Goal: Task Accomplishment & Management: Manage account settings

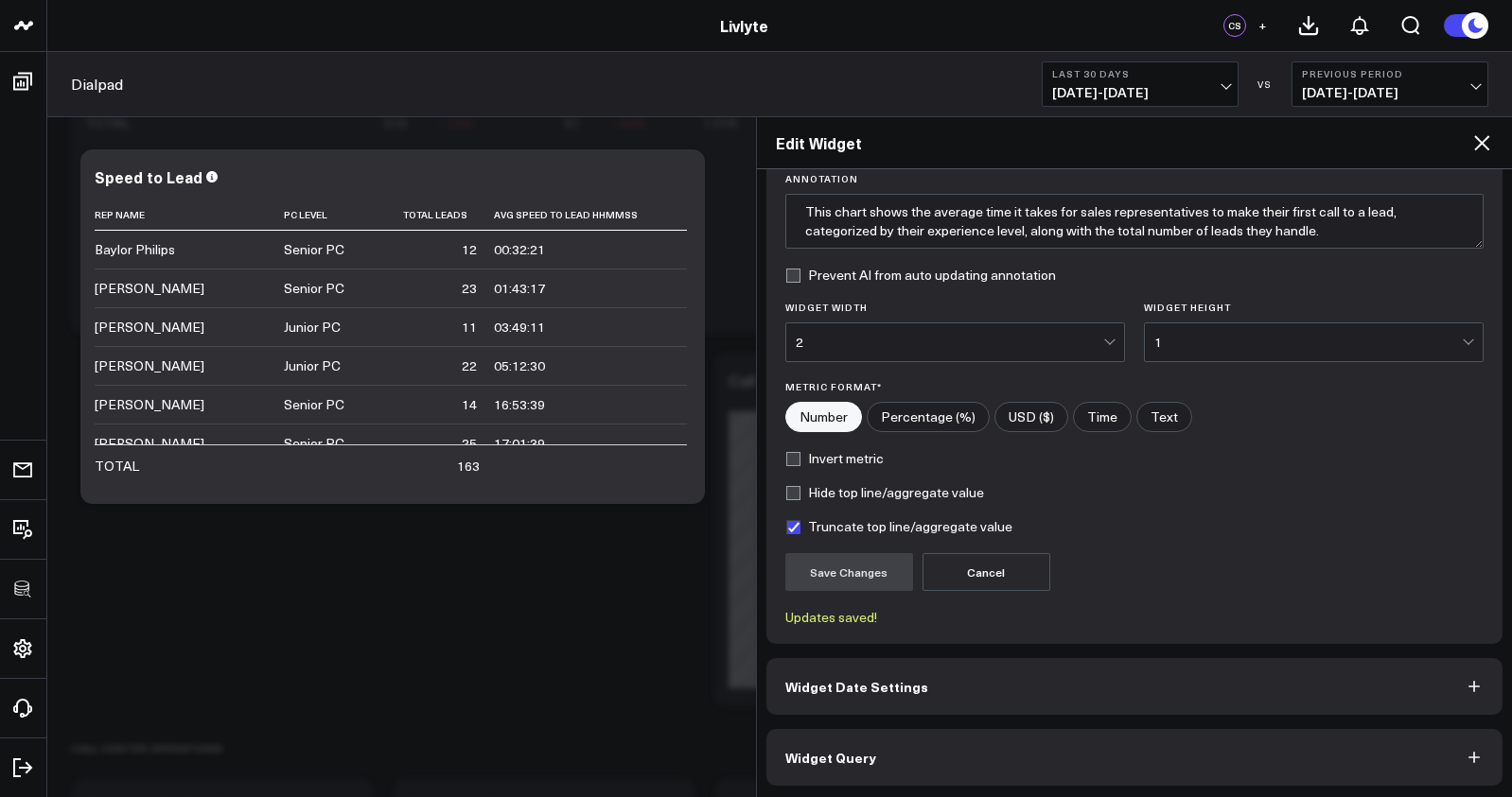
scroll to position [149, 0]
click at [1183, 729] on button "Widget Query" at bounding box center [1135, 755] width 737 height 57
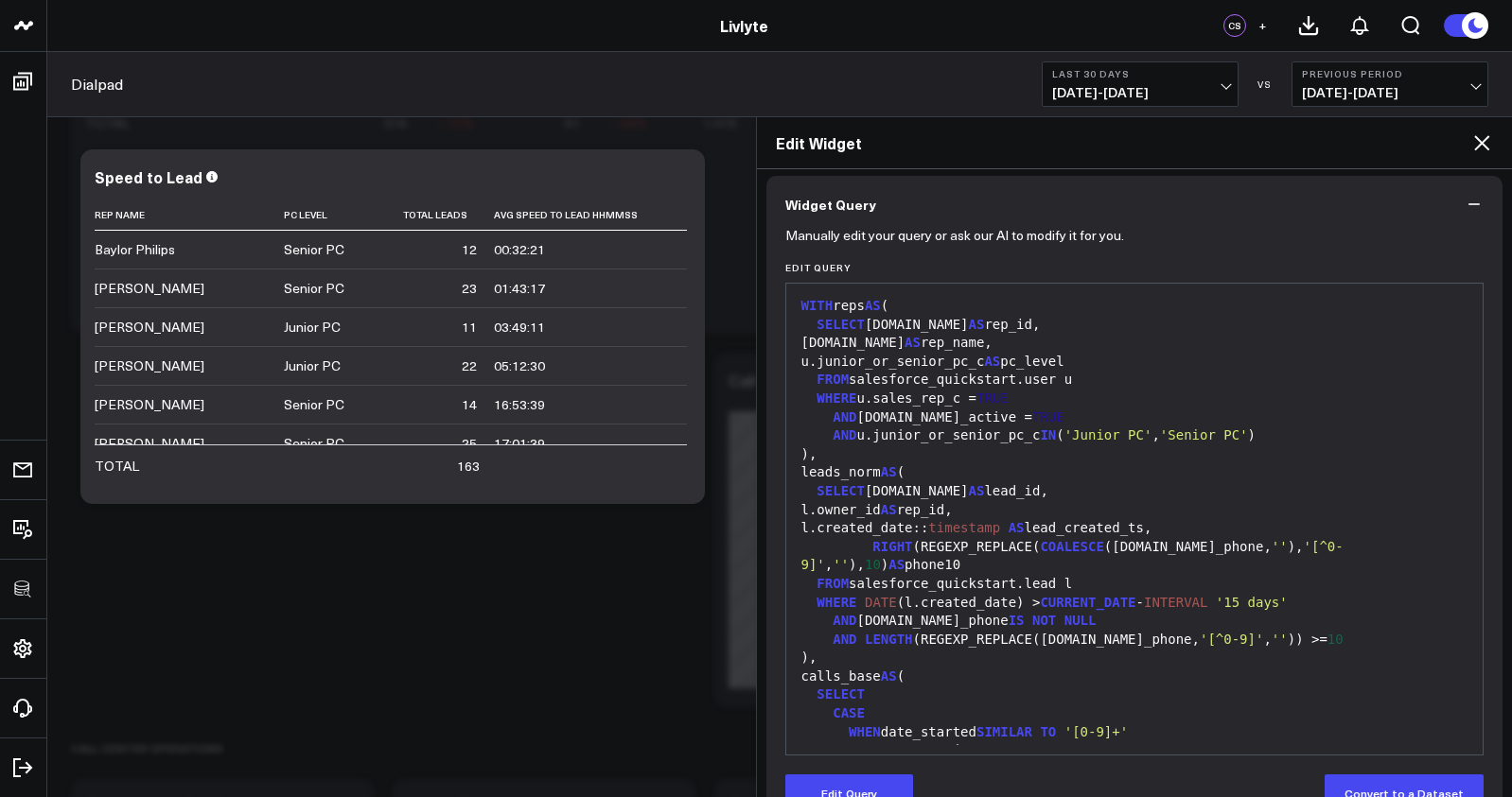
click at [1114, 643] on div "AND LENGTH (REGEXP_REPLACE(l.mobile_phone, '[^0-9]' , '' )) >= 10" at bounding box center [1134, 640] width 678 height 19
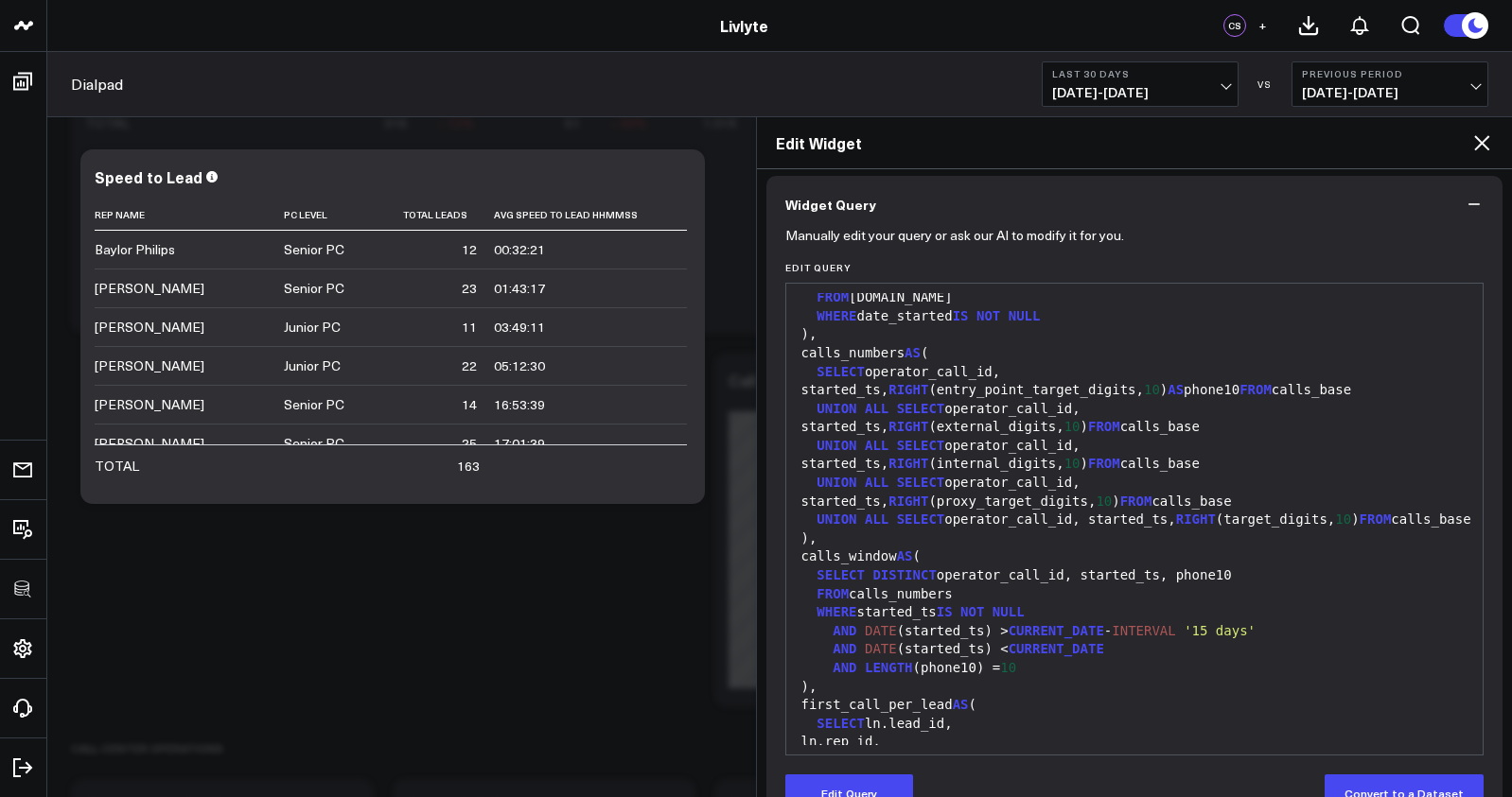
scroll to position [965, 0]
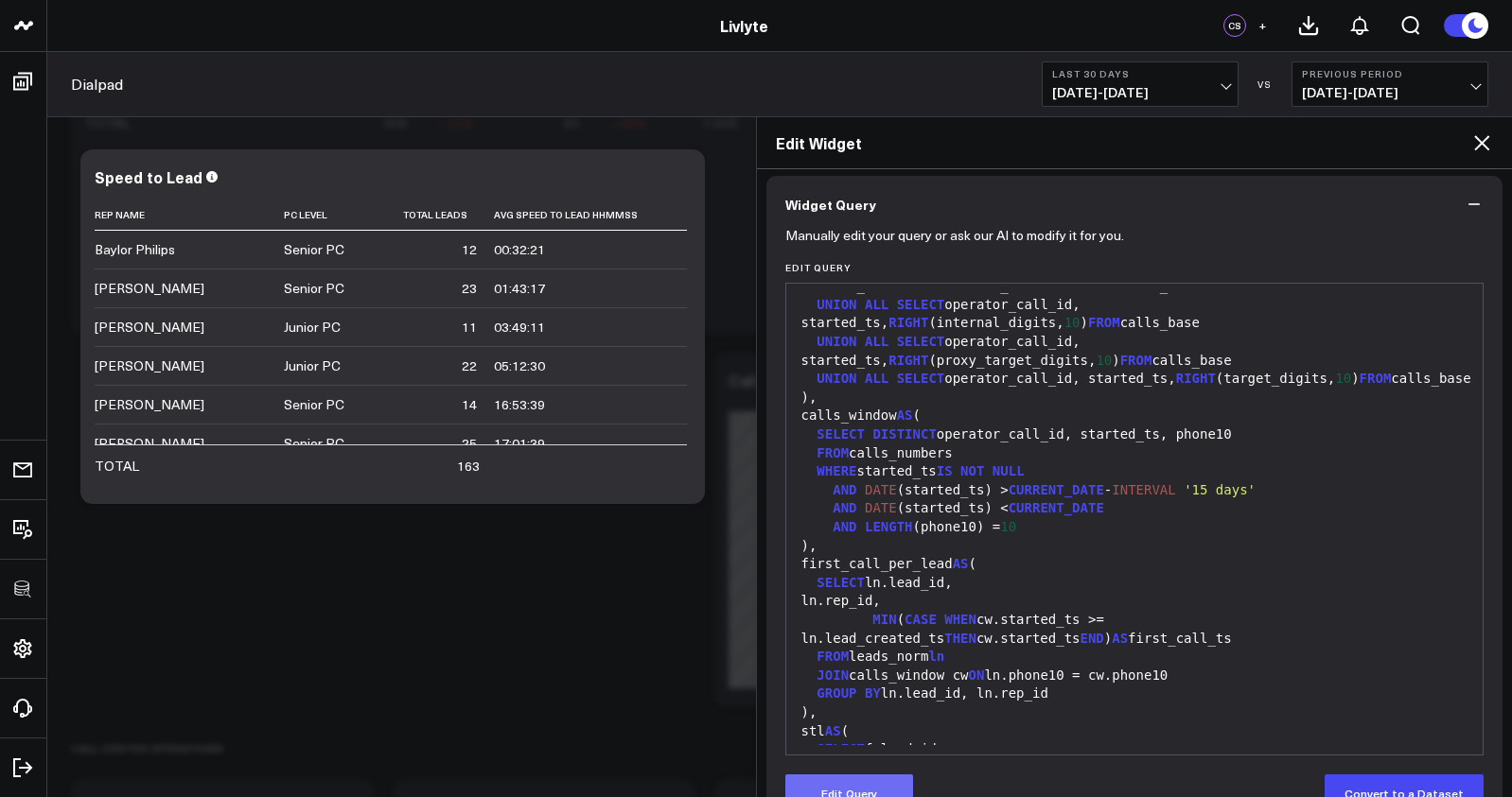
click at [884, 775] on button "Edit Query" at bounding box center [849, 793] width 127 height 38
click at [923, 593] on div "SELECT ln.lead_id," at bounding box center [1134, 584] width 678 height 19
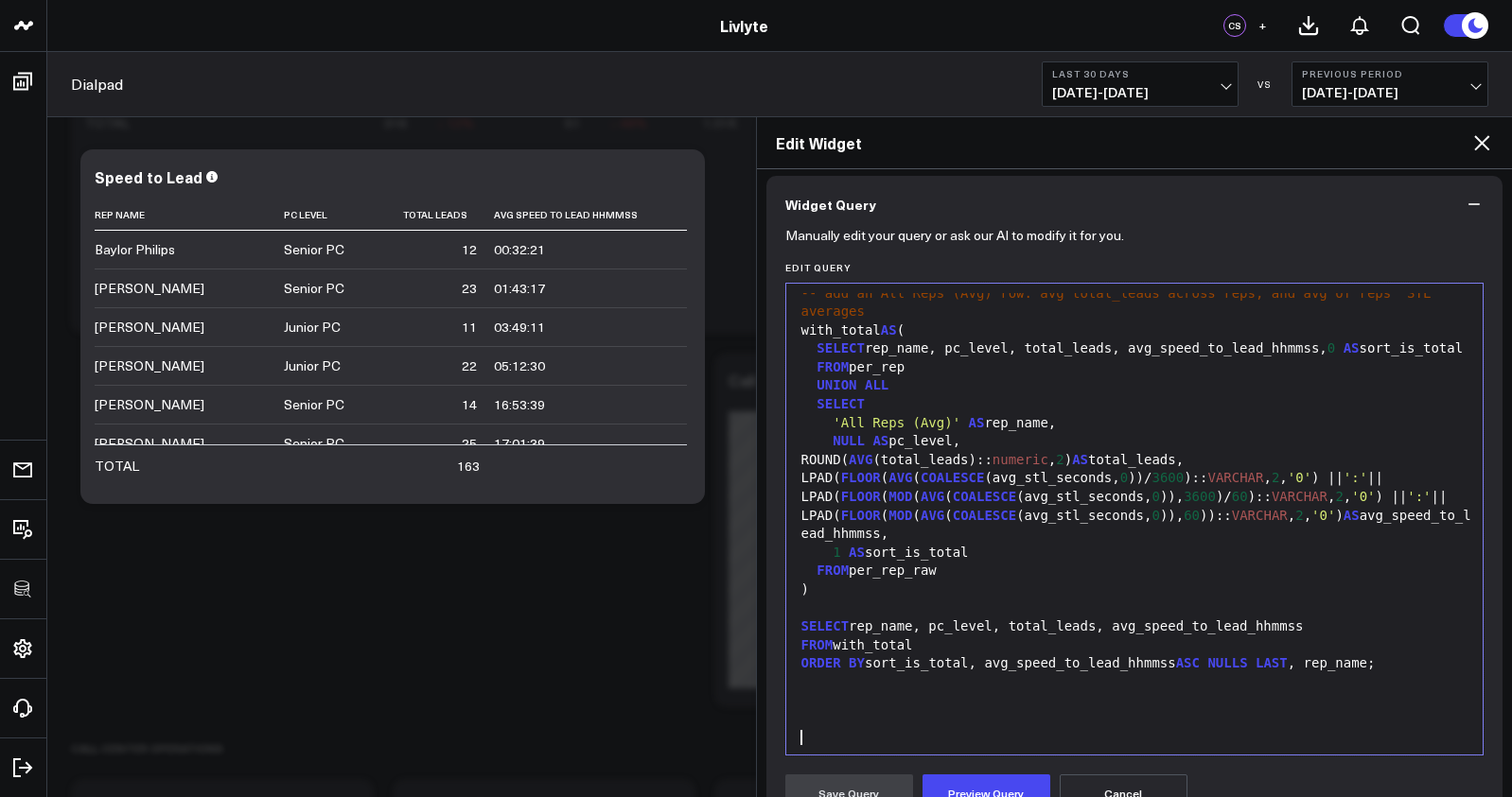
scroll to position [2093, 0]
click at [986, 777] on button "Preview Query" at bounding box center [986, 793] width 127 height 38
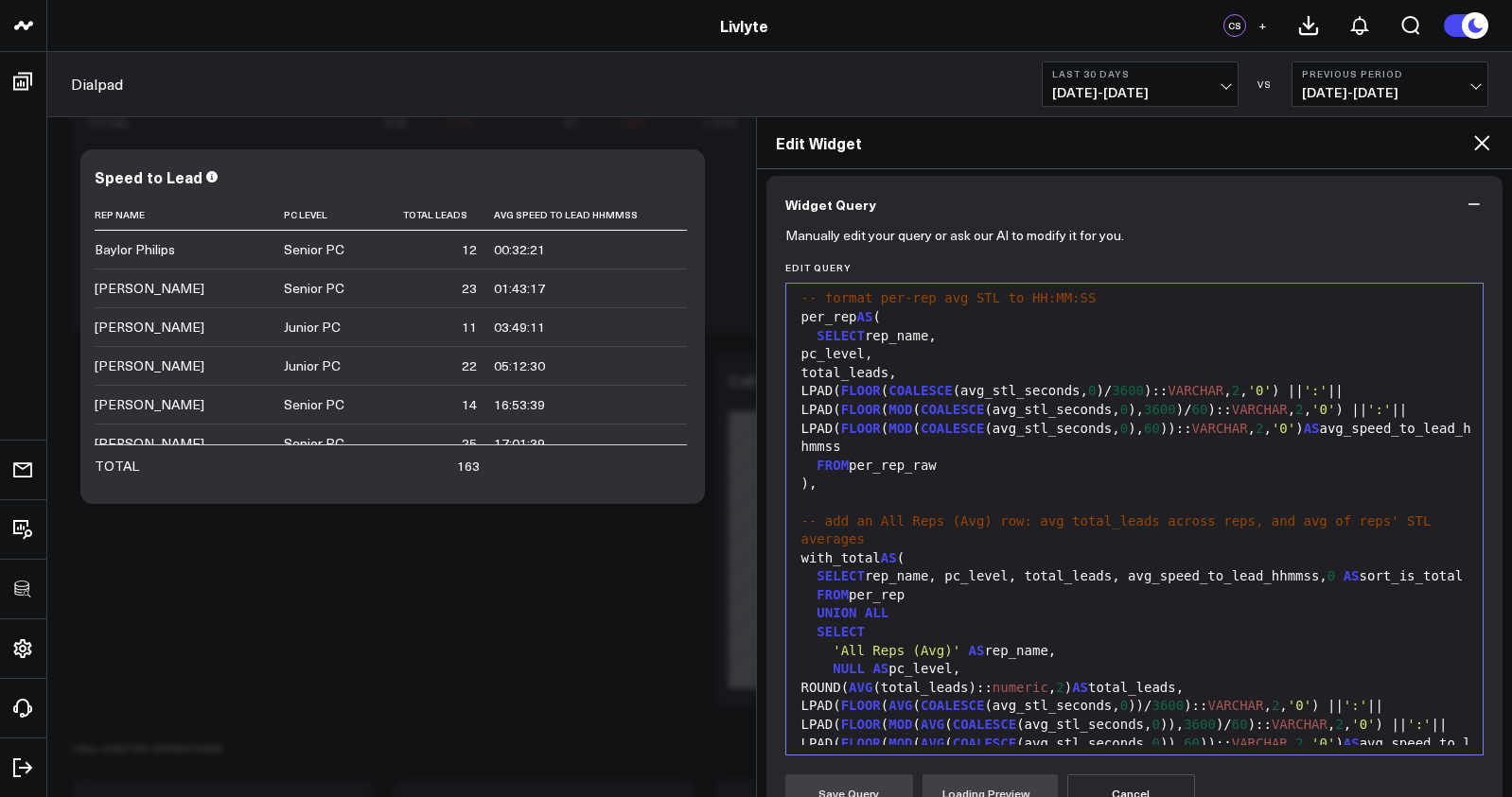
scroll to position [1891, 0]
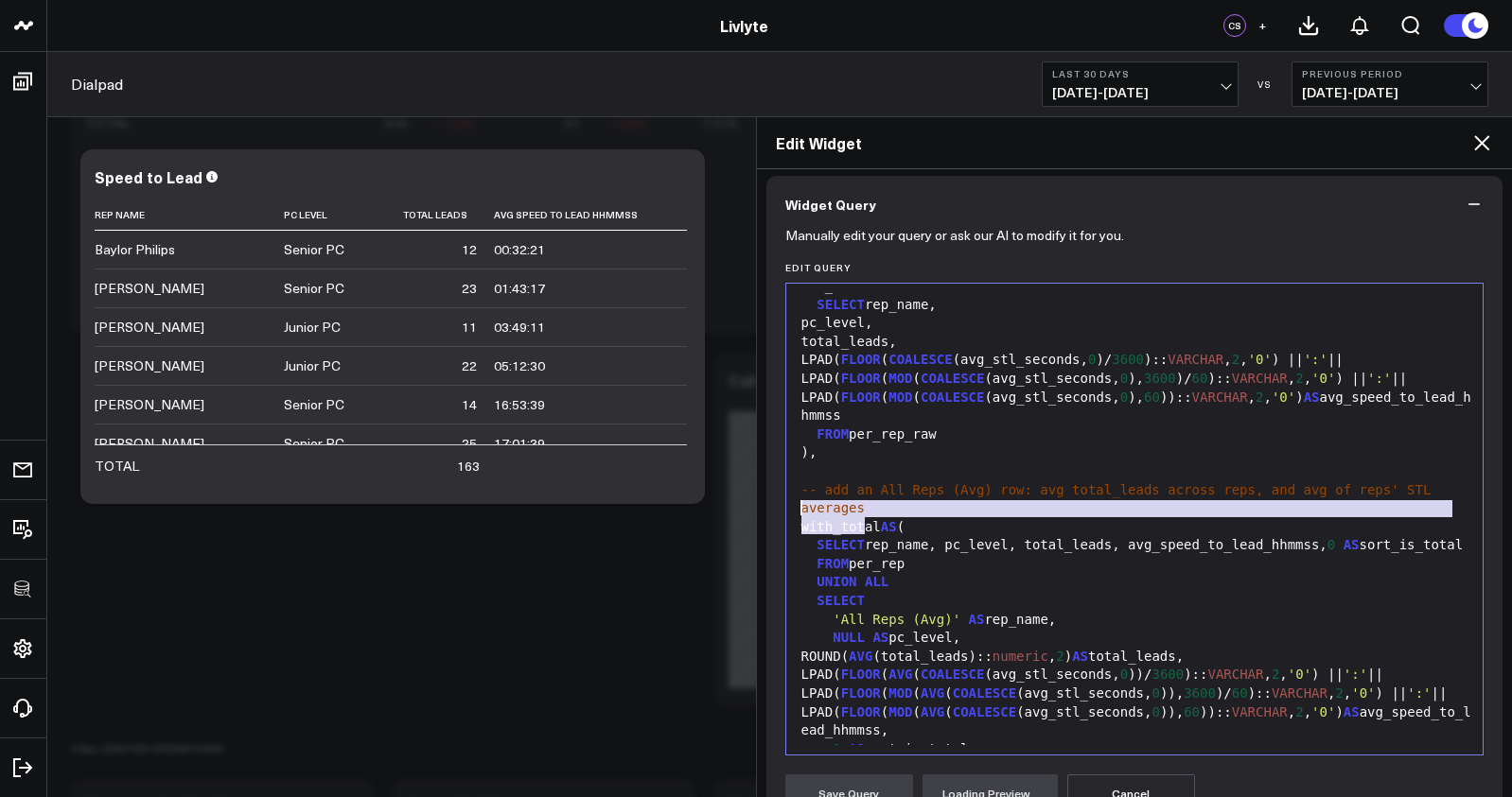
drag, startPoint x: 888, startPoint y: 525, endPoint x: 755, endPoint y: 506, distance: 134.4
click at [756, 506] on div "Edit Widget Widget Display Widget Date Settings Widget Query Manually edit your…" at bounding box center [1134, 457] width 757 height 680
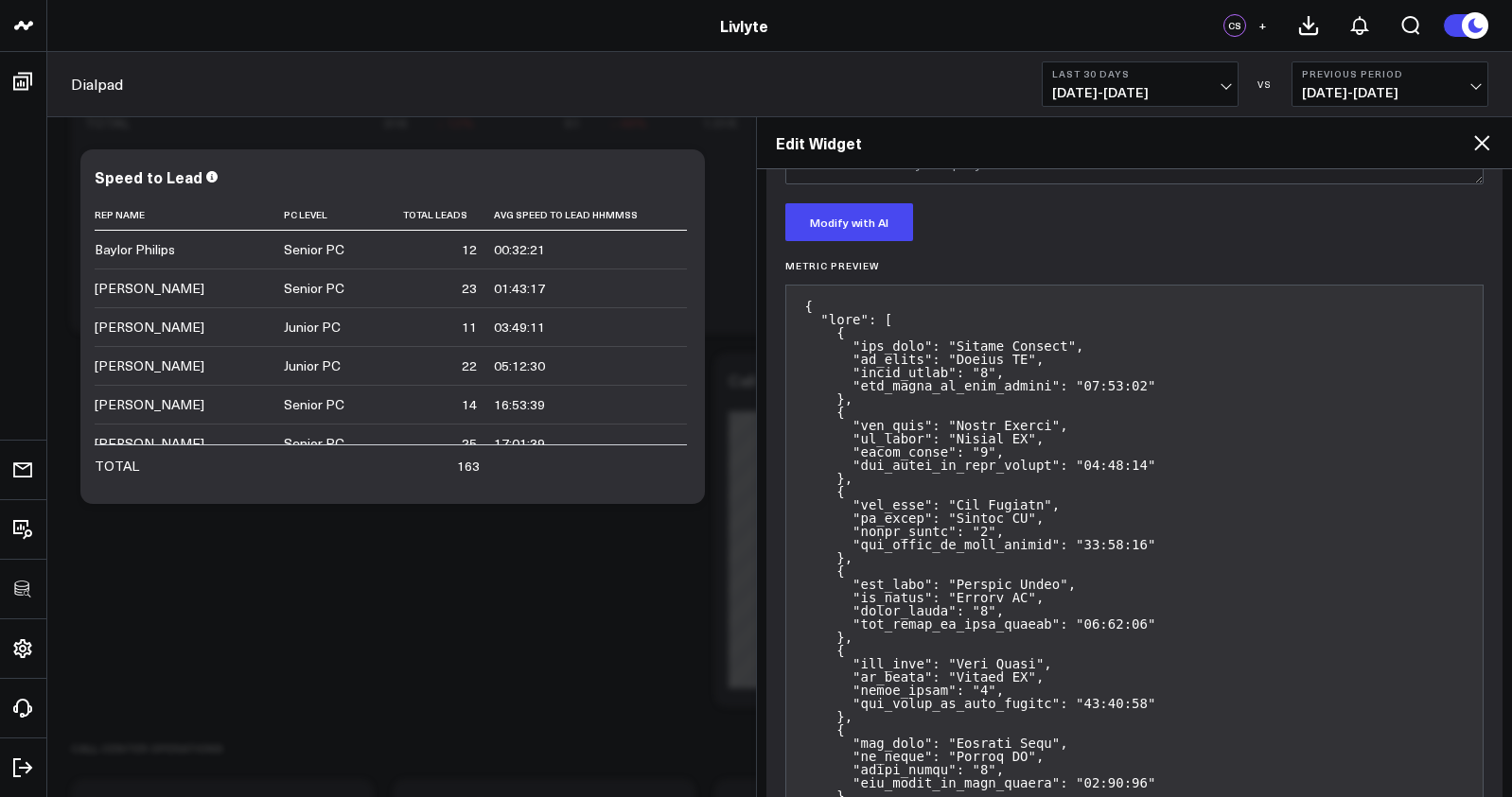
scroll to position [854, 0]
click at [859, 232] on button "Modify with AI" at bounding box center [849, 223] width 127 height 38
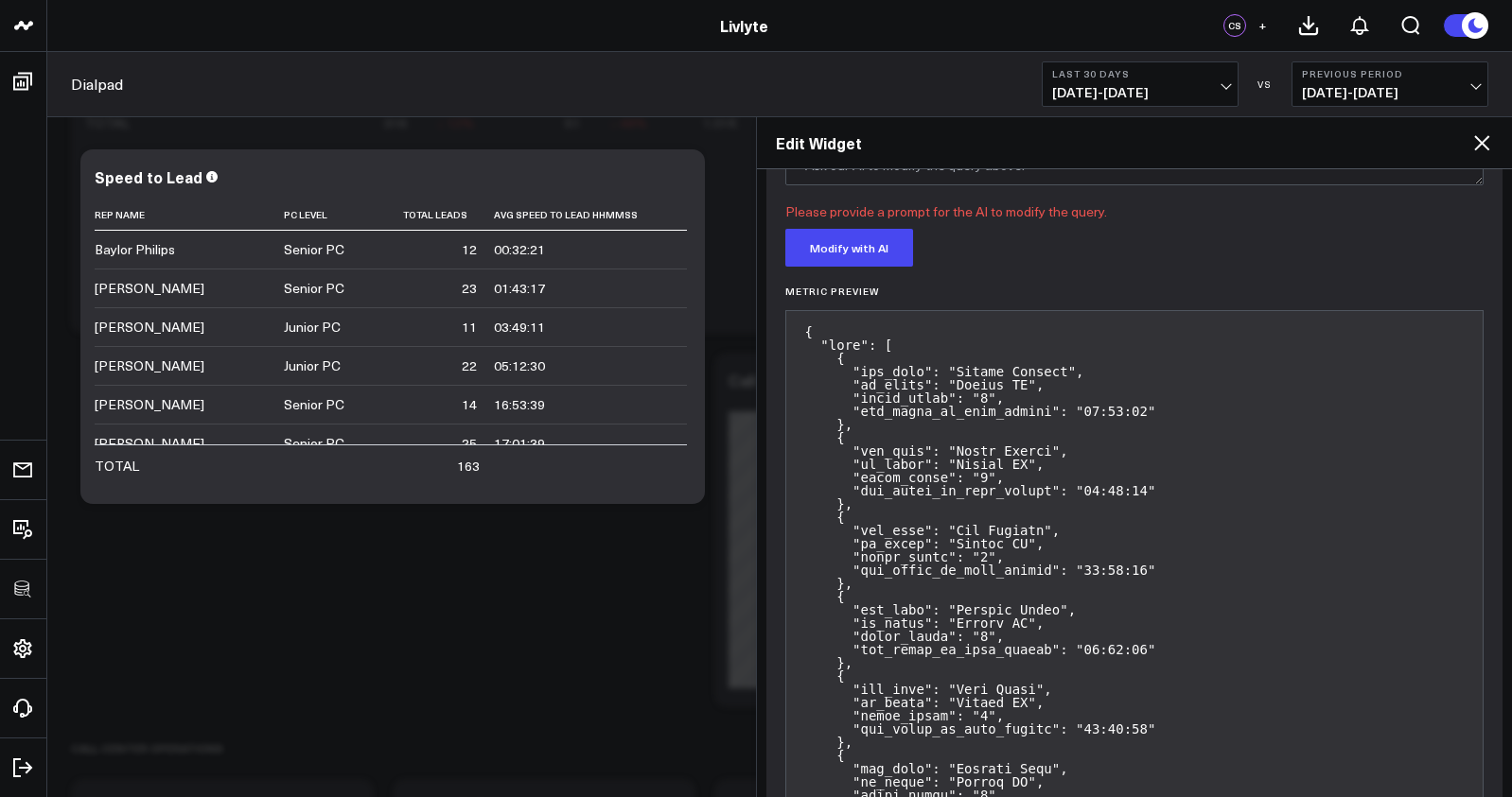
scroll to position [436, 0]
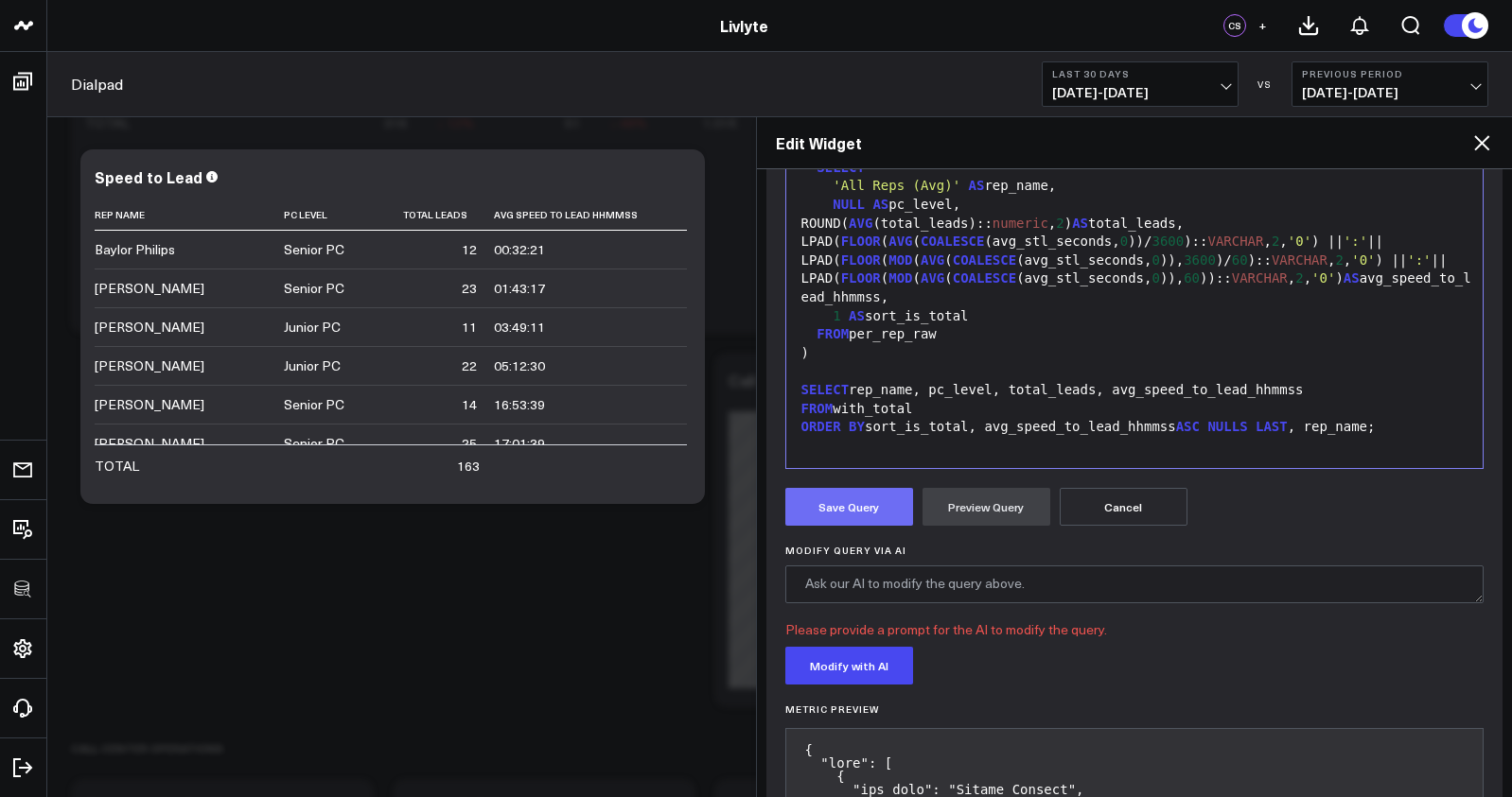
click at [870, 510] on button "Save Query" at bounding box center [849, 506] width 127 height 38
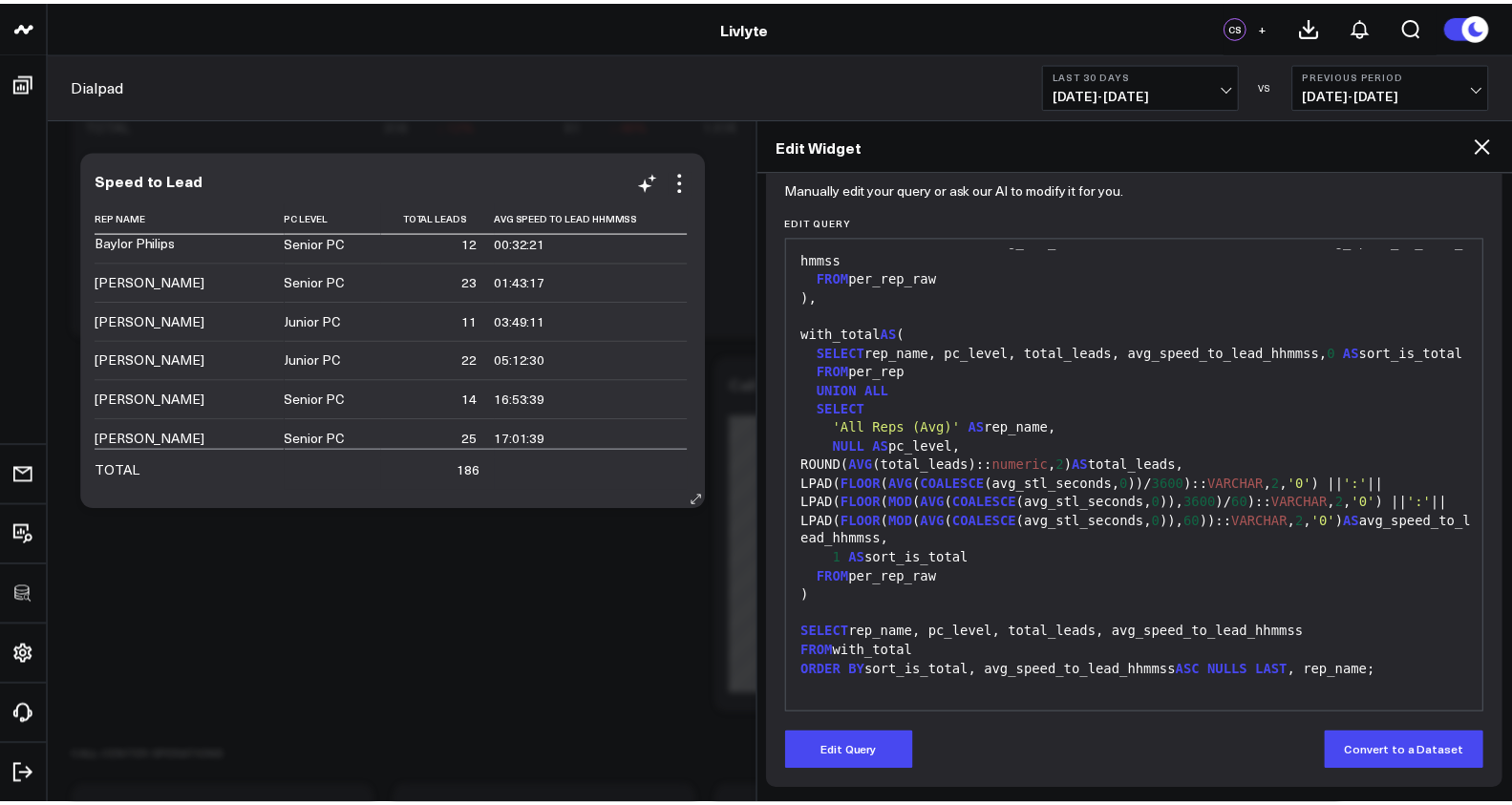
scroll to position [0, 0]
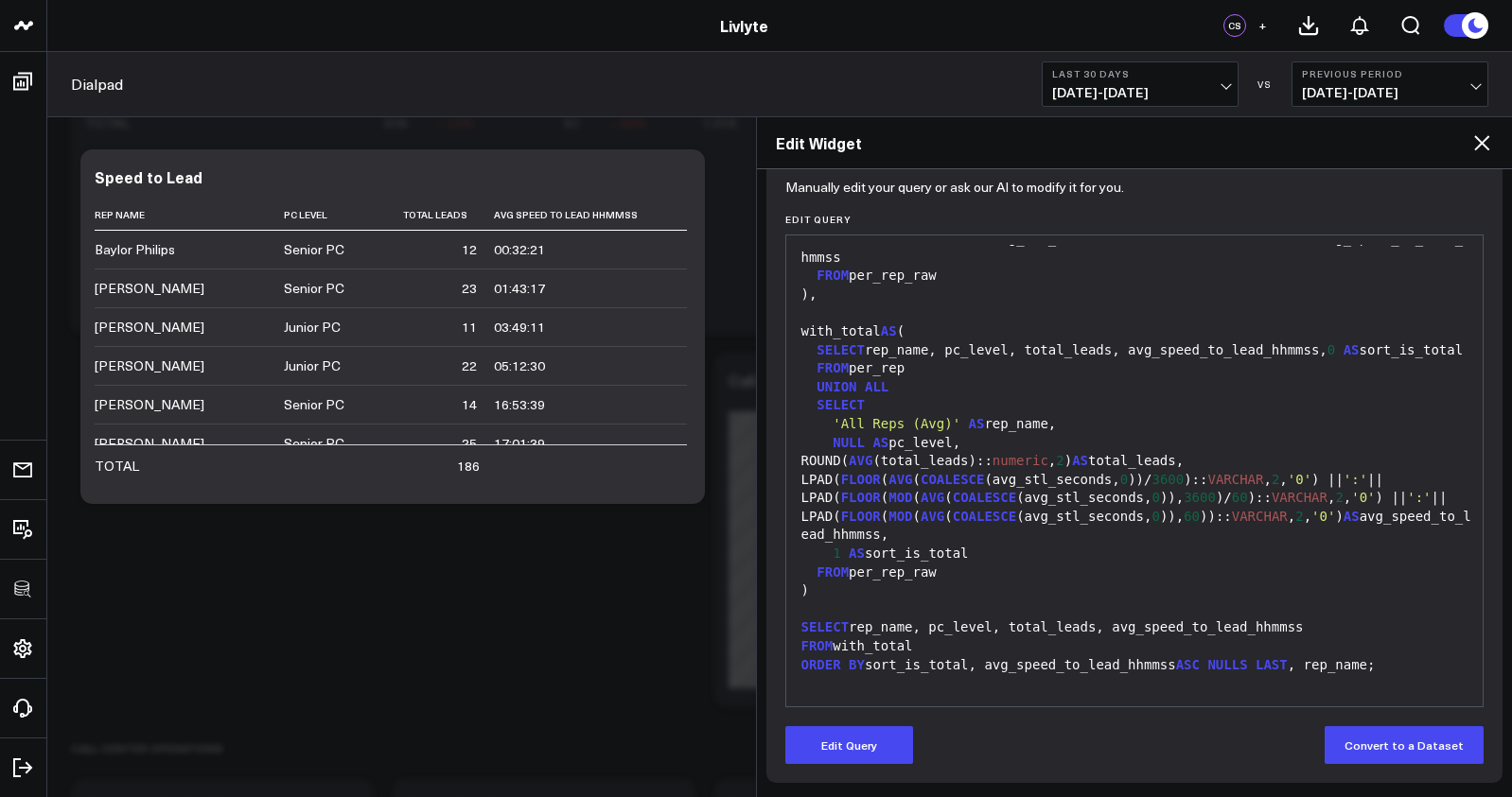
click at [1482, 148] on icon at bounding box center [1482, 143] width 23 height 23
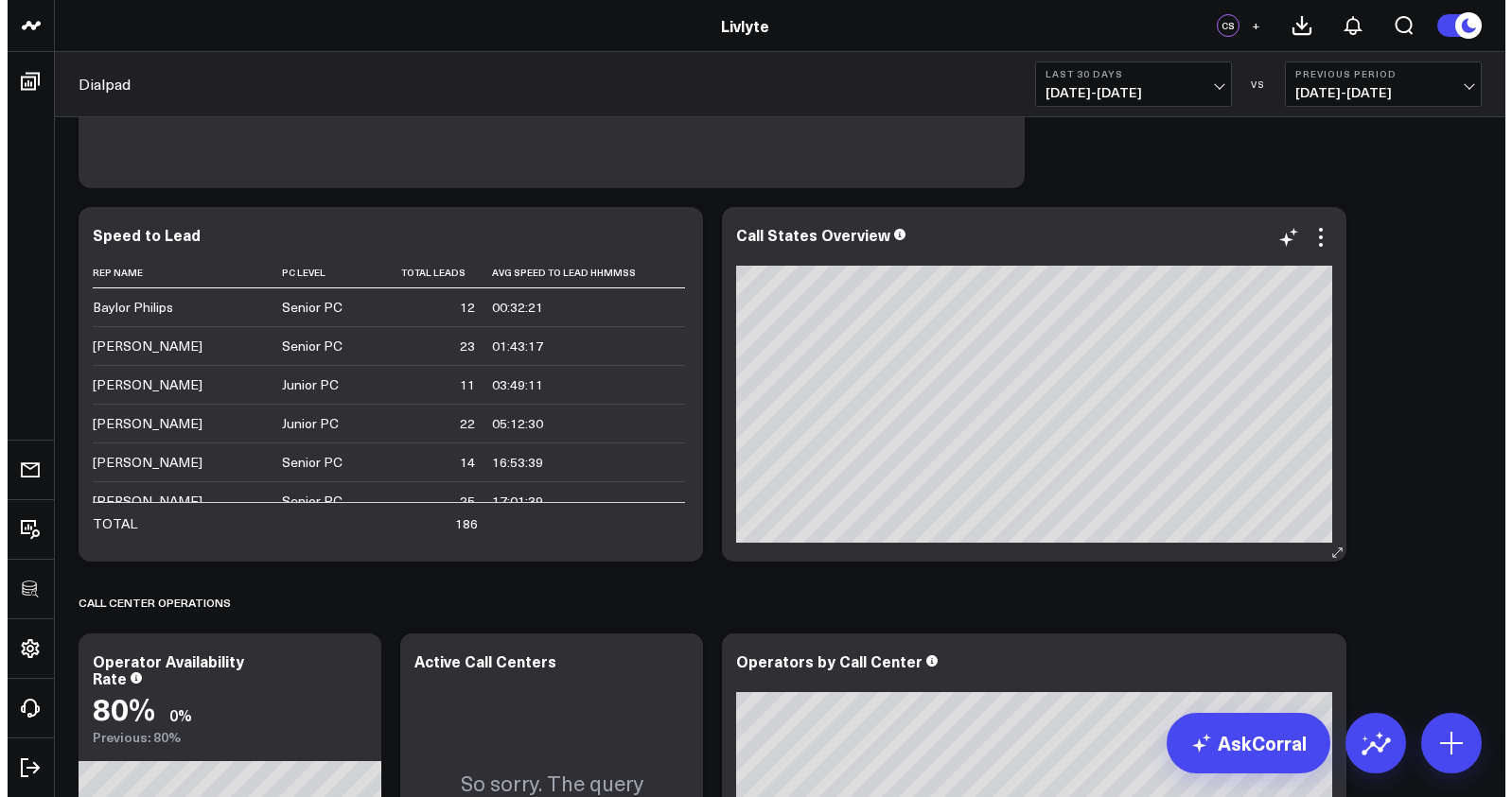
scroll to position [1834, 0]
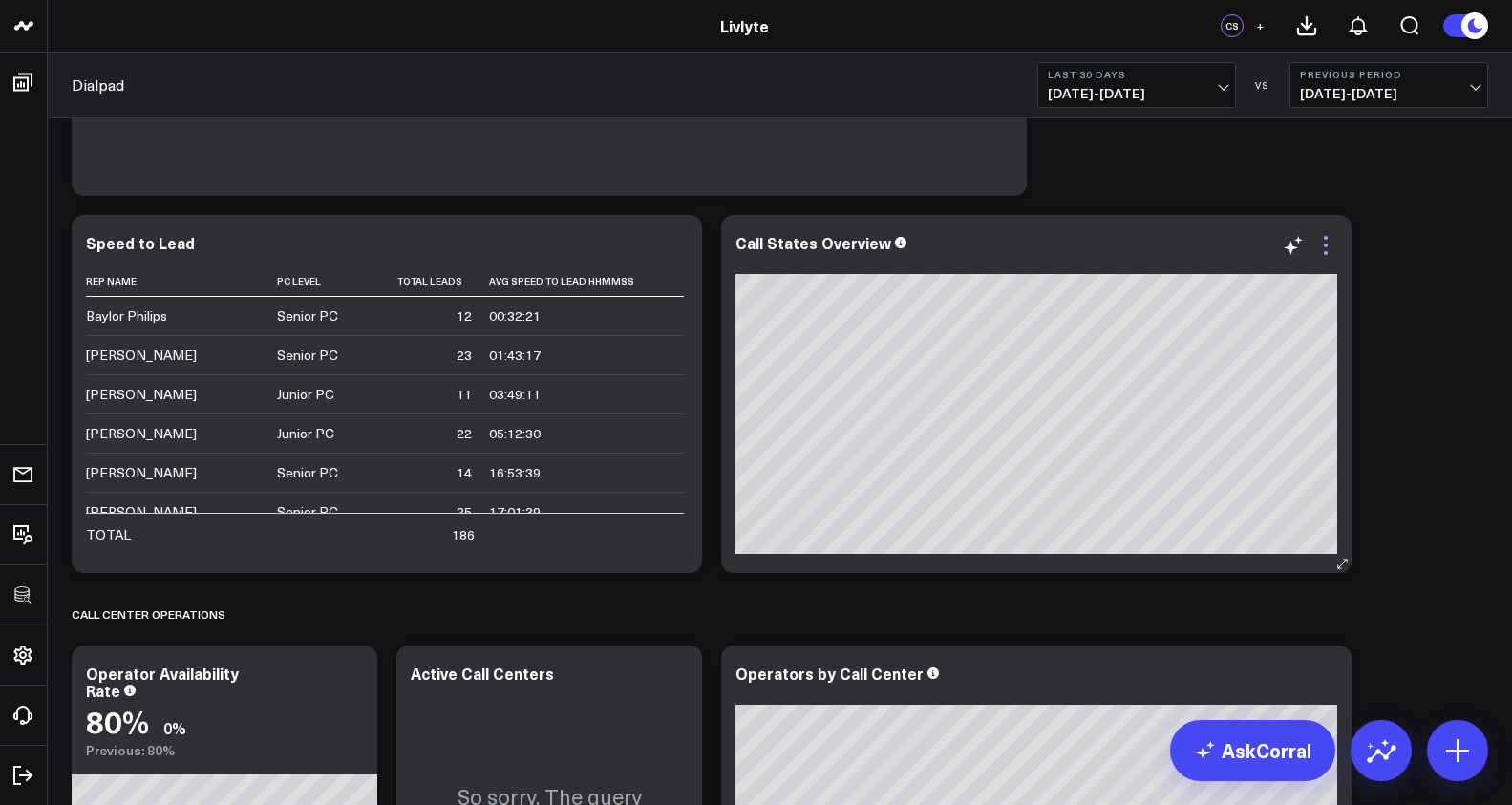
click at [1326, 243] on icon at bounding box center [1326, 245] width 4 height 4
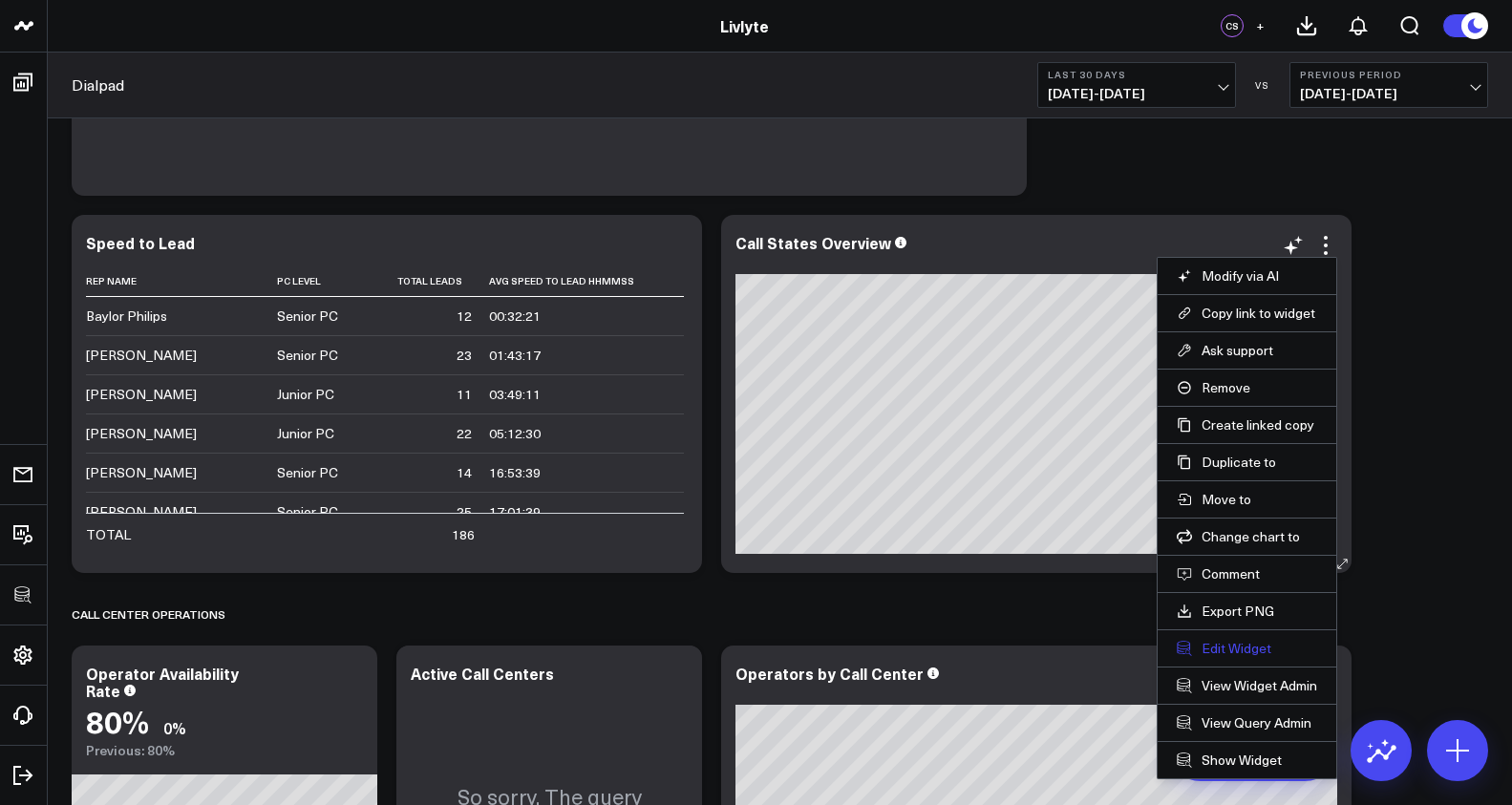
click at [1252, 640] on button "Edit Widget" at bounding box center [1247, 648] width 140 height 18
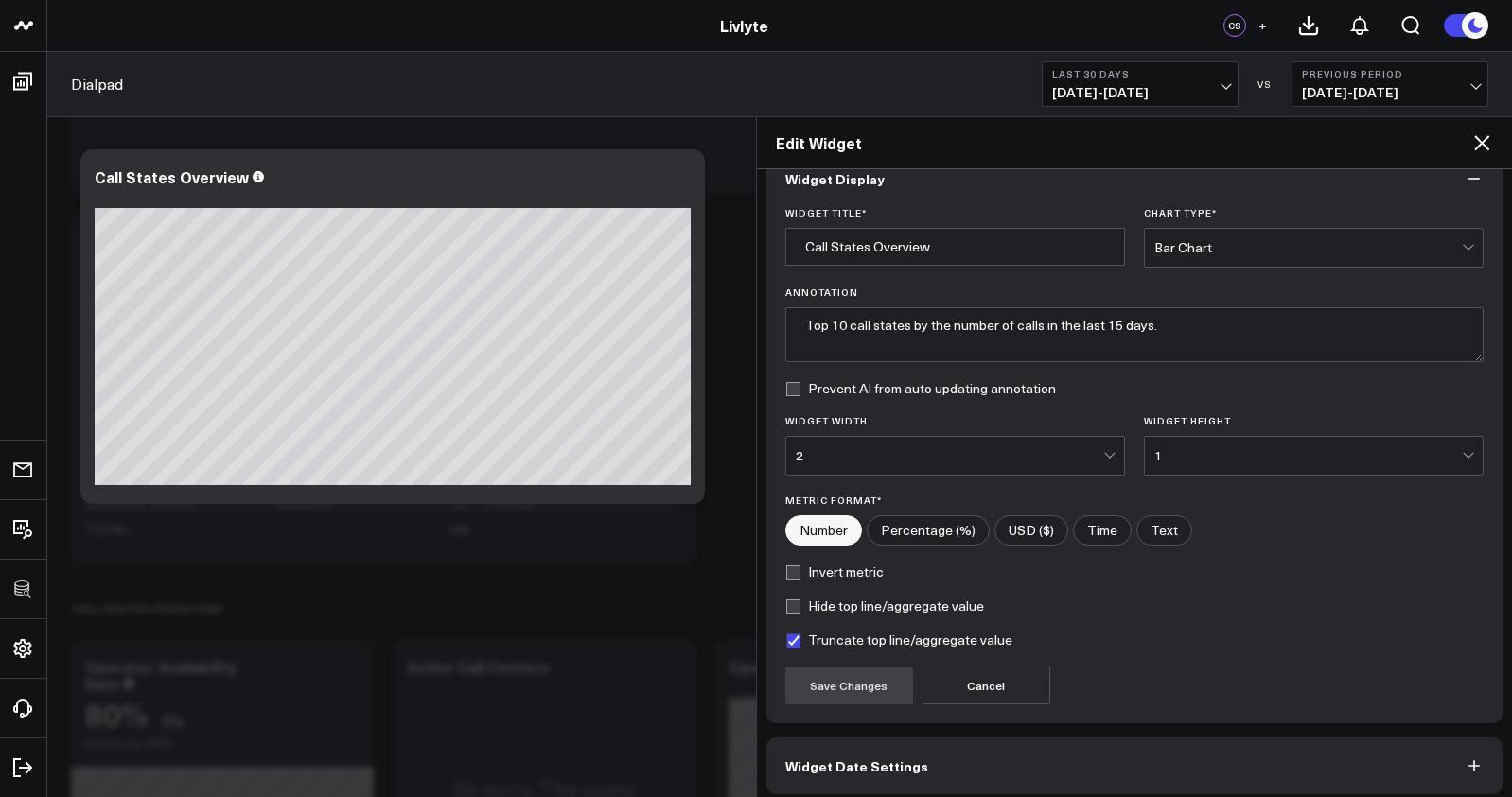
scroll to position [116, 0]
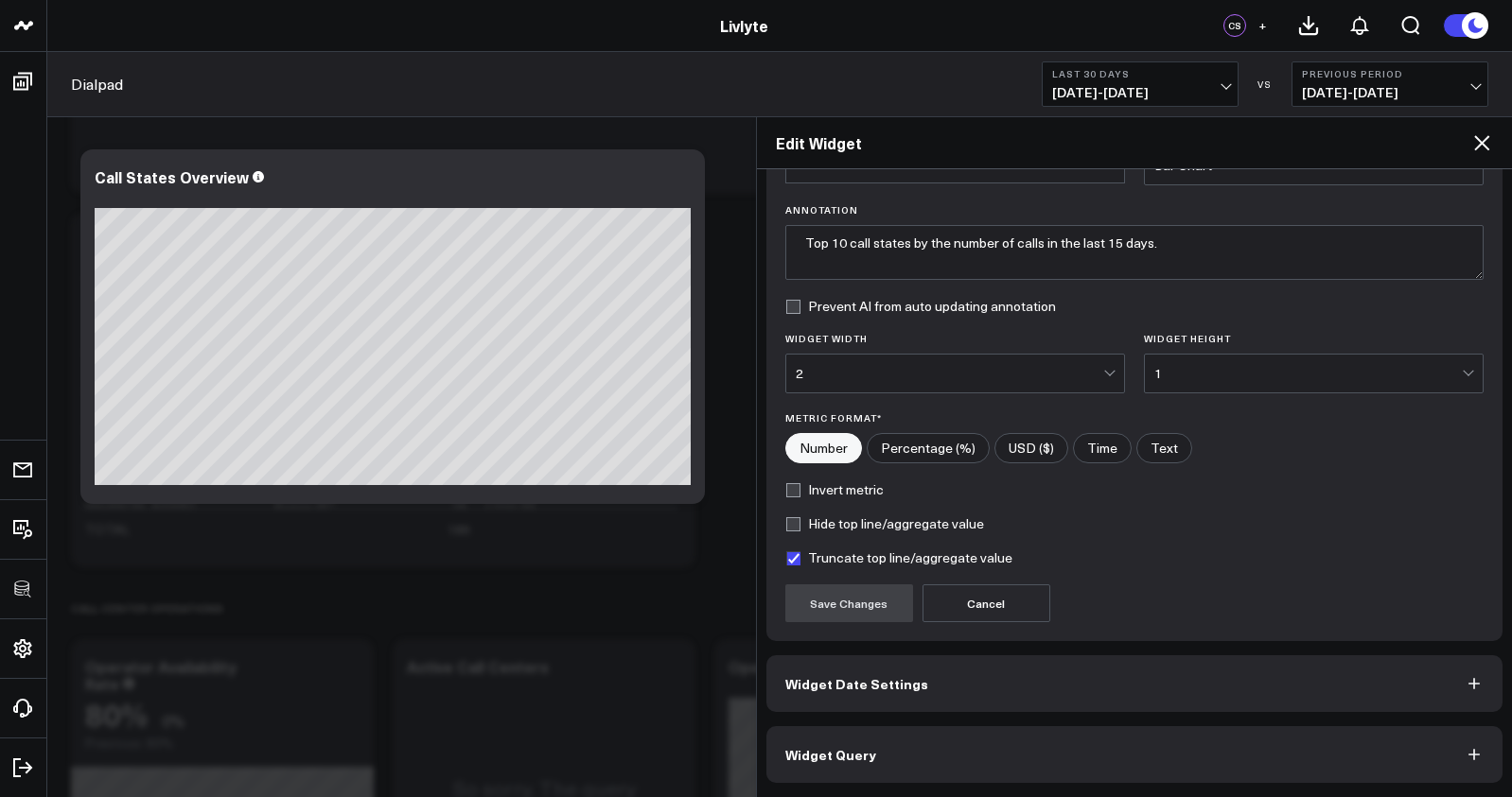
click at [1179, 727] on button "Widget Query" at bounding box center [1135, 755] width 737 height 57
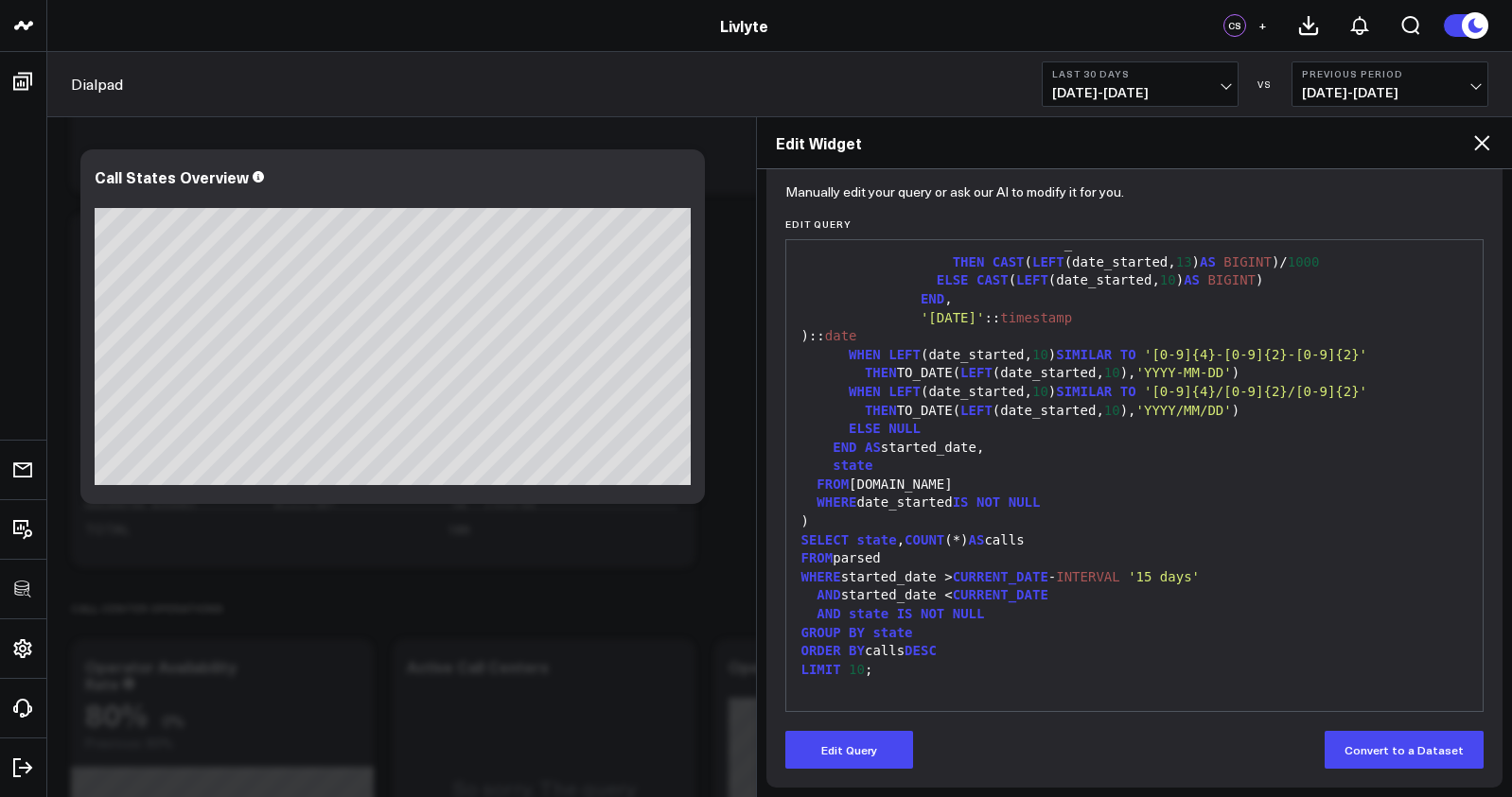
scroll to position [198, 0]
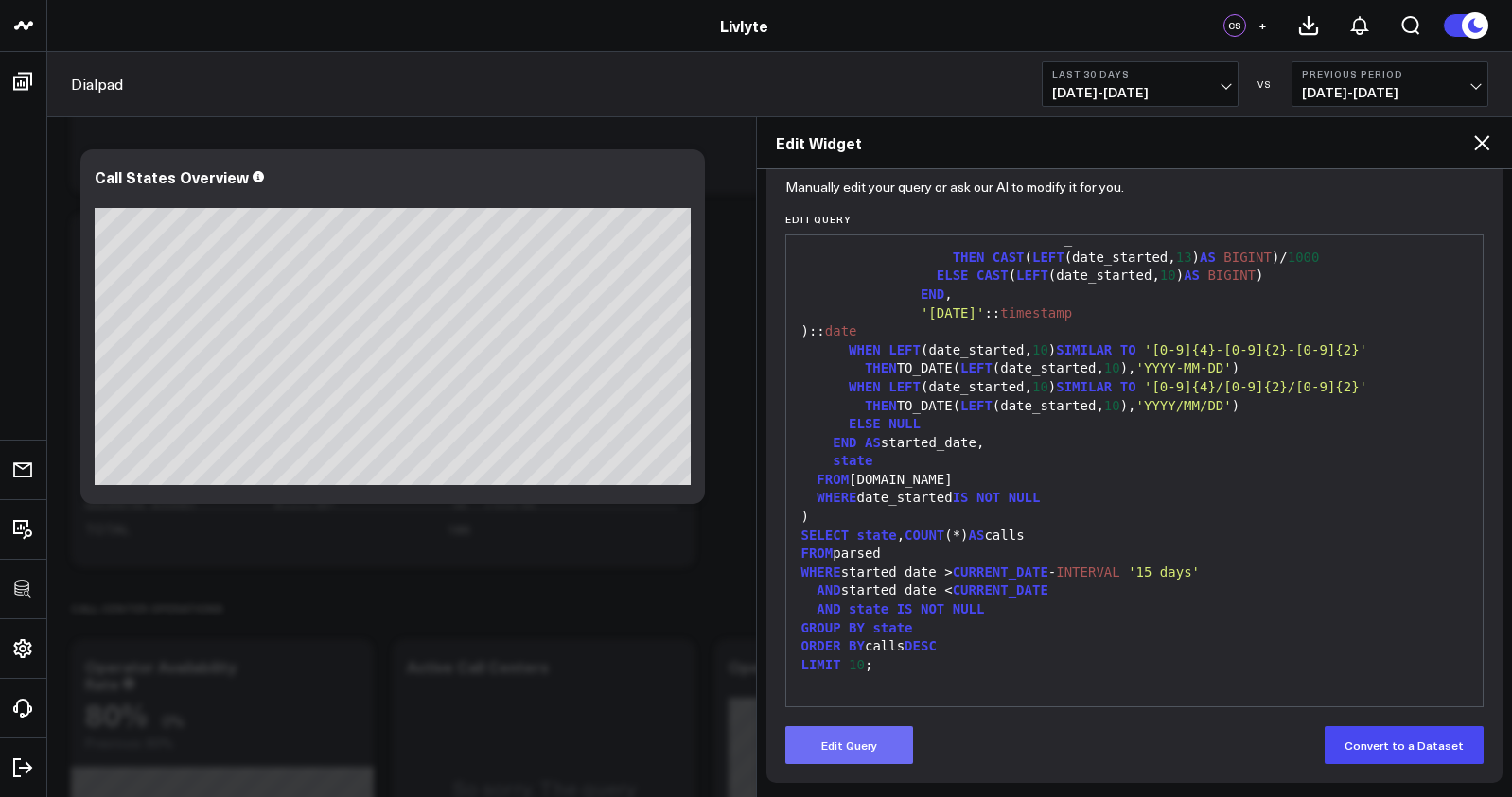
click at [878, 729] on button "Edit Query" at bounding box center [849, 745] width 127 height 38
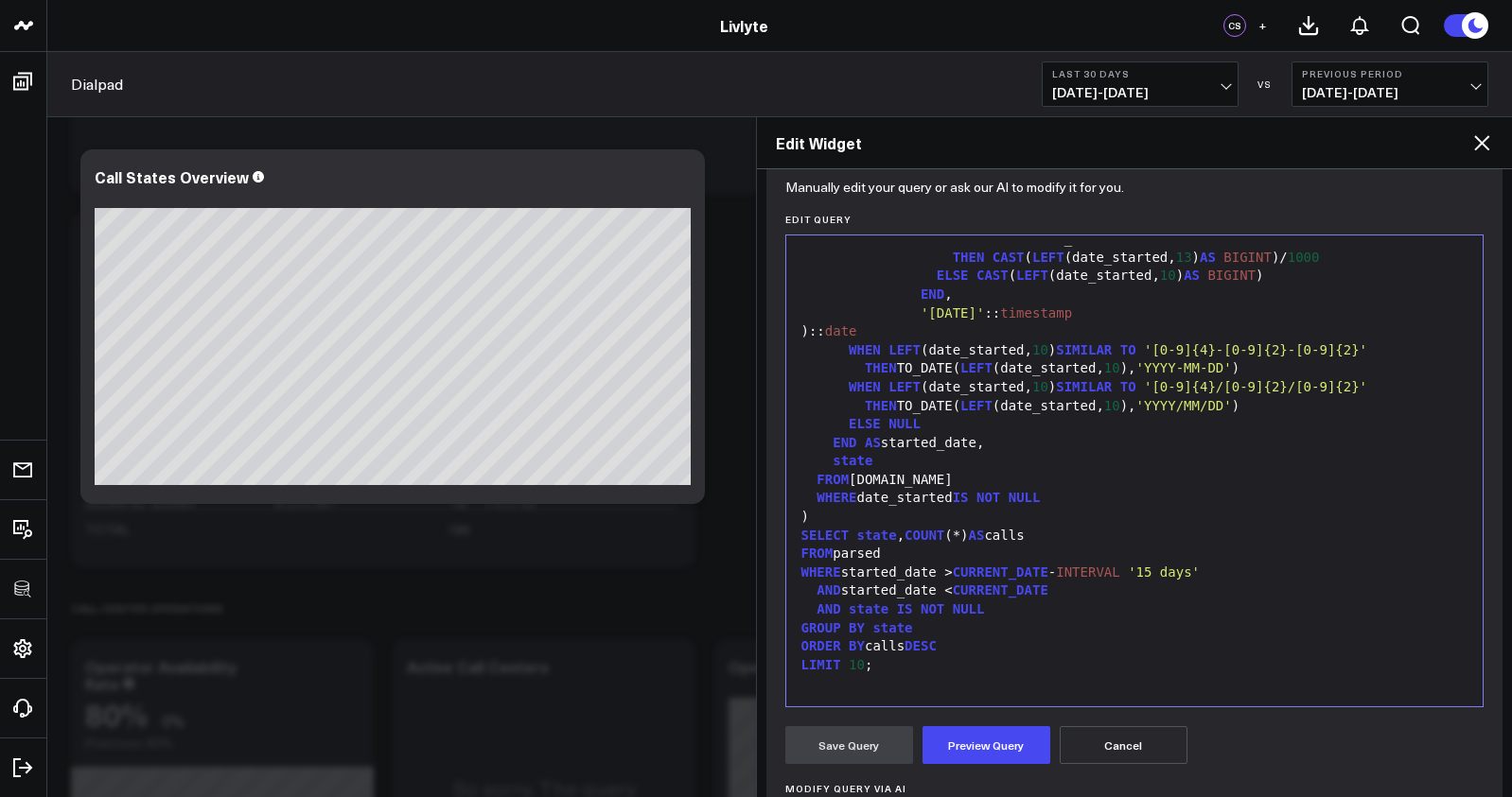
click at [934, 652] on span "DESC" at bounding box center [920, 646] width 32 height 15
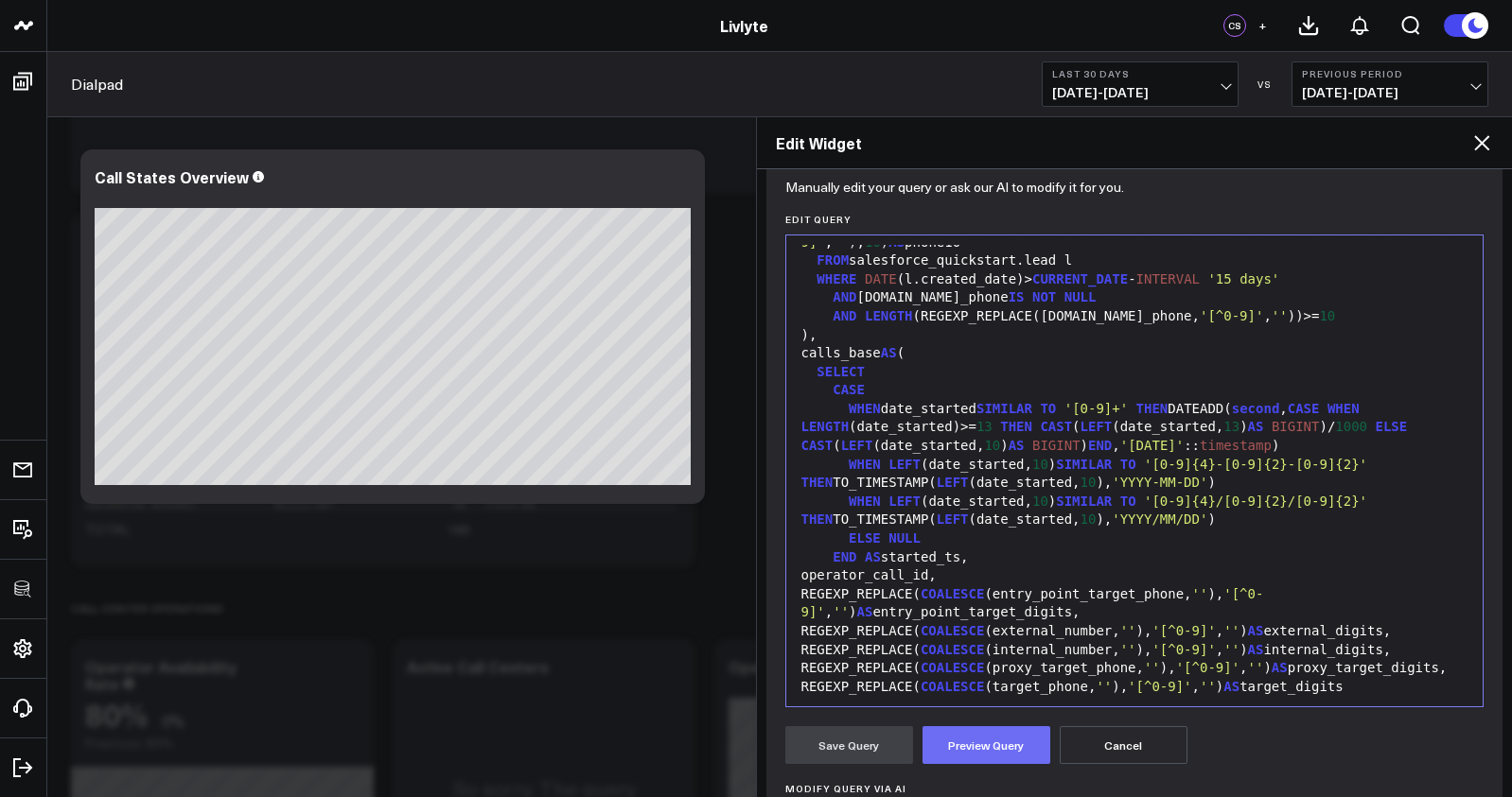
scroll to position [485, 0]
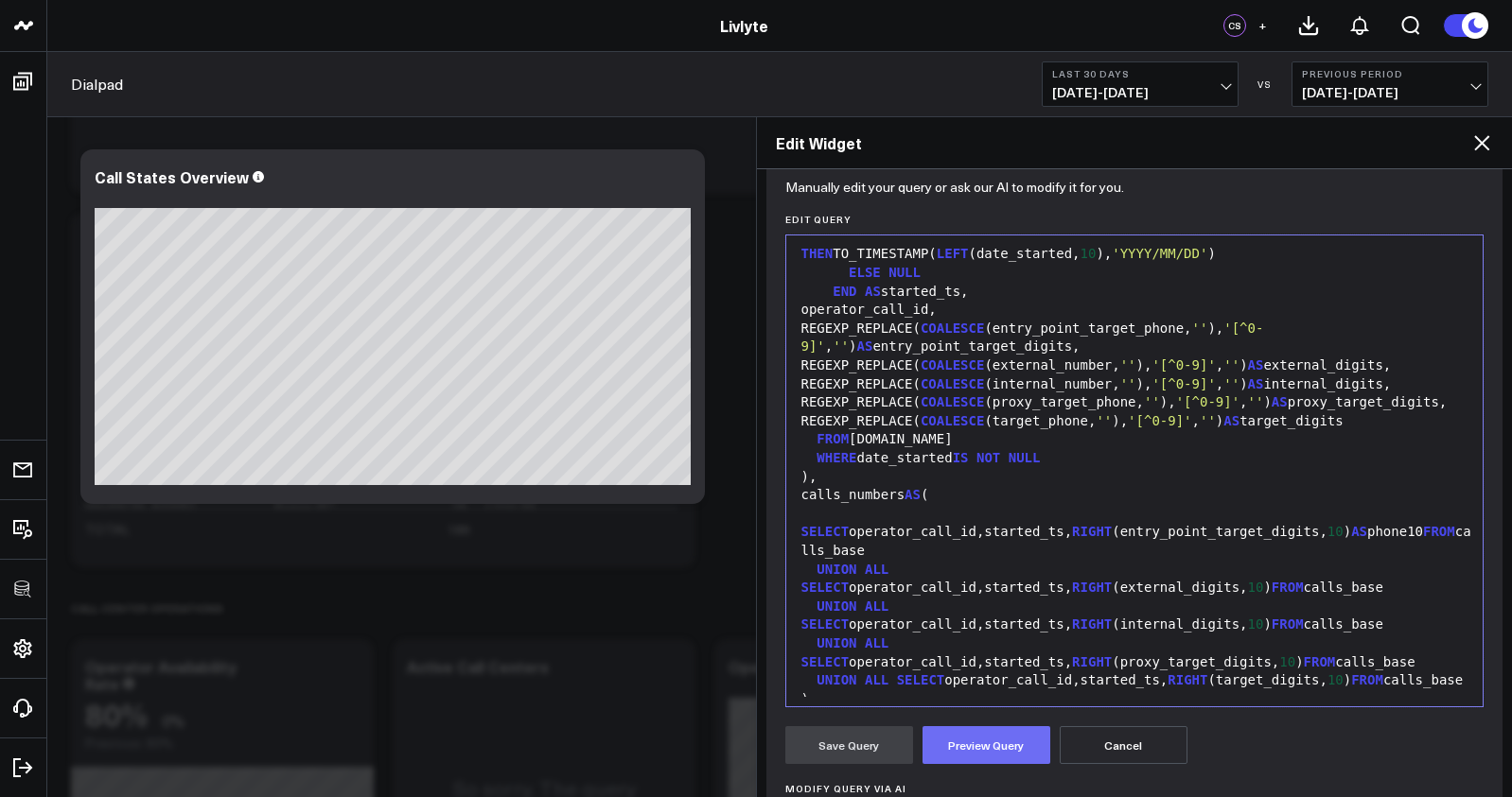
click at [986, 761] on button "Preview Query" at bounding box center [986, 745] width 127 height 38
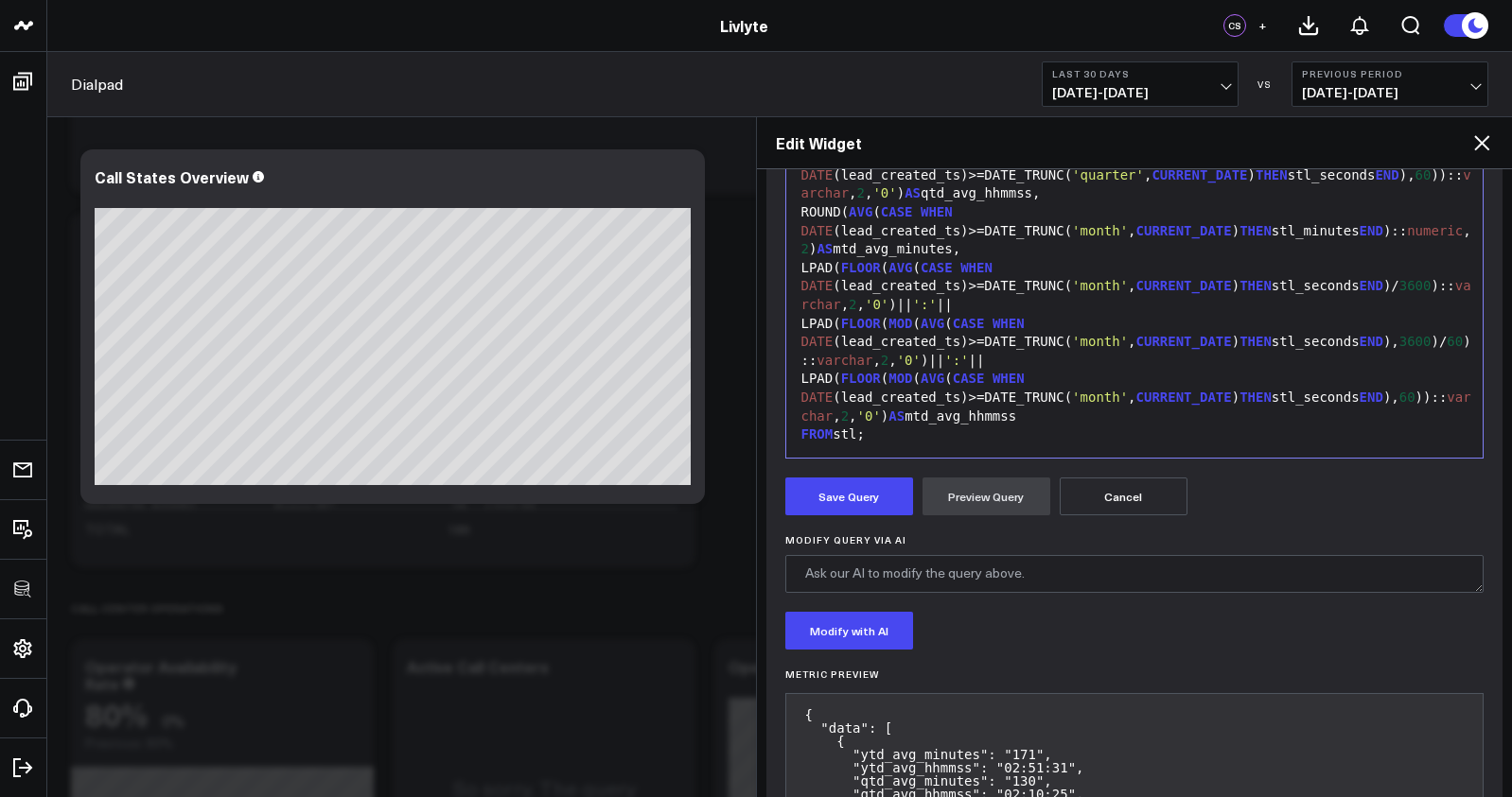
scroll to position [469, 0]
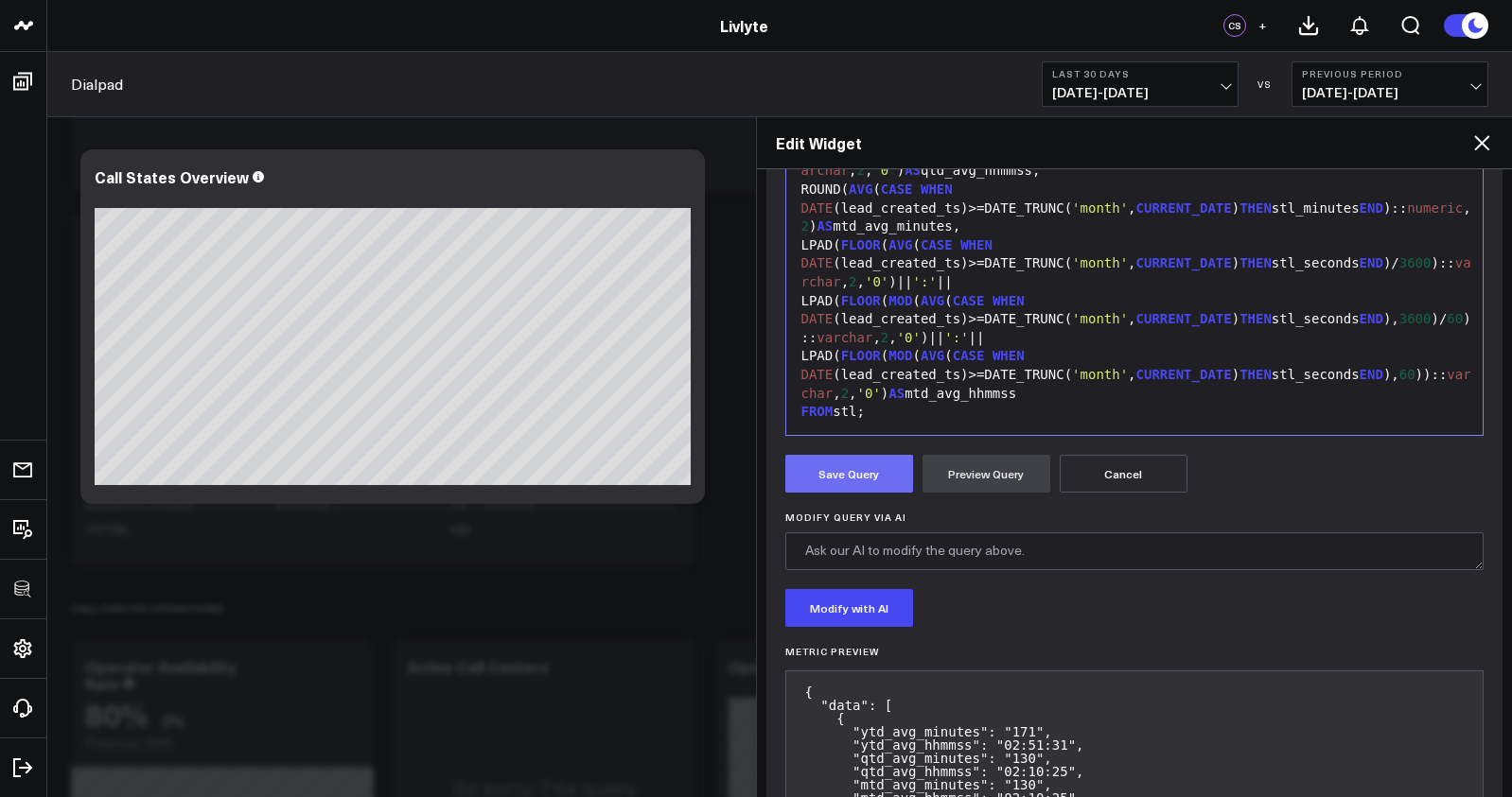
click at [875, 484] on button "Save Query" at bounding box center [849, 473] width 127 height 38
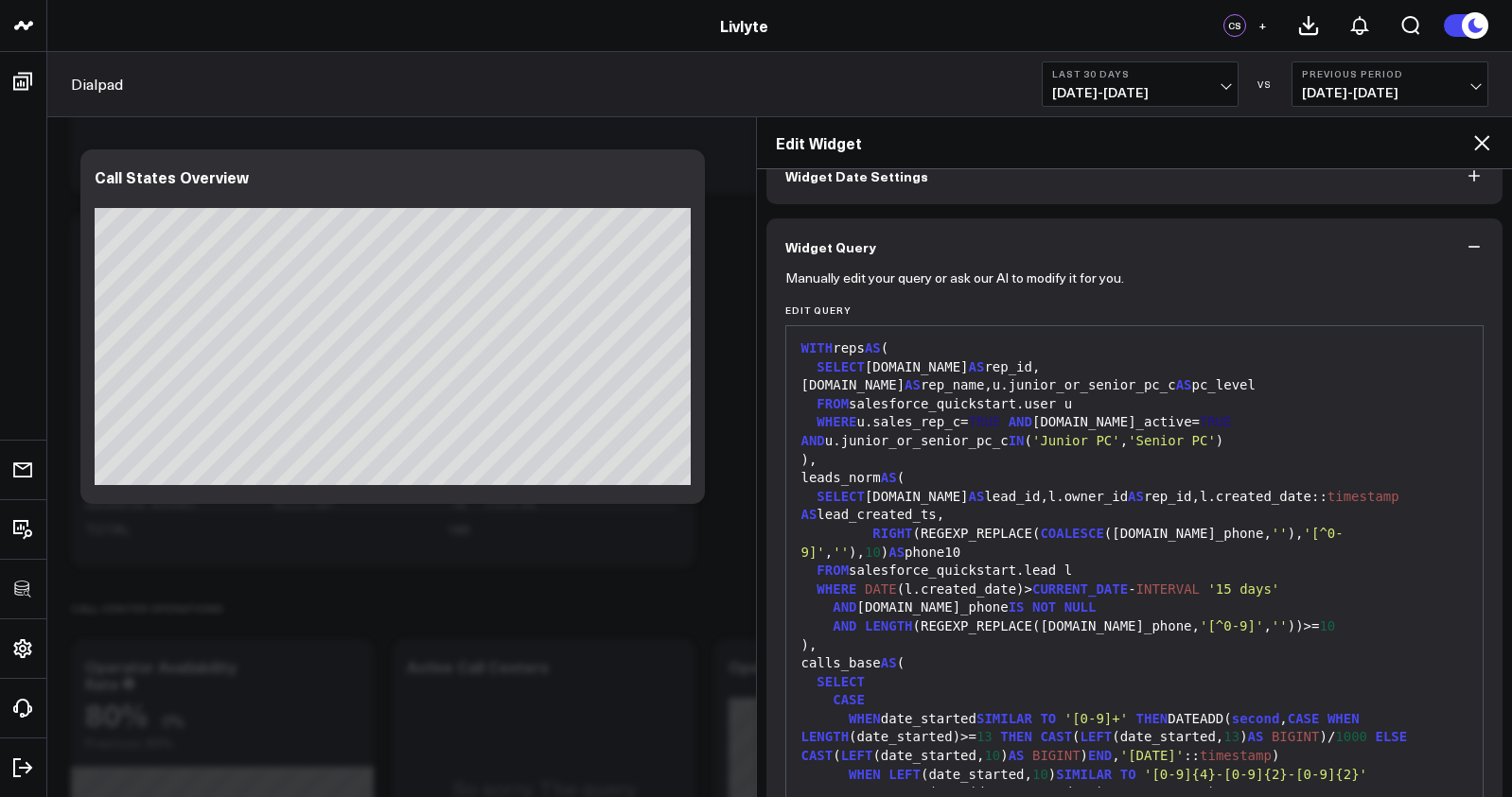
scroll to position [0, 0]
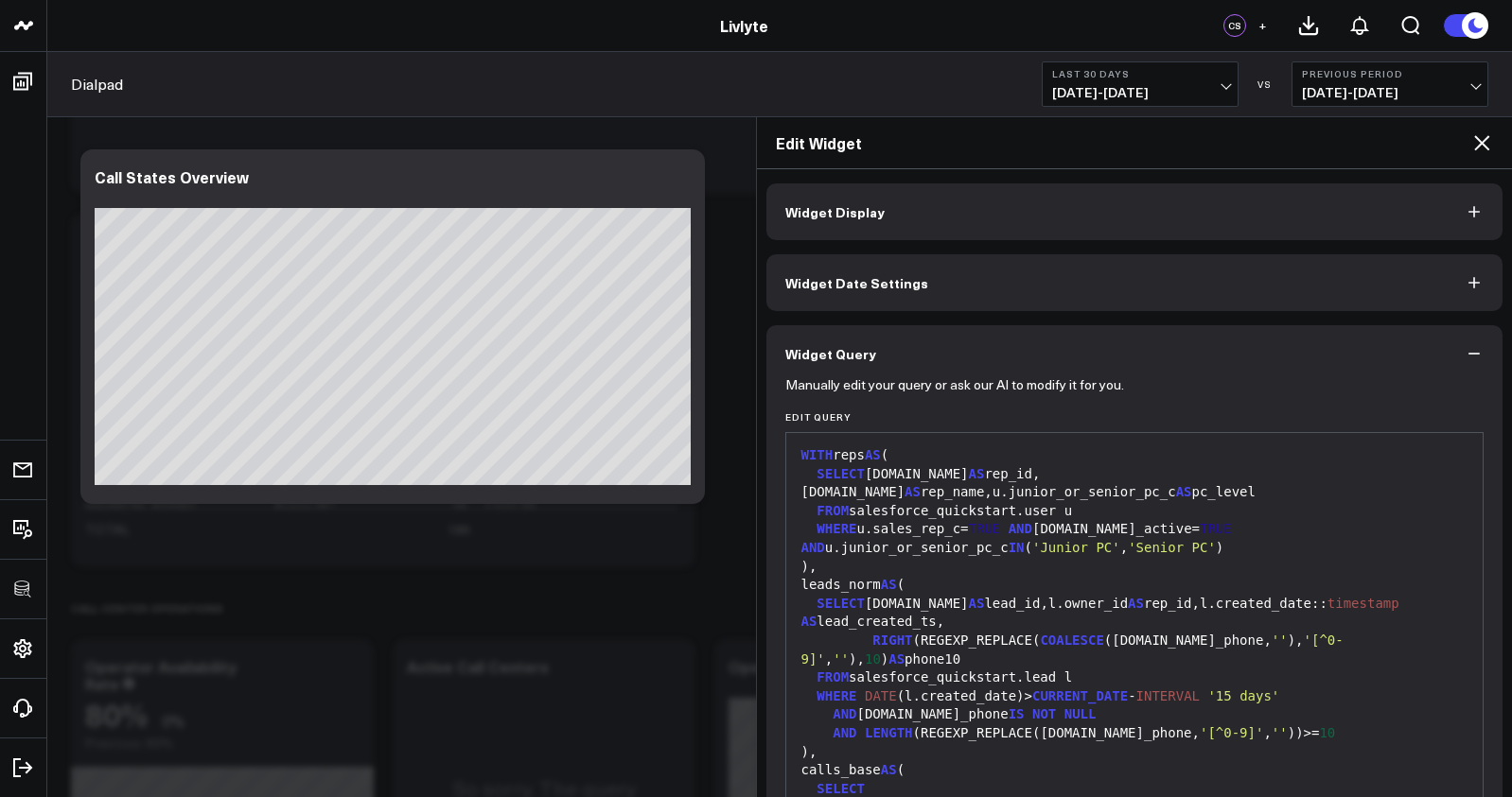
click at [1086, 189] on button "Widget Display" at bounding box center [1135, 211] width 737 height 57
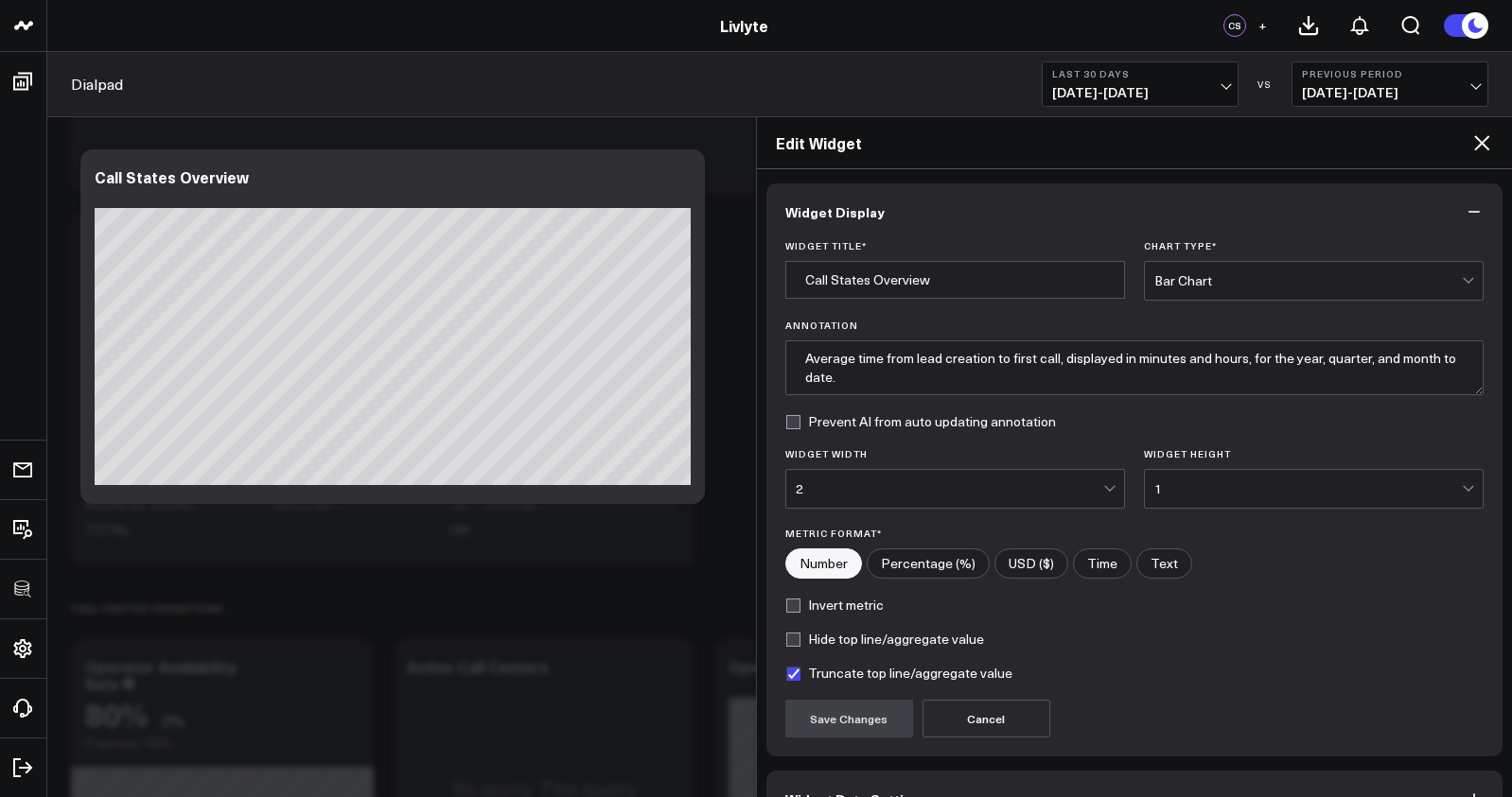
click at [1184, 268] on div "Bar Chart" at bounding box center [1308, 280] width 308 height 38
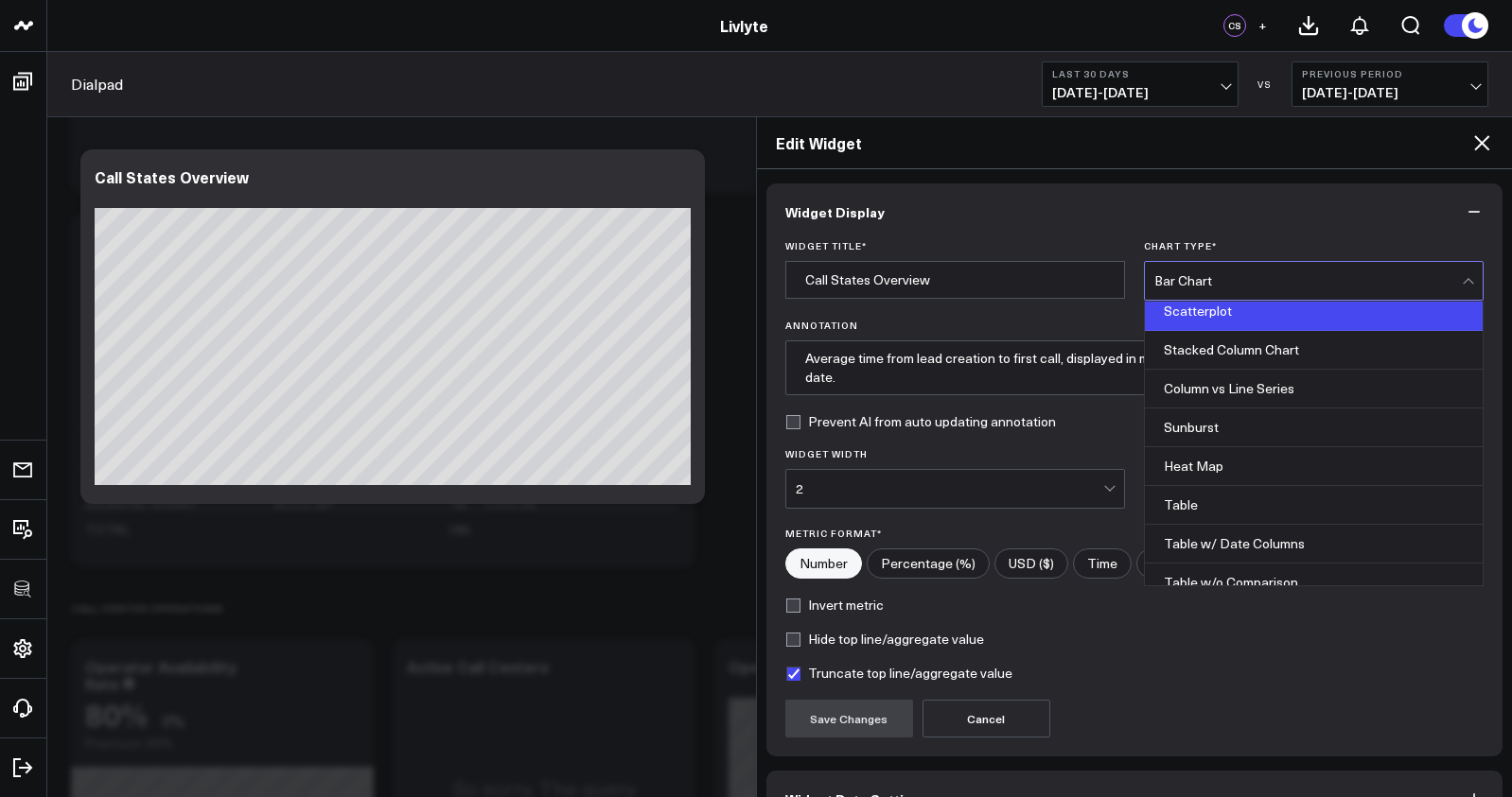
scroll to position [762, 0]
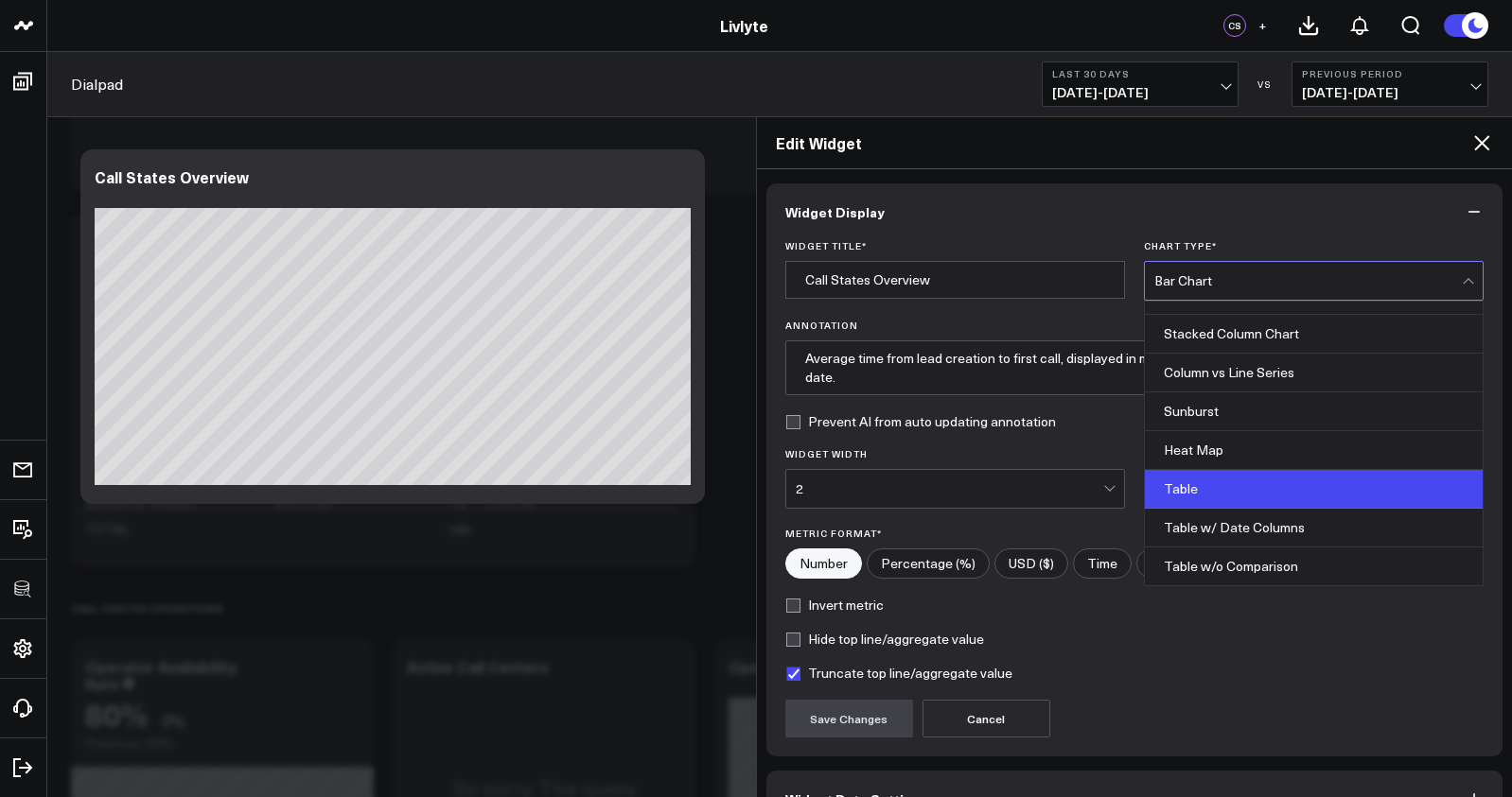
click at [1261, 491] on div "Table" at bounding box center [1313, 490] width 338 height 39
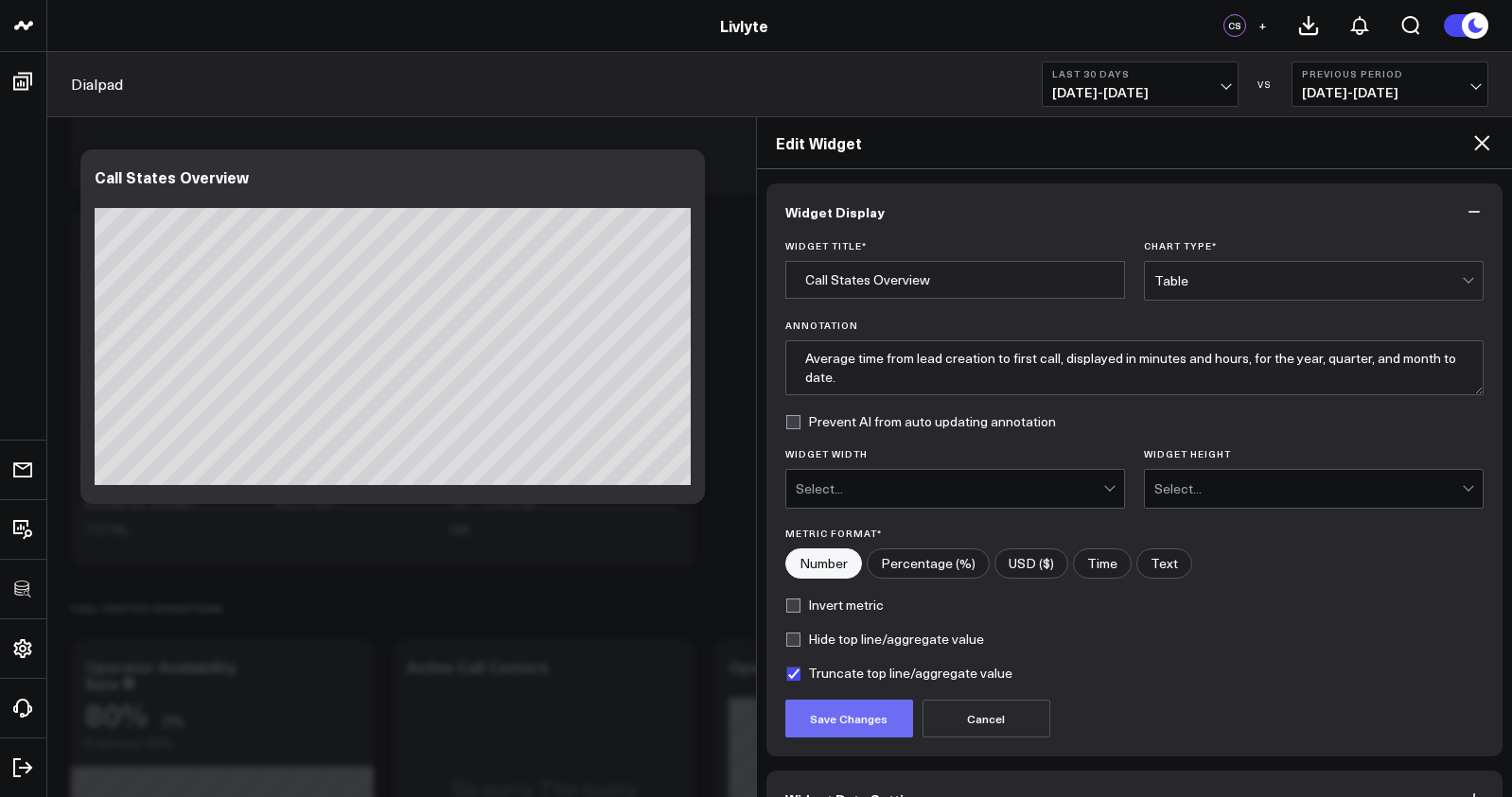
click at [871, 716] on button "Save Changes" at bounding box center [849, 718] width 127 height 38
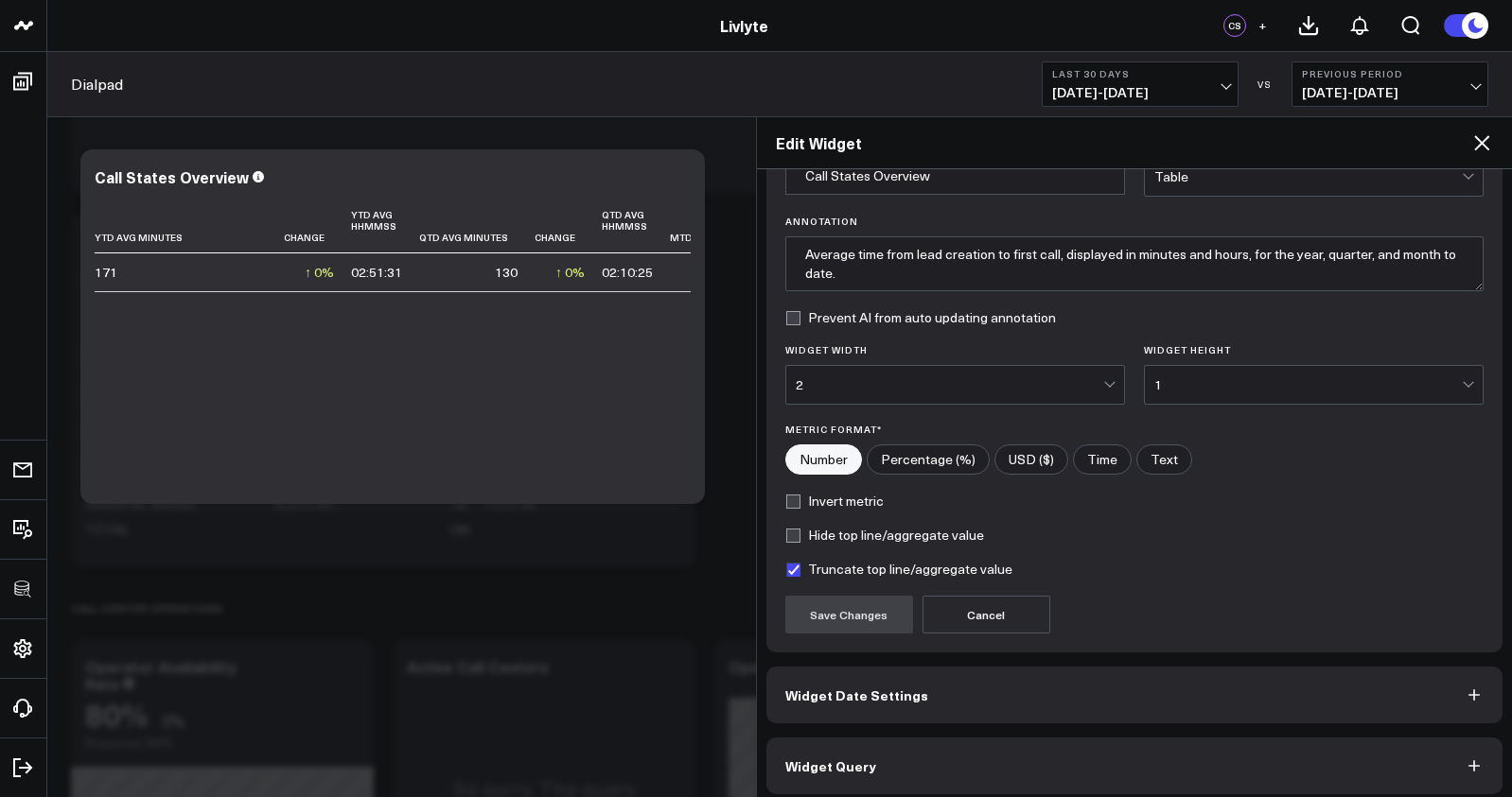
scroll to position [116, 0]
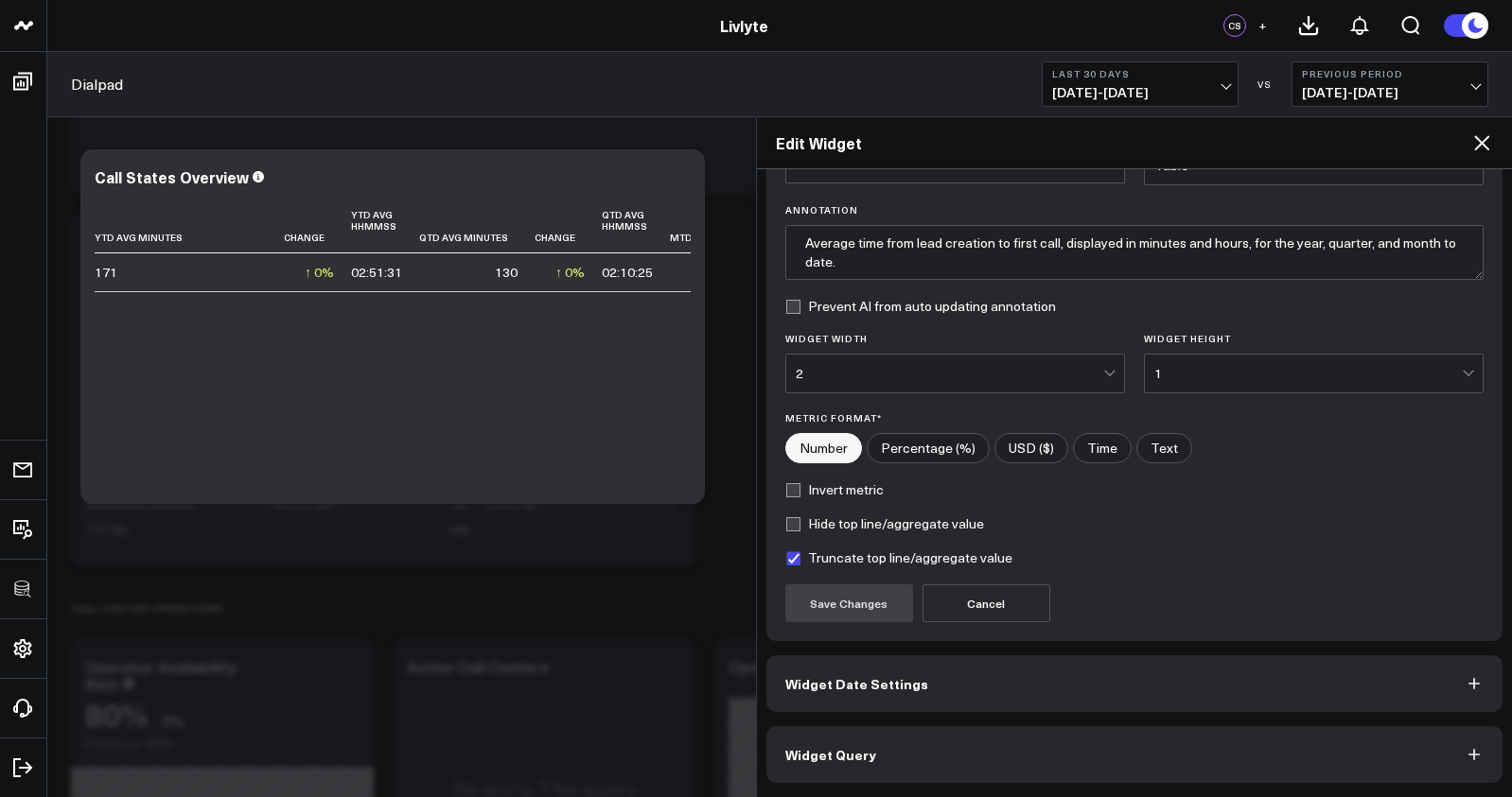
click at [1128, 738] on button "Widget Query" at bounding box center [1135, 755] width 737 height 57
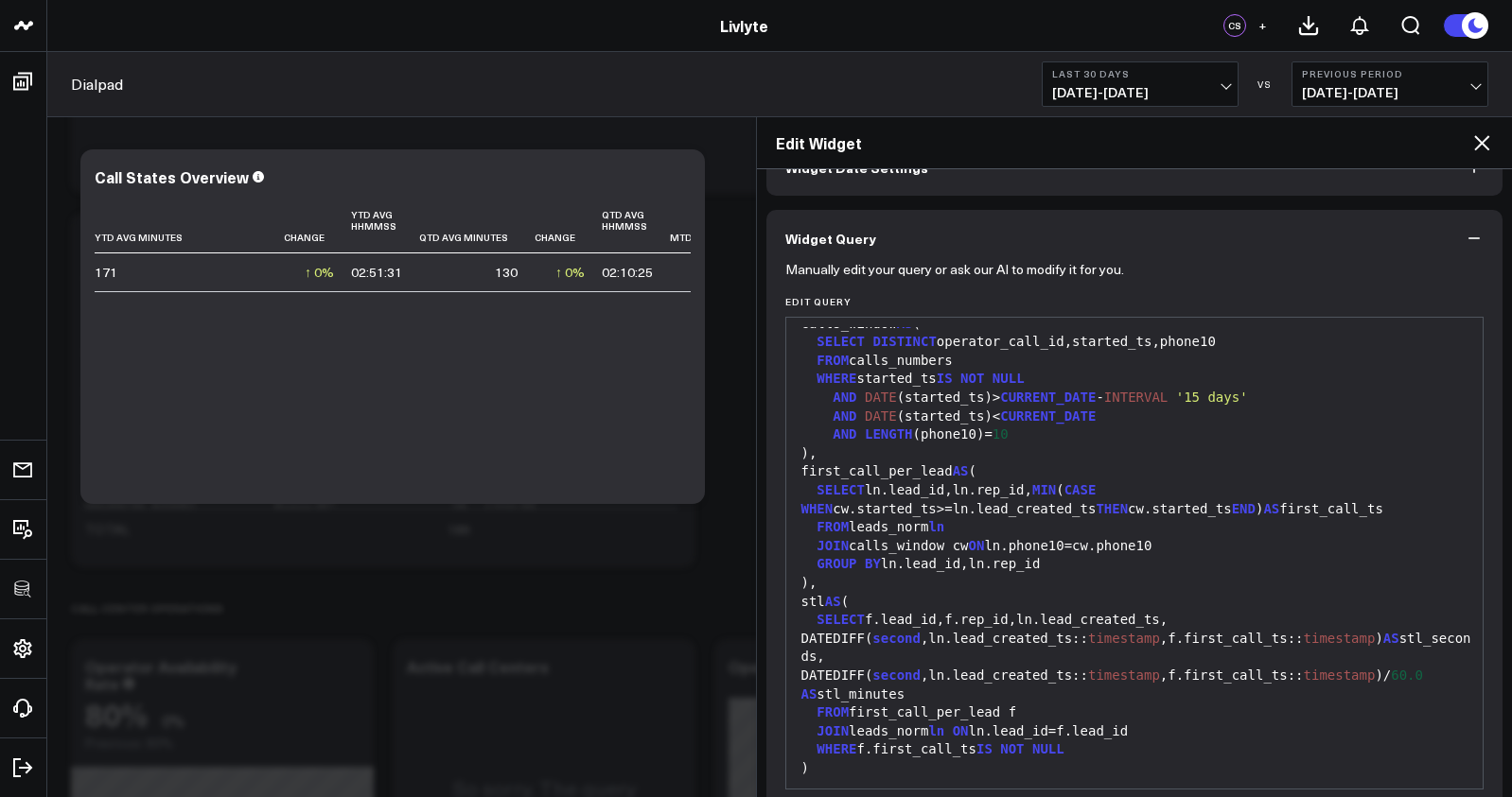
click at [968, 574] on div "GROUP BY ln.lead_id,ln.rep_id" at bounding box center [1134, 565] width 678 height 19
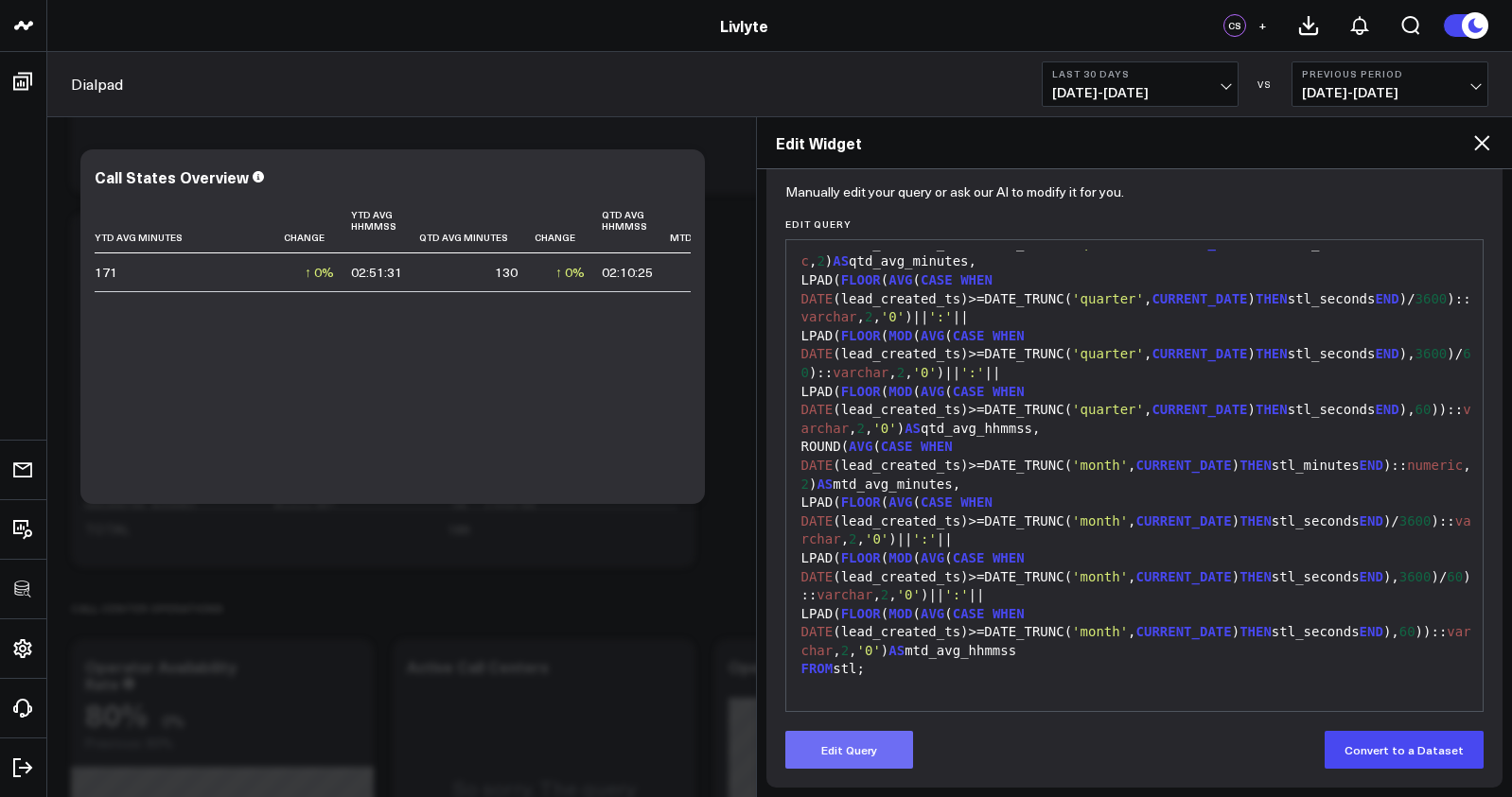
scroll to position [198, 0]
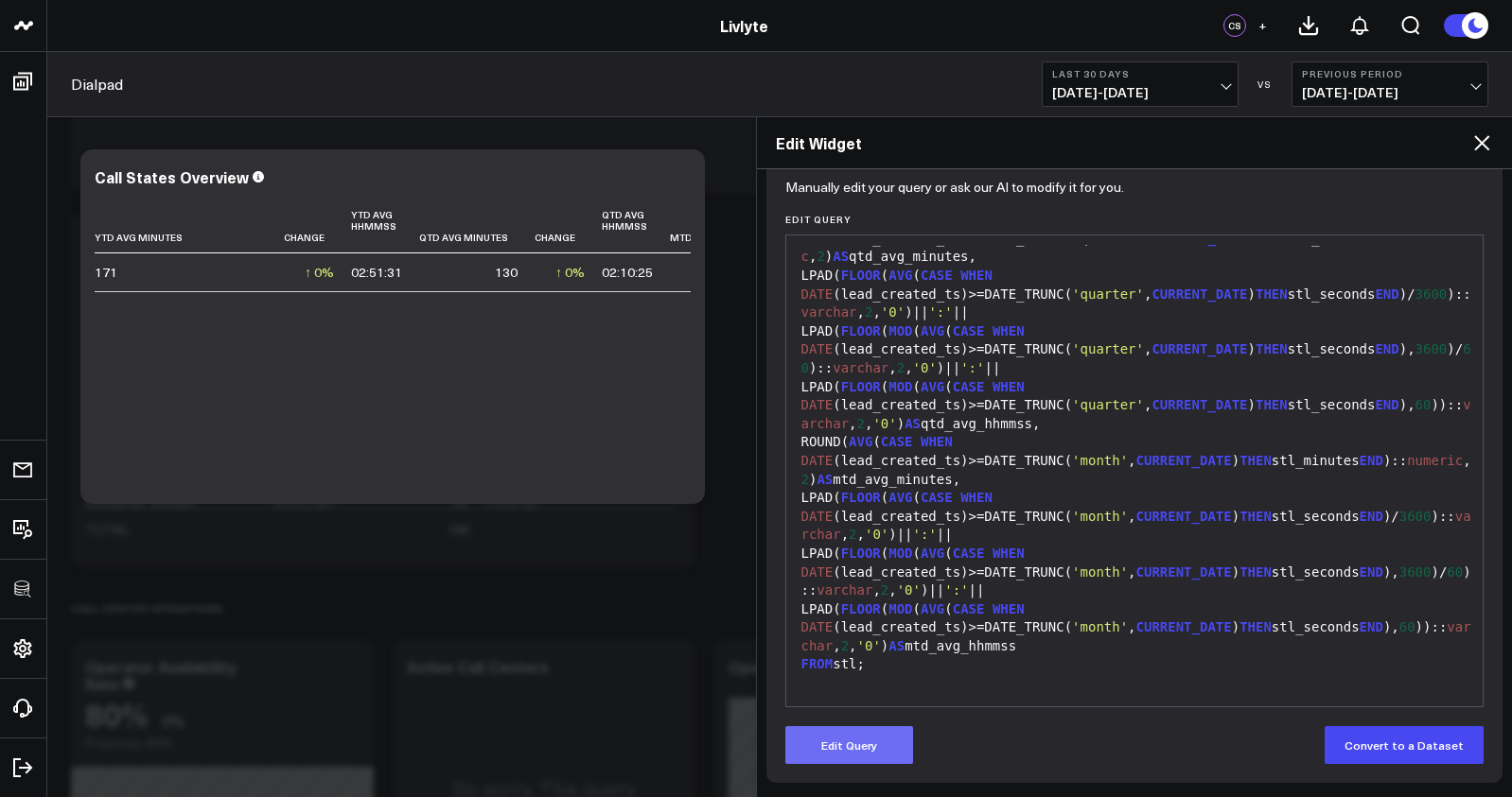
click at [885, 748] on button "Edit Query" at bounding box center [849, 745] width 127 height 38
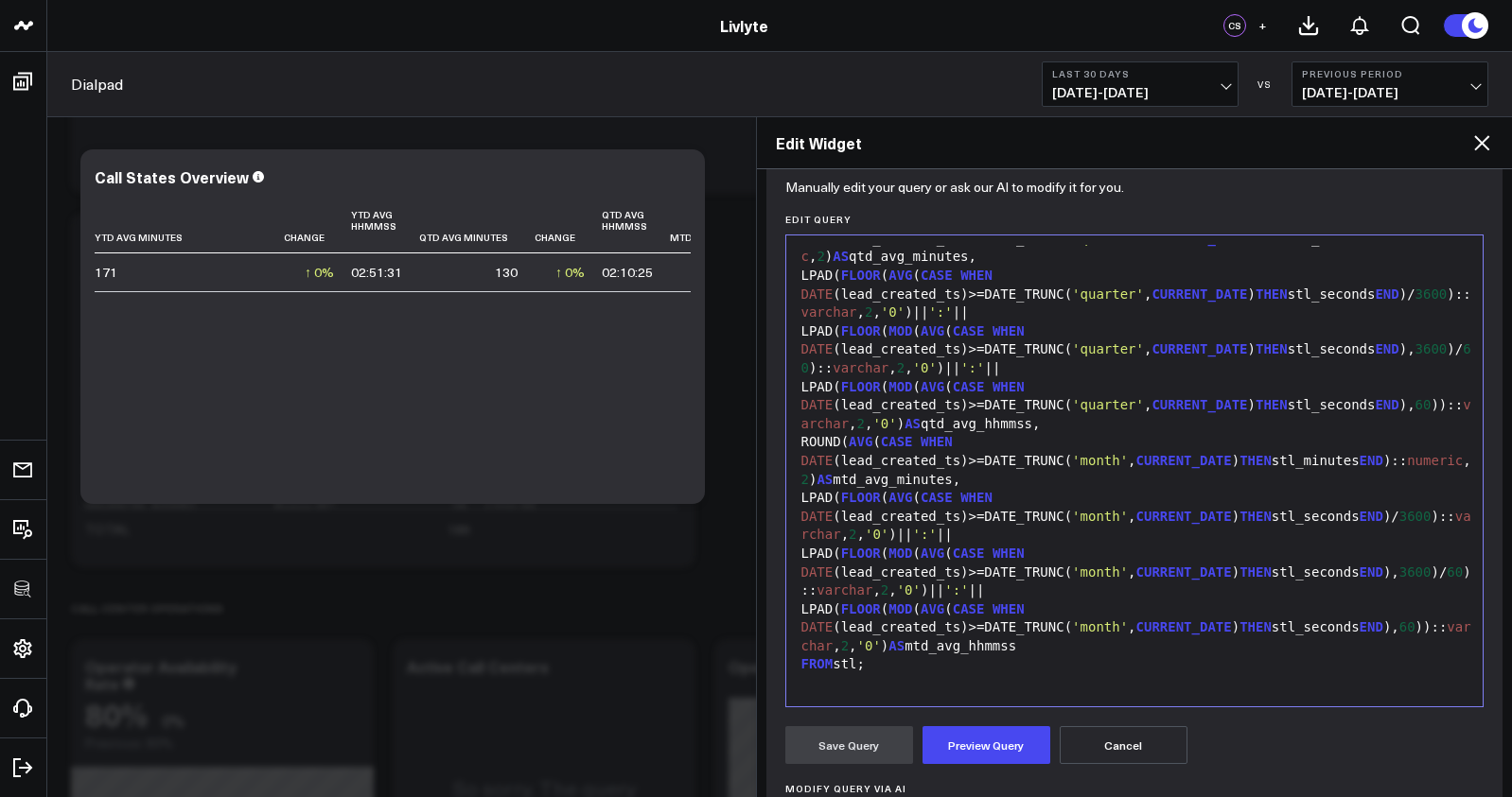
click at [918, 640] on span "varchar" at bounding box center [1136, 636] width 670 height 34
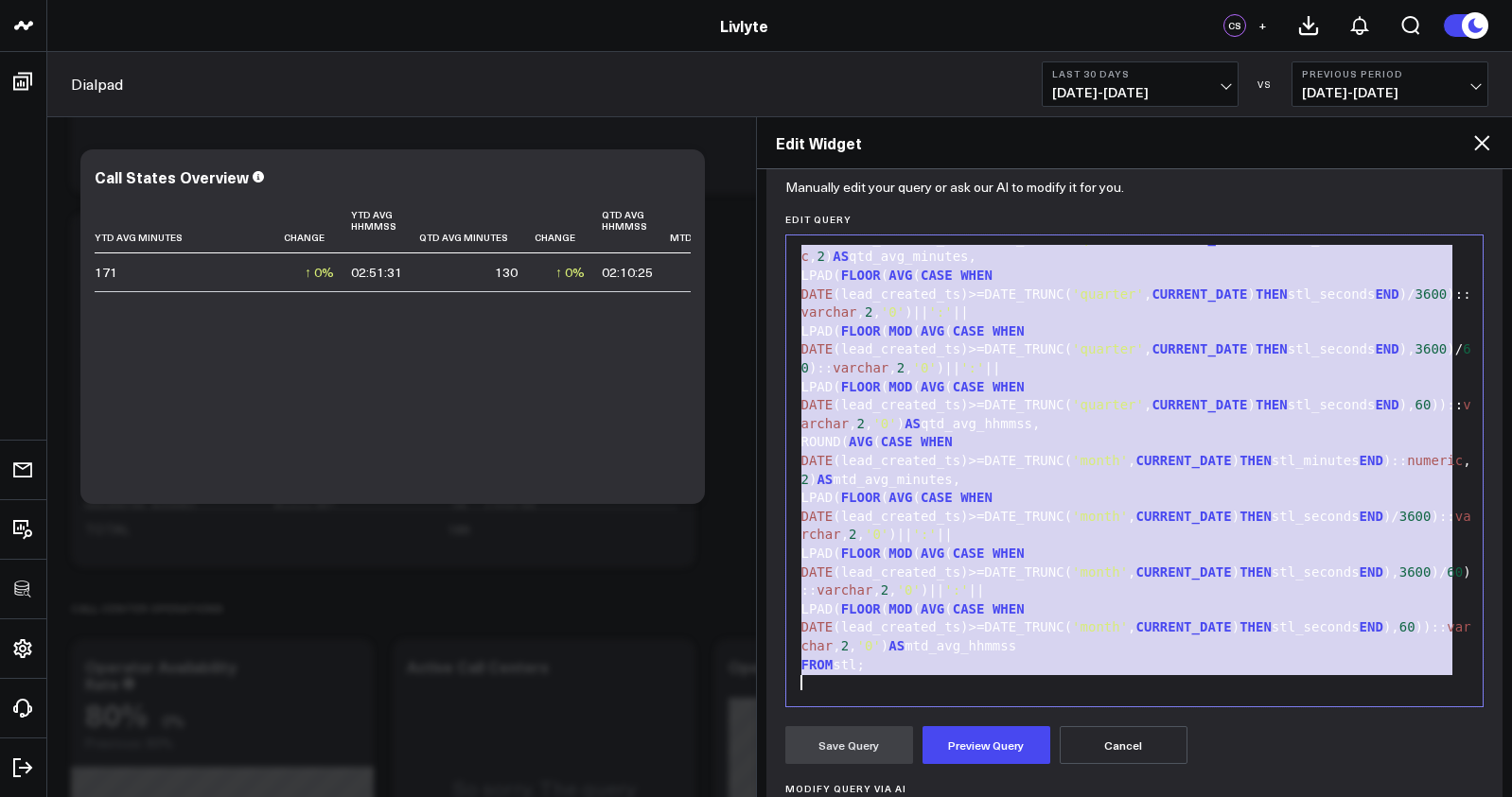
scroll to position [1832, 0]
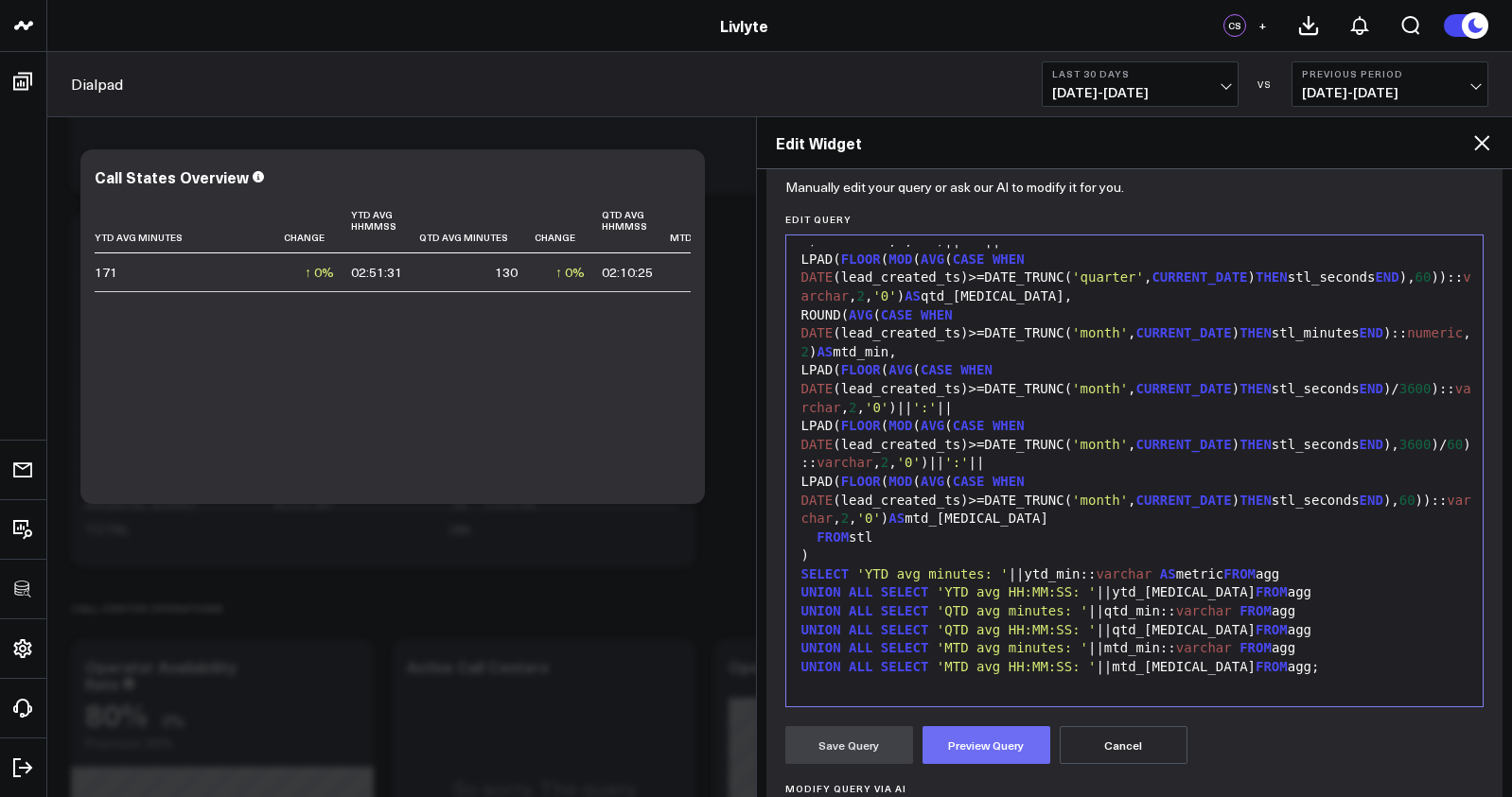
click at [963, 738] on button "Preview Query" at bounding box center [986, 745] width 127 height 38
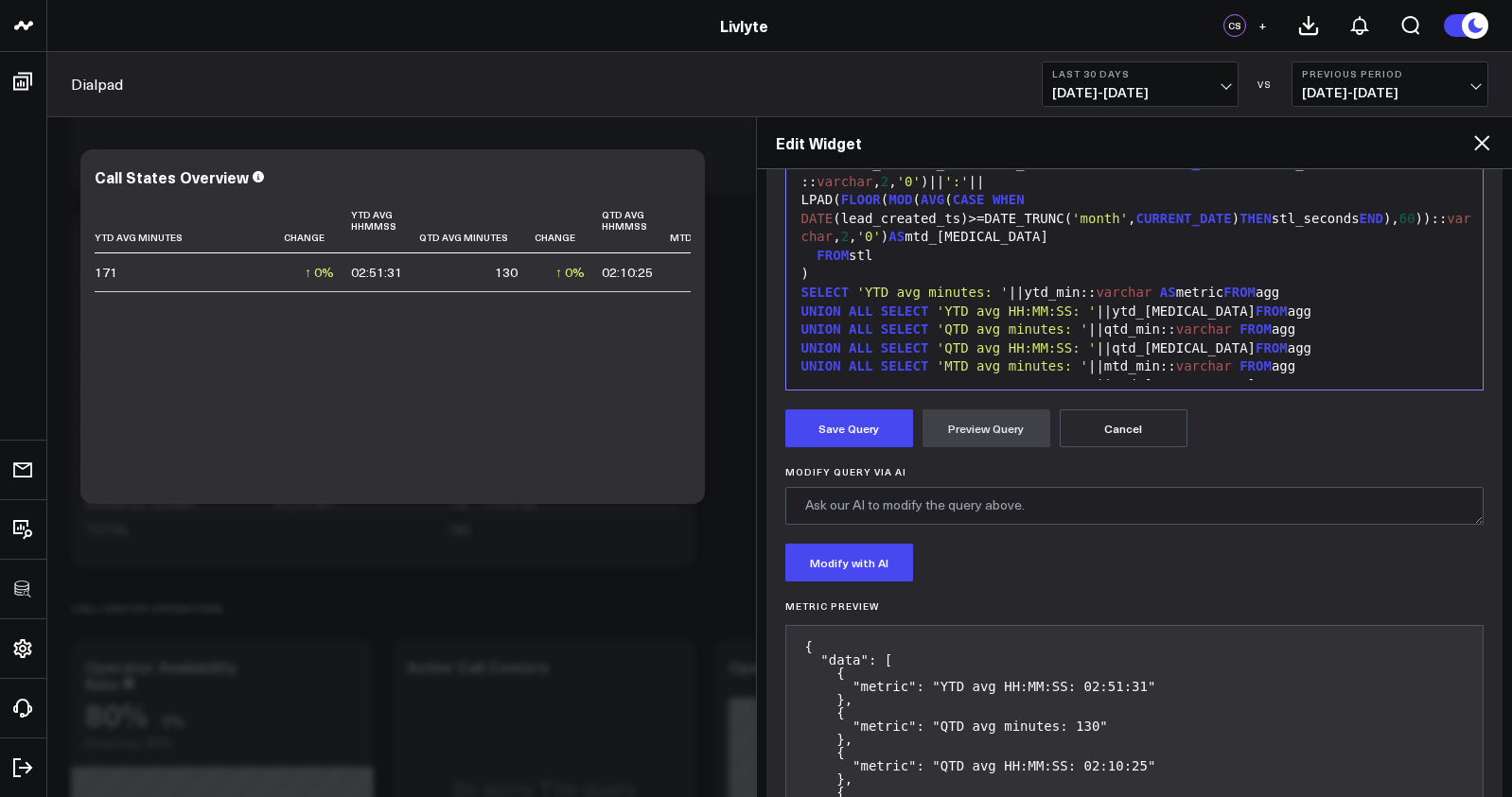
scroll to position [397, 0]
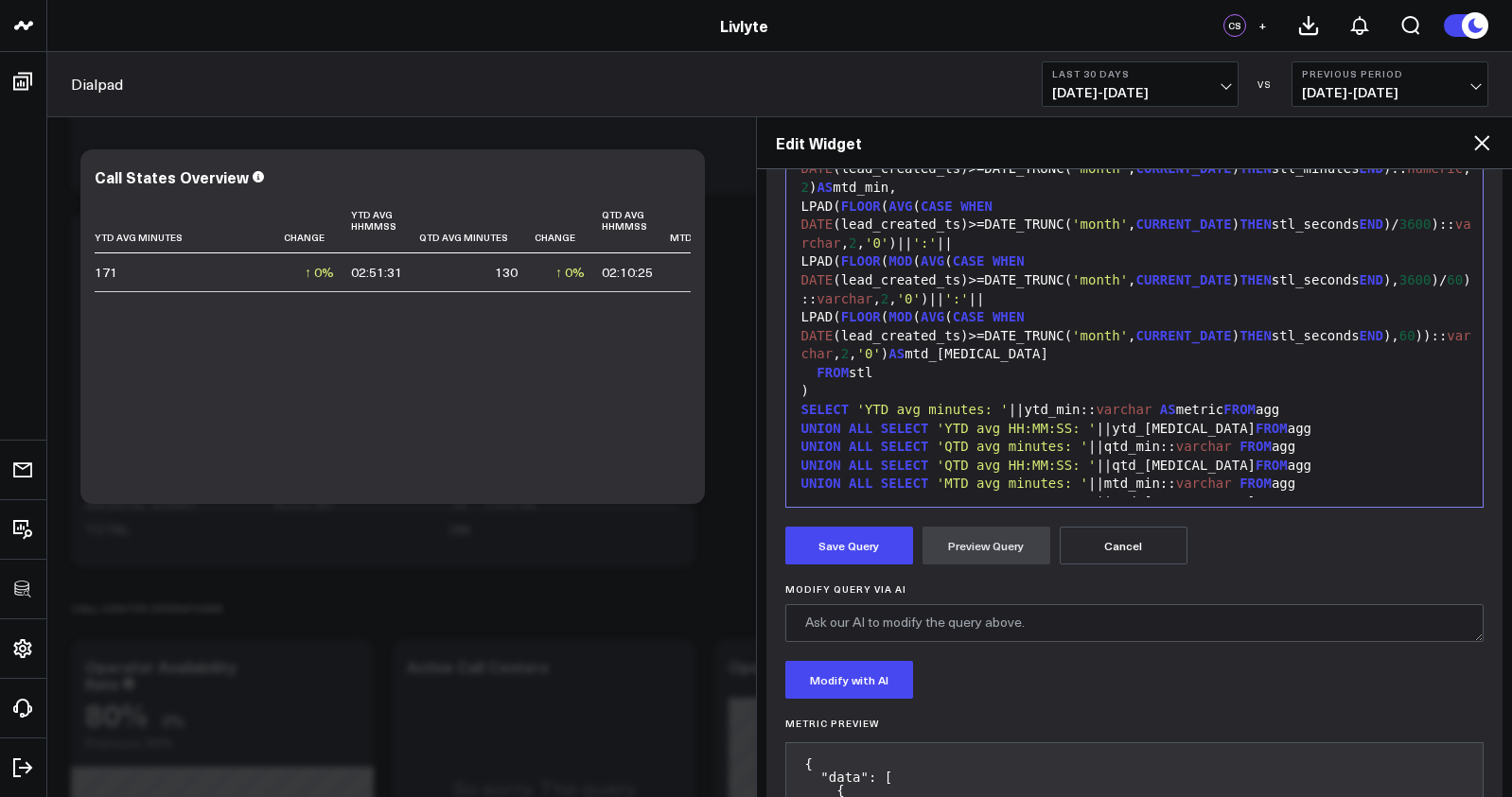
click at [1021, 421] on span "'YTD avg HH:MM:SS: '" at bounding box center [1016, 429] width 160 height 15
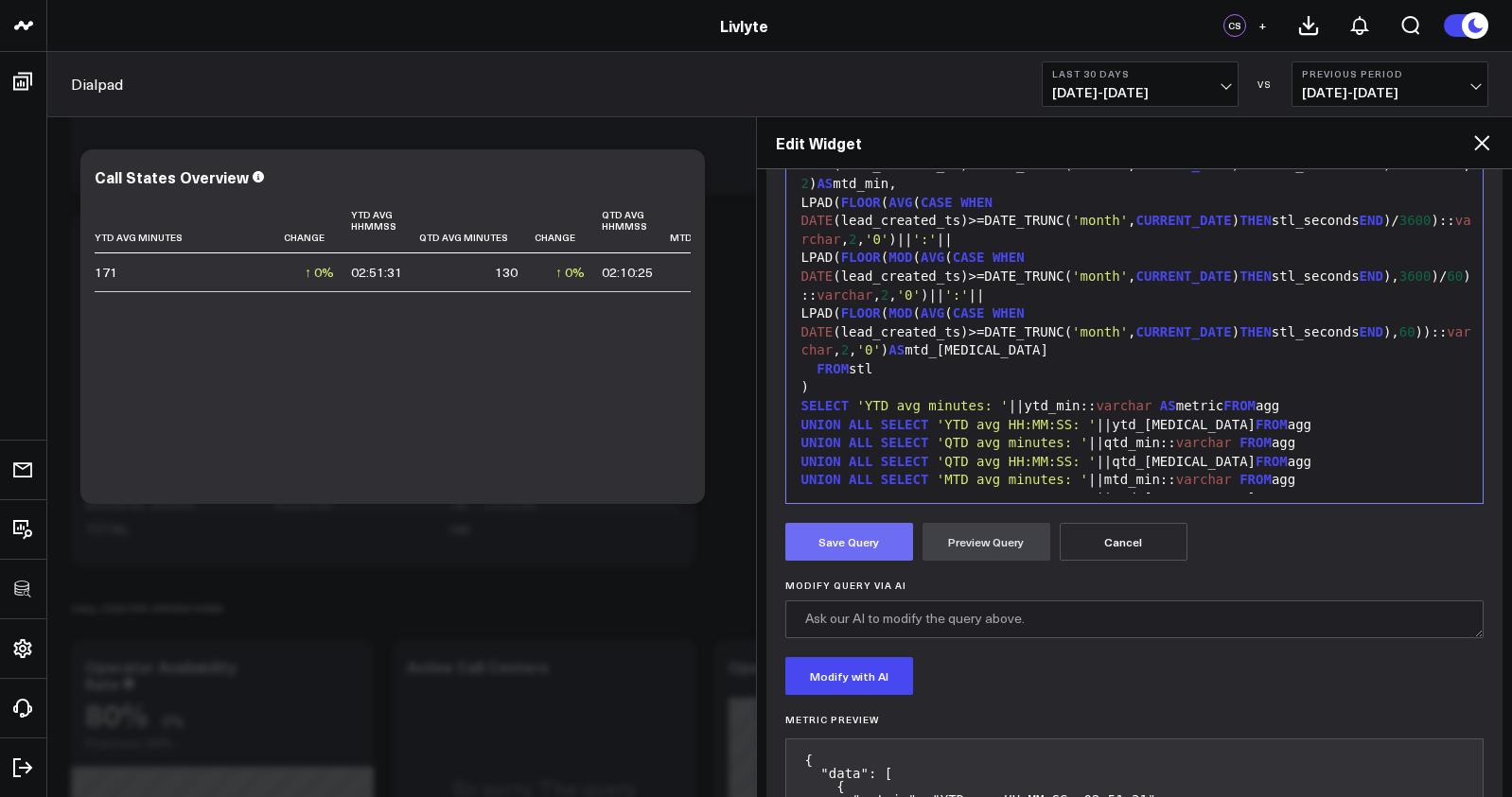
click at [890, 538] on button "Save Query" at bounding box center [849, 542] width 127 height 38
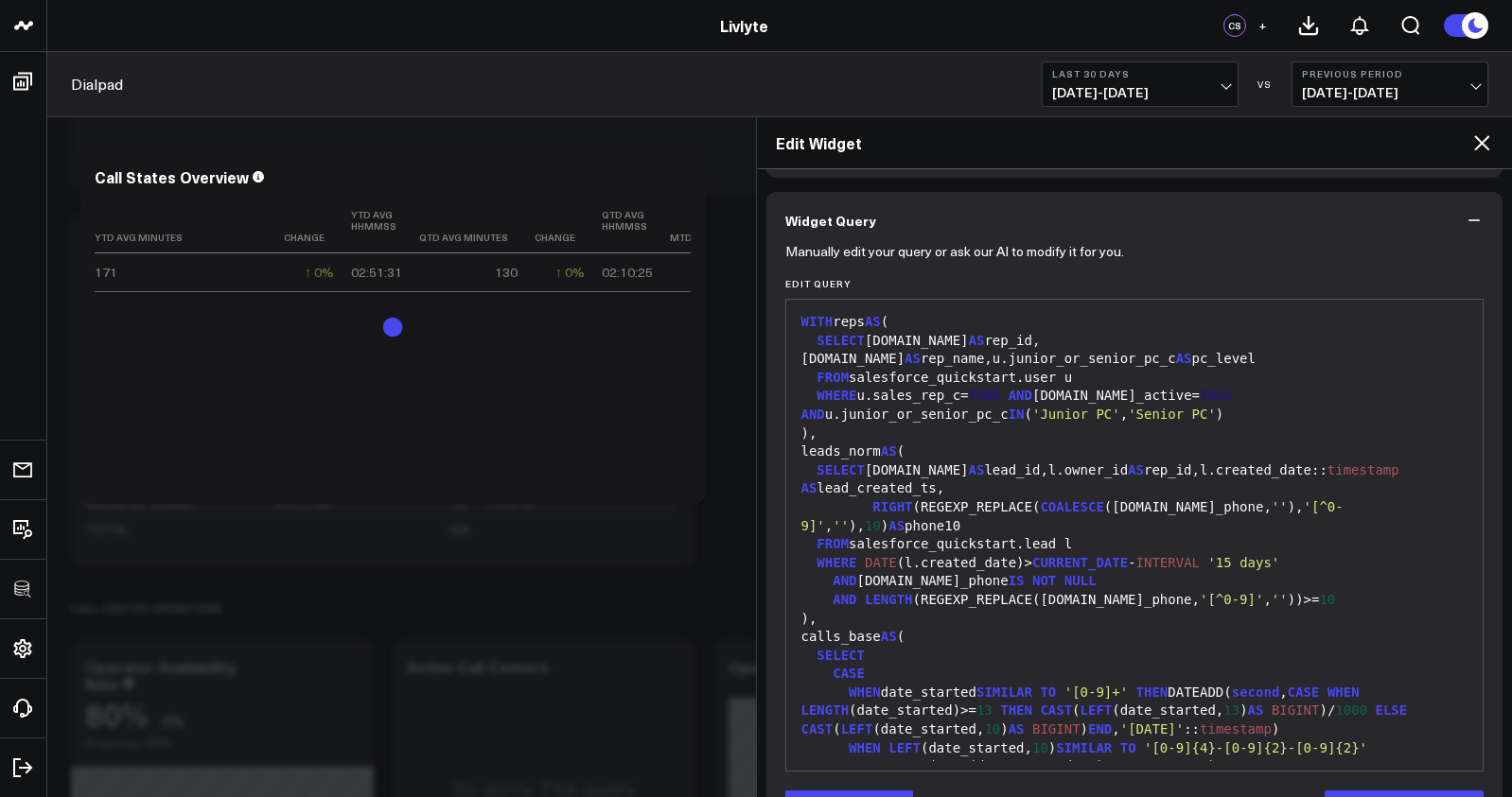
scroll to position [0, 0]
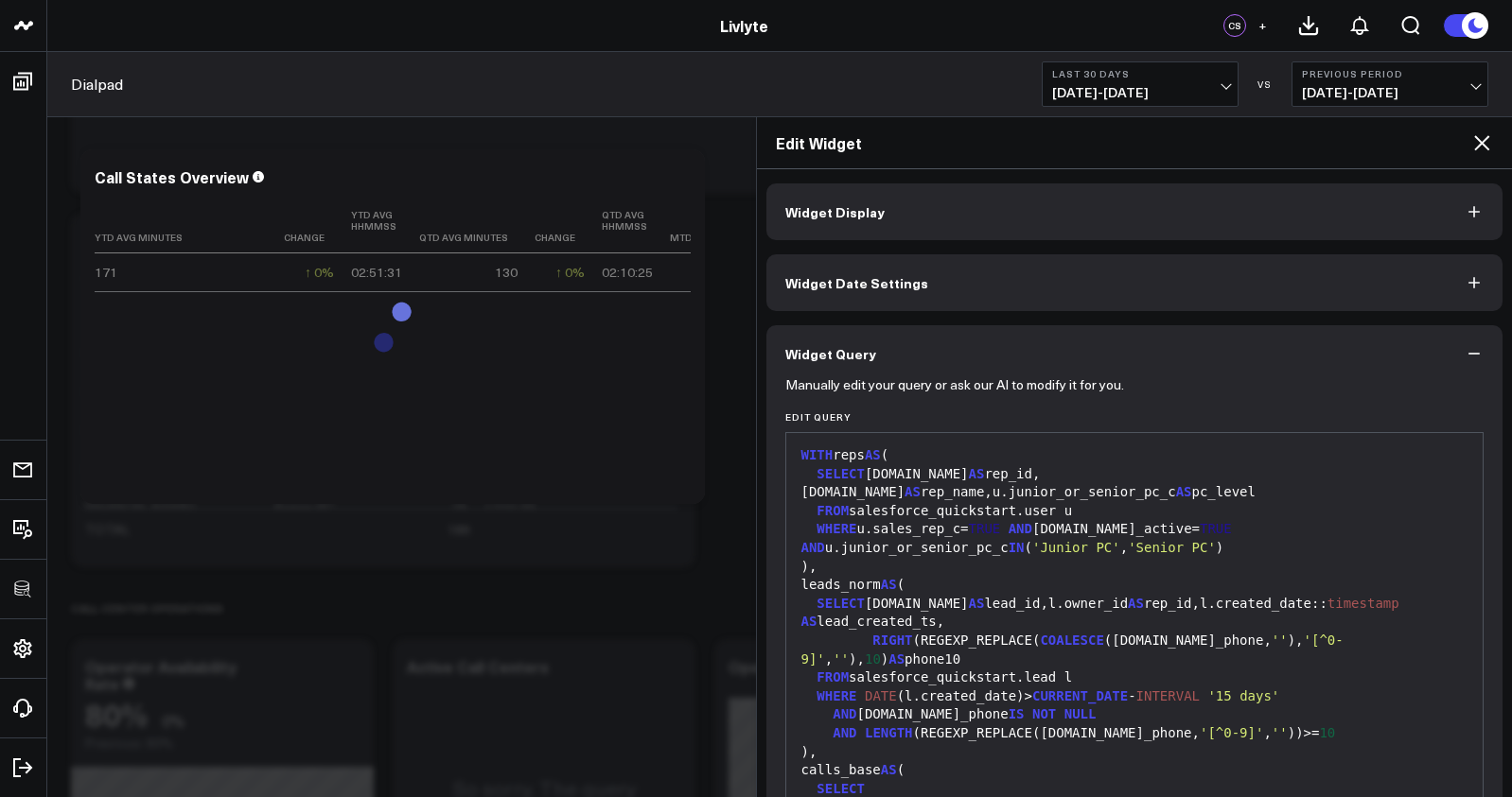
click at [1197, 228] on button "Widget Display" at bounding box center [1135, 211] width 737 height 57
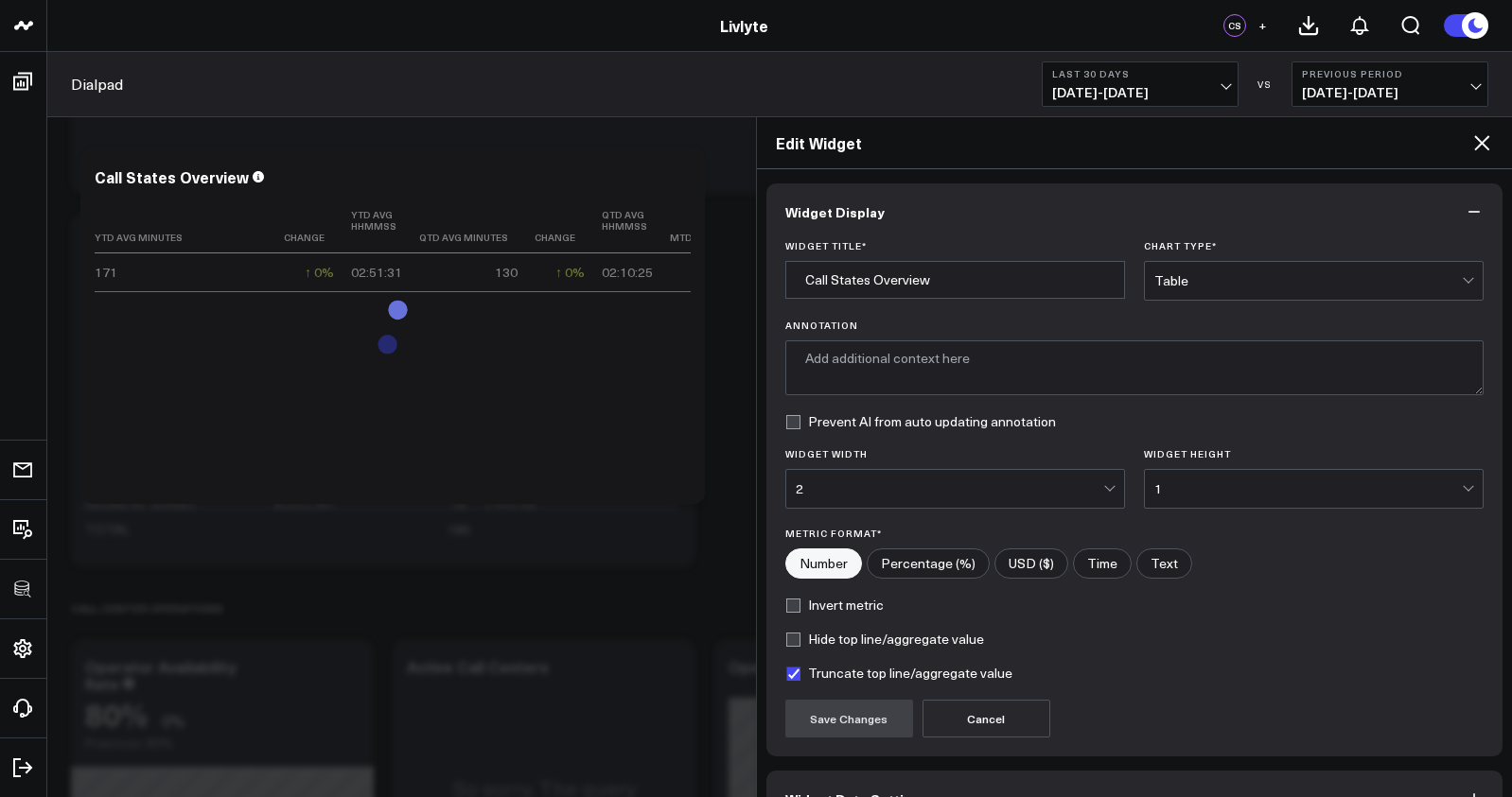
type textarea "Average time from lead creation to first call, displayed in minutes and hours:m…"
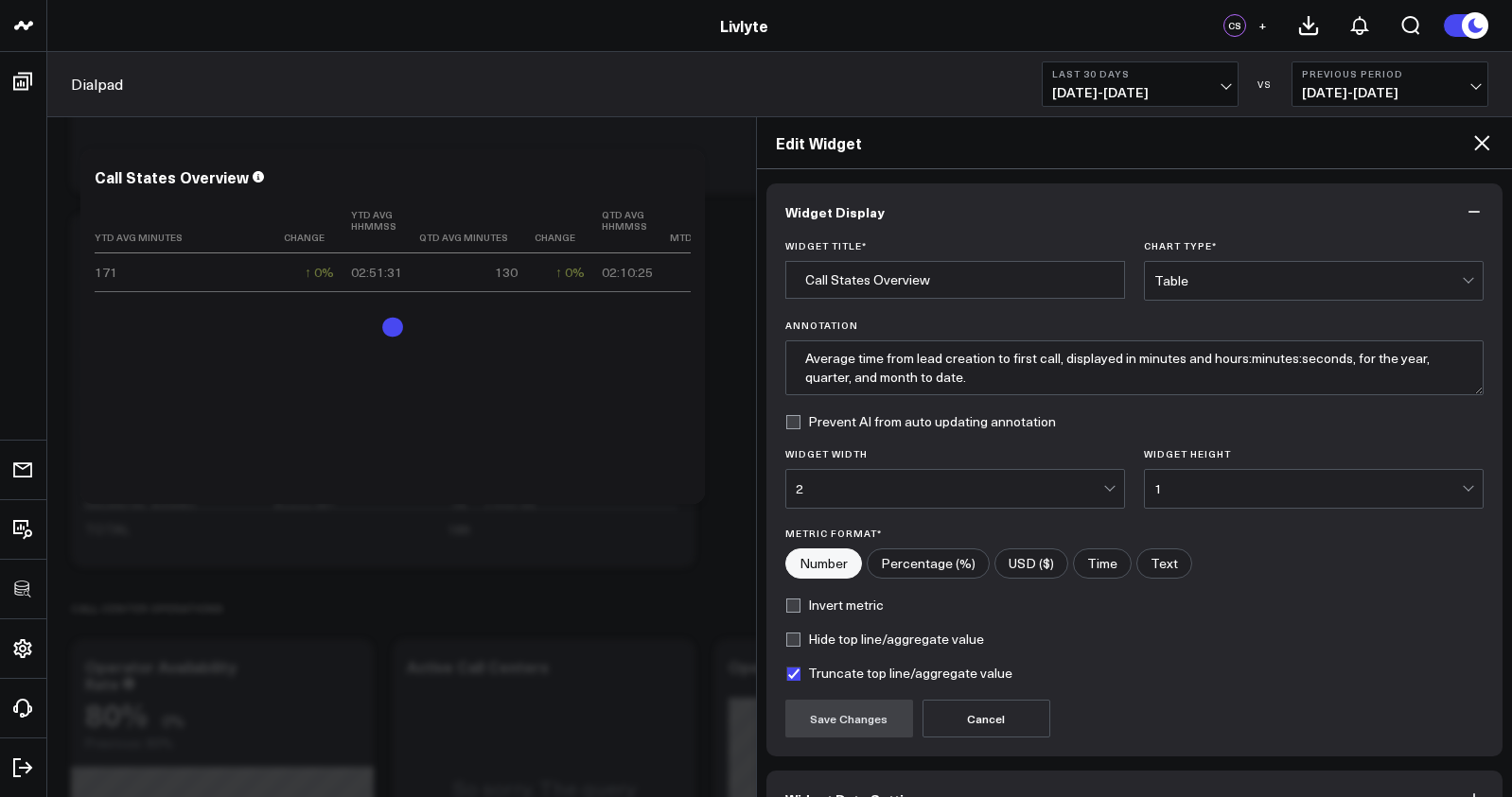
click at [1259, 276] on div "Table" at bounding box center [1308, 281] width 308 height 15
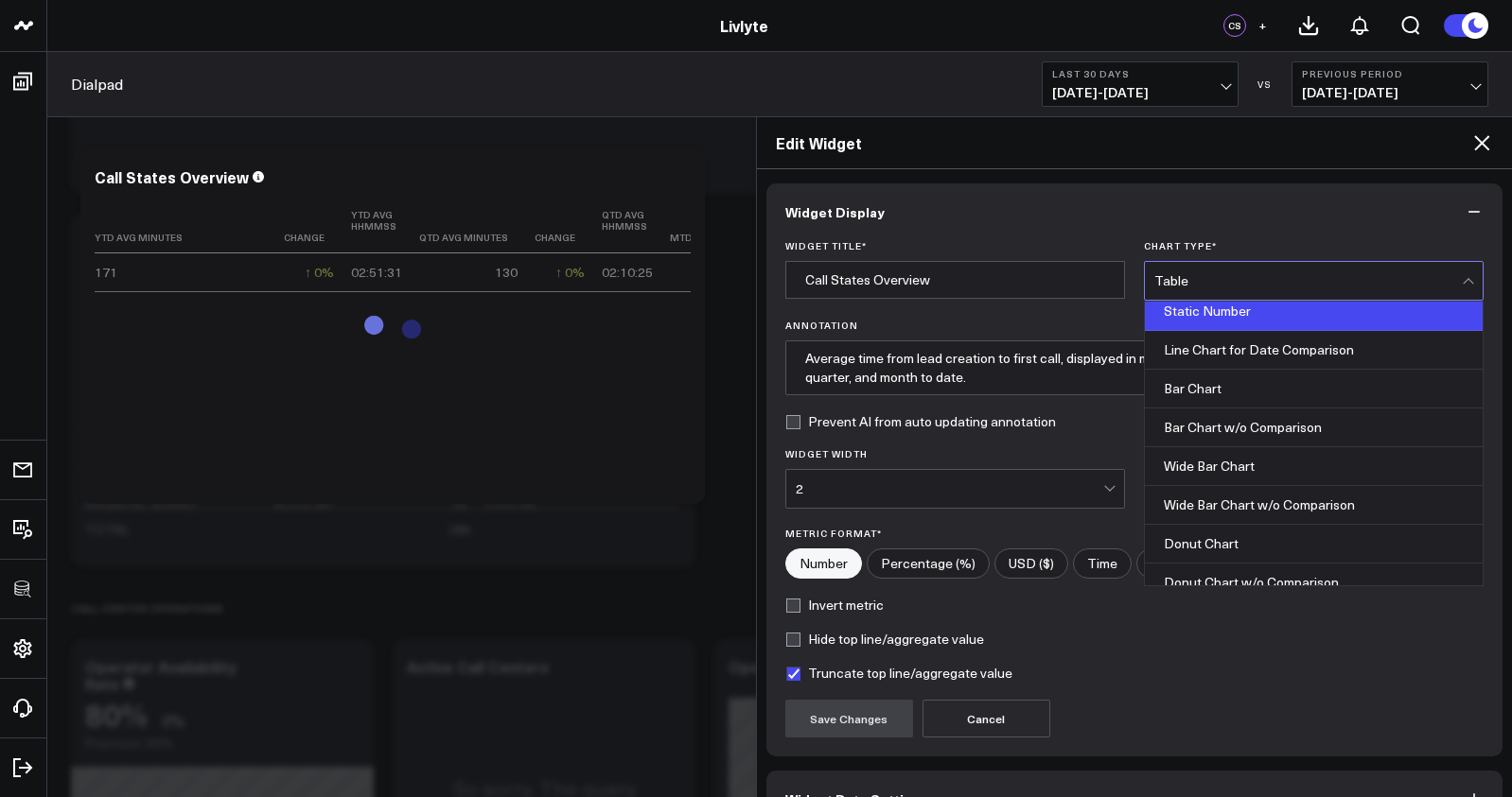
scroll to position [53, 0]
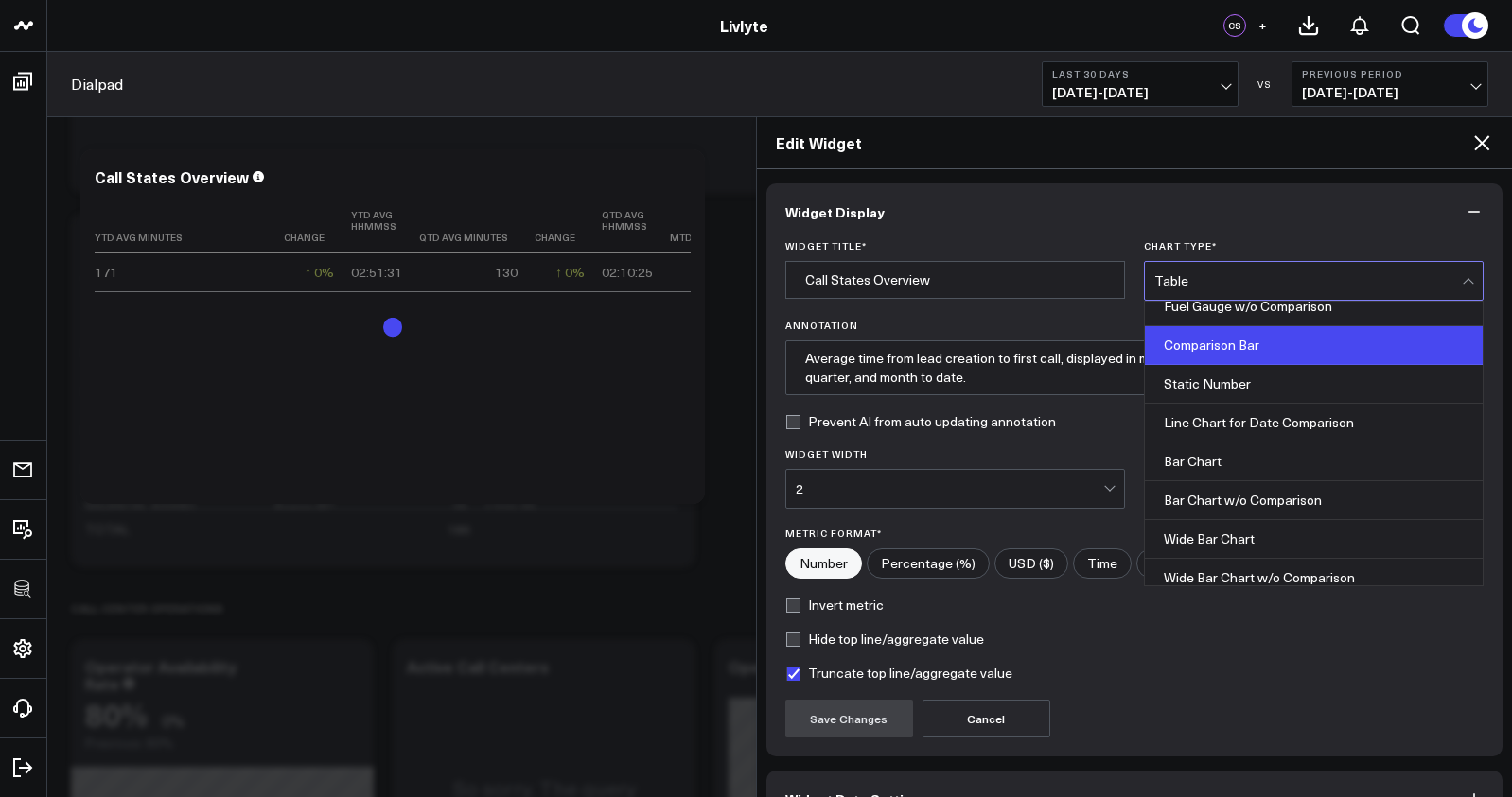
click at [1240, 348] on div "Comparison Bar" at bounding box center [1313, 345] width 338 height 39
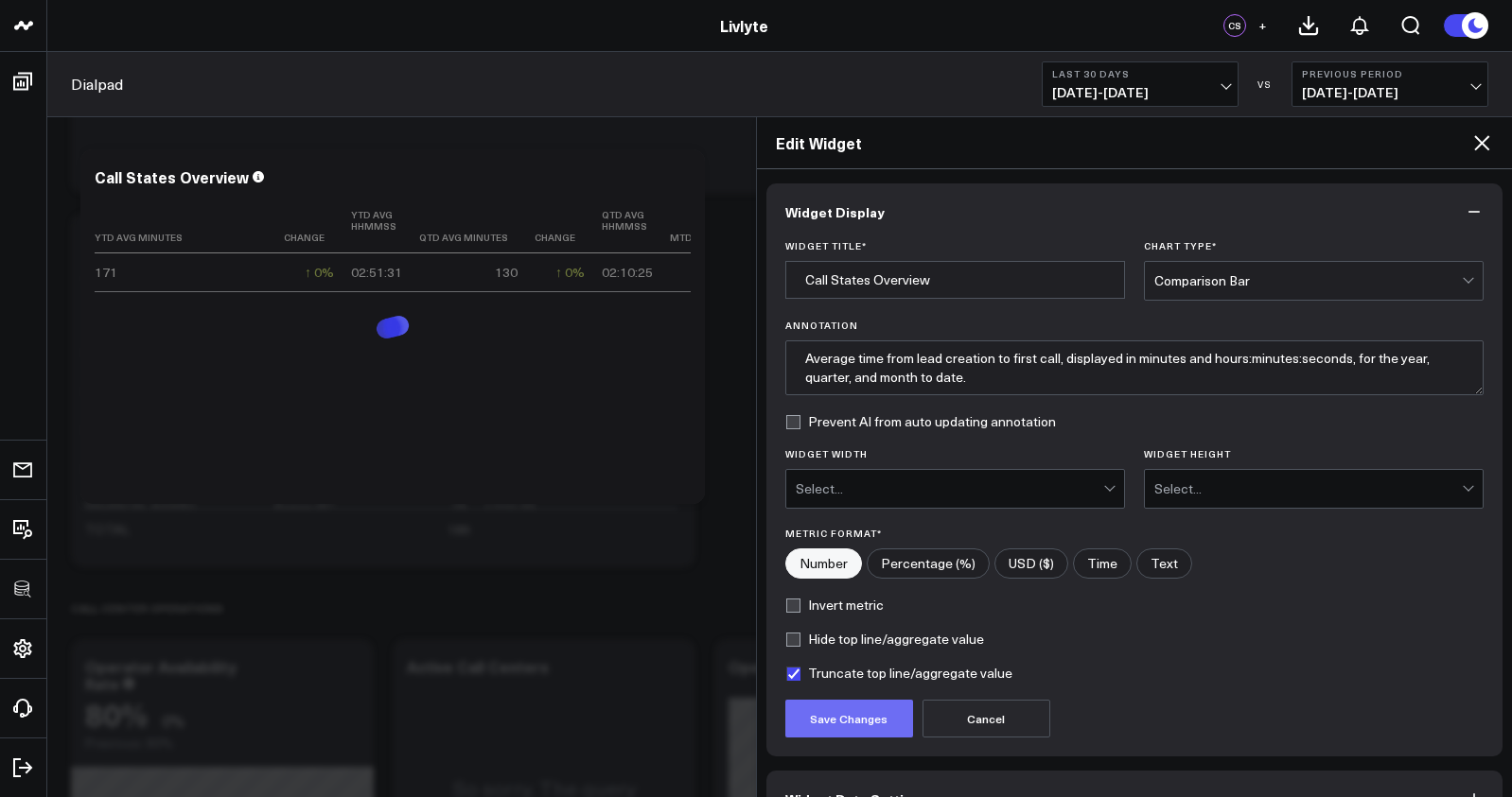
click at [824, 724] on button "Save Changes" at bounding box center [849, 718] width 127 height 38
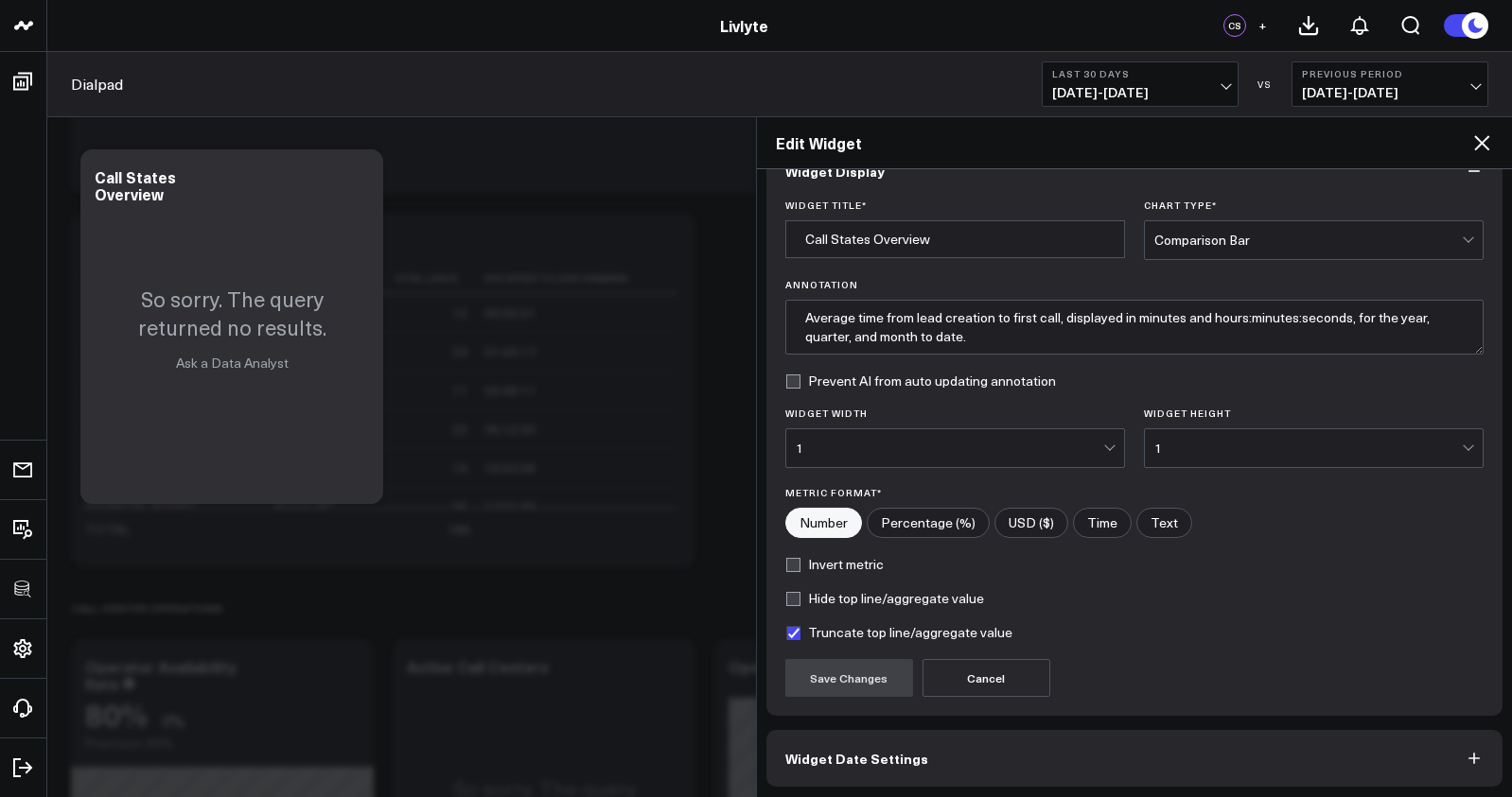
scroll to position [116, 0]
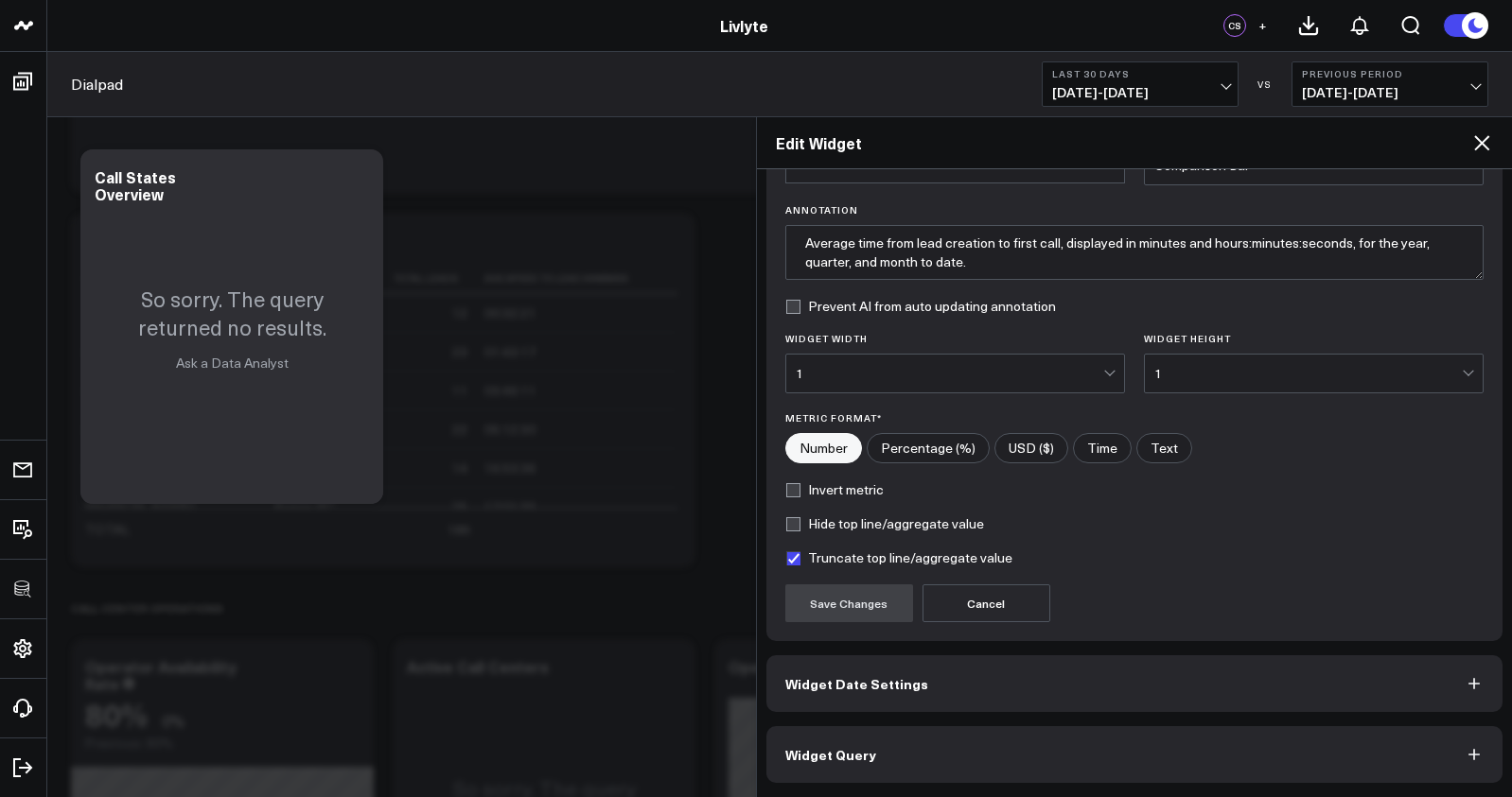
click at [1216, 756] on button "Widget Query" at bounding box center [1135, 755] width 737 height 57
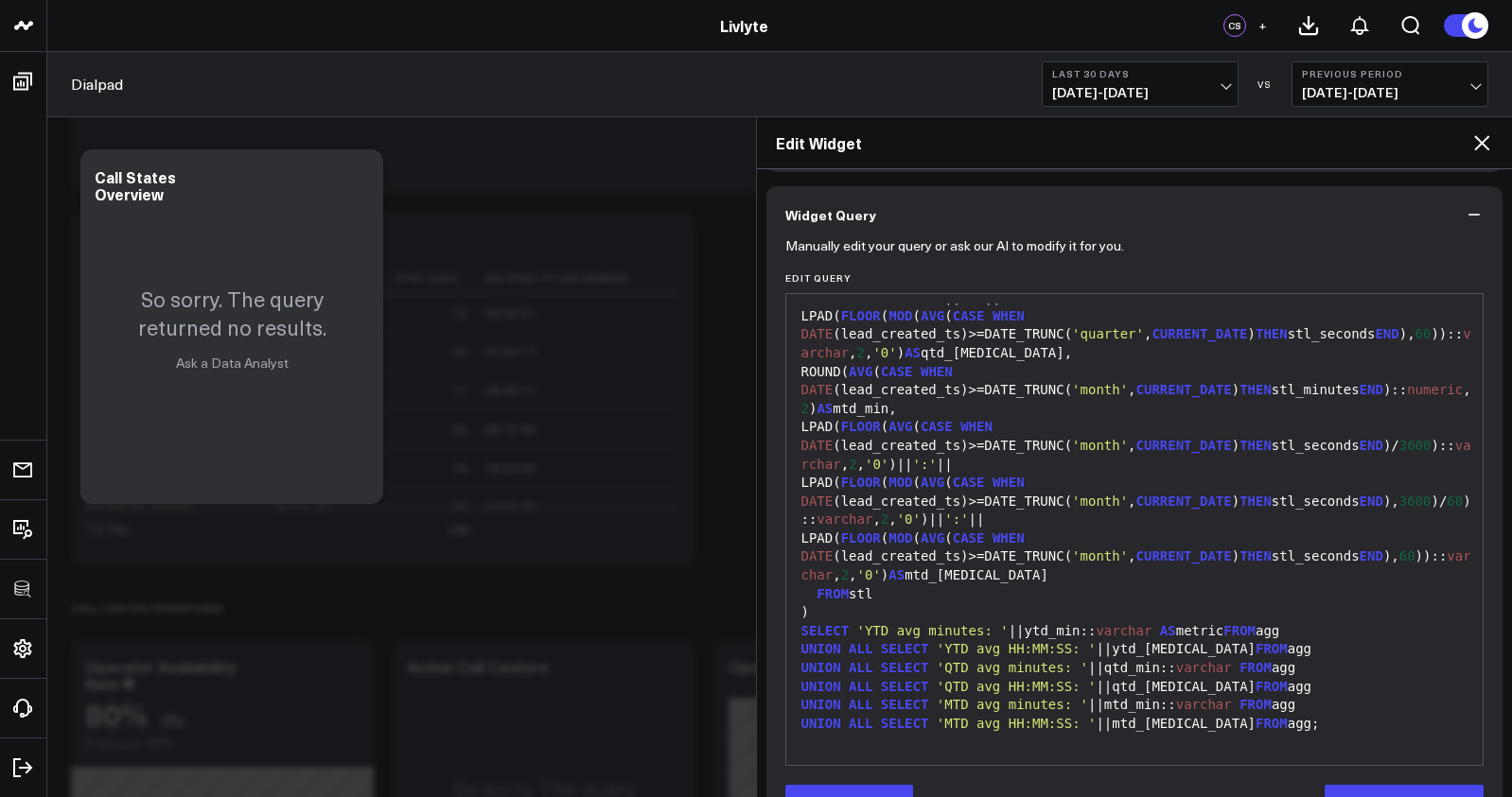
scroll to position [198, 0]
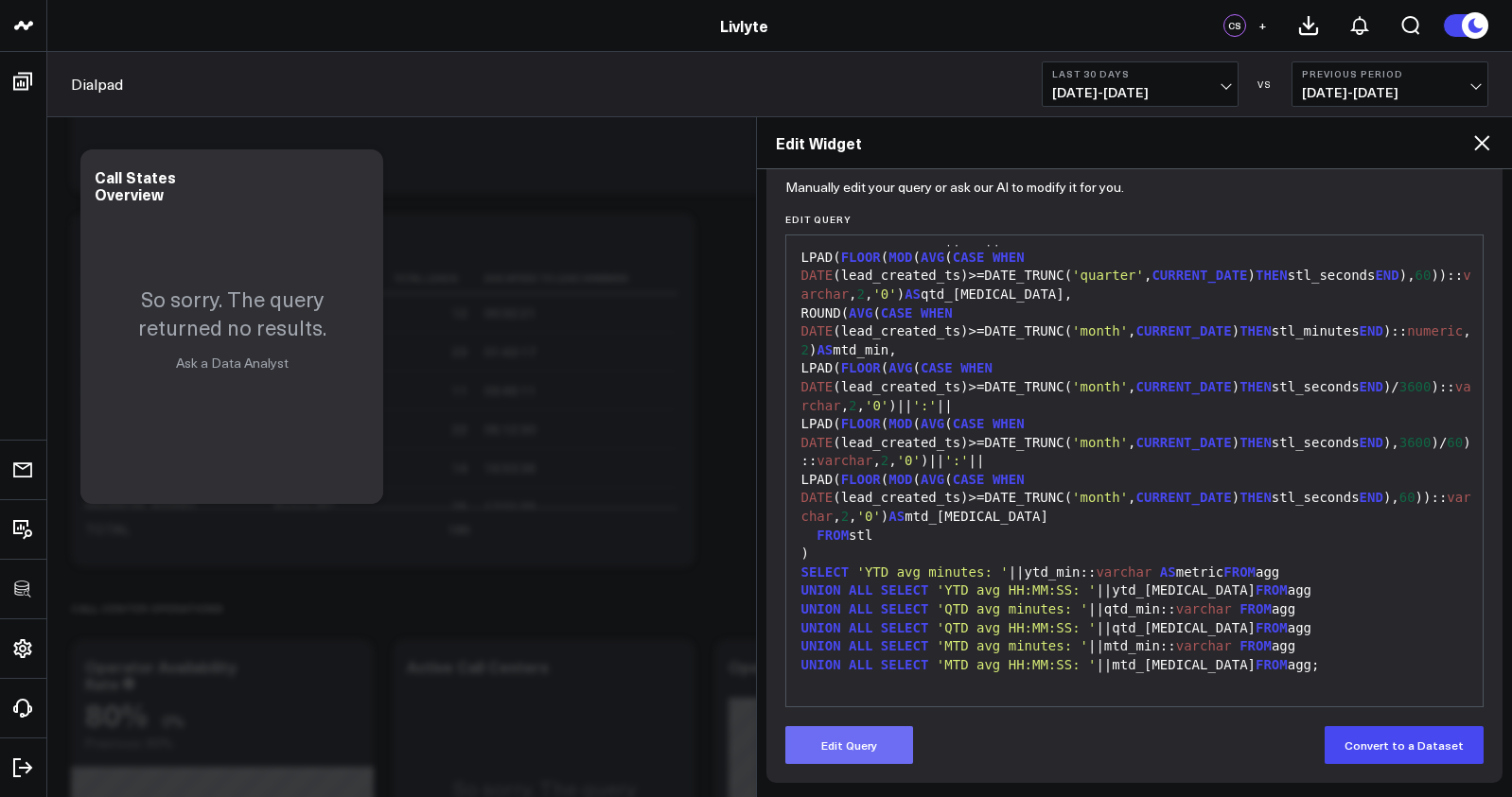
click at [892, 739] on button "Edit Query" at bounding box center [849, 745] width 127 height 38
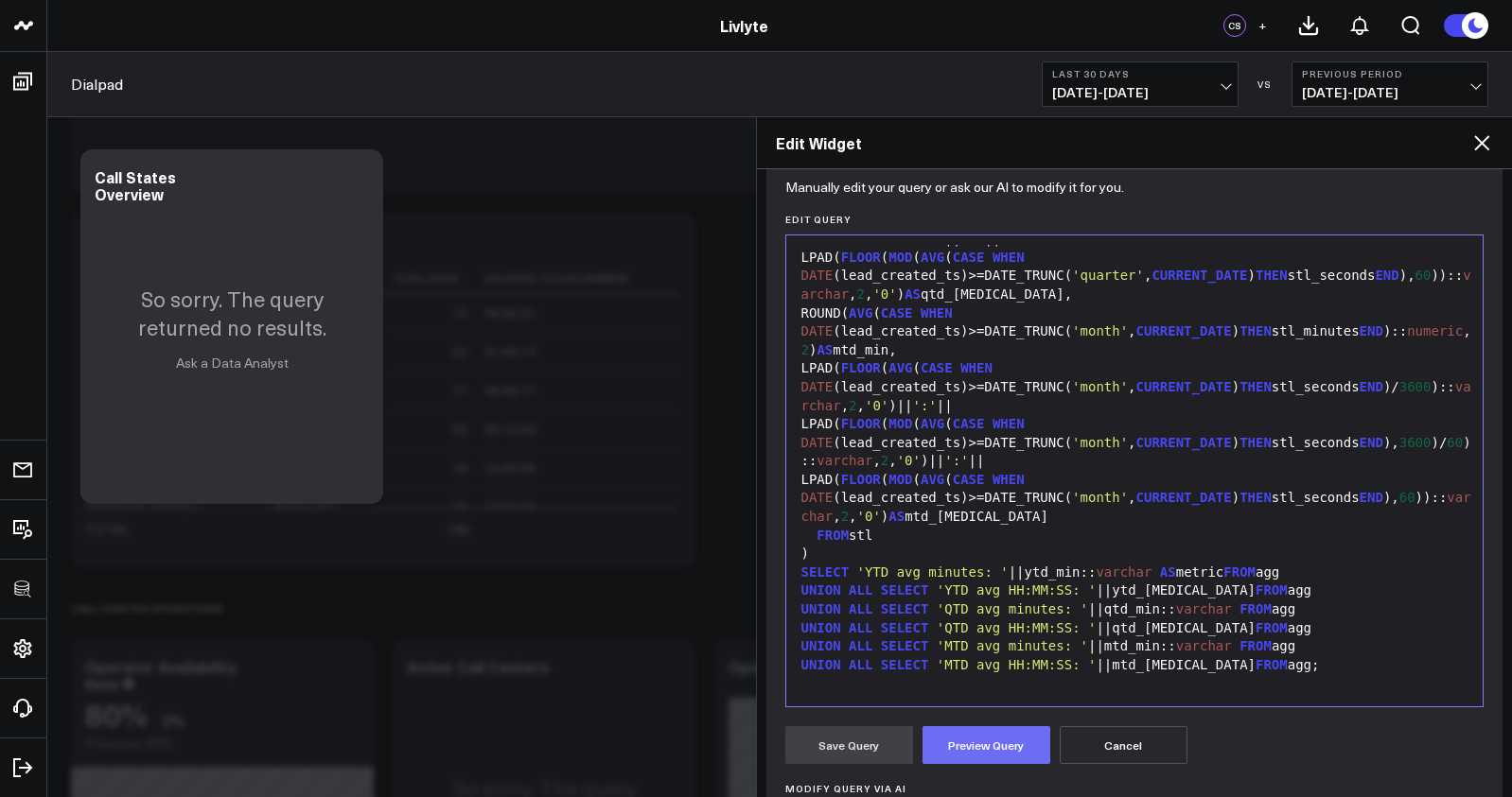
drag, startPoint x: 999, startPoint y: 768, endPoint x: 998, endPoint y: 757, distance: 11.0
click at [999, 767] on form "Manually edit your query or ask our AI to modify it for you. Edit Query 99 54 5…" at bounding box center [1134, 591] width 699 height 814
click at [998, 757] on button "Preview Query" at bounding box center [986, 745] width 127 height 38
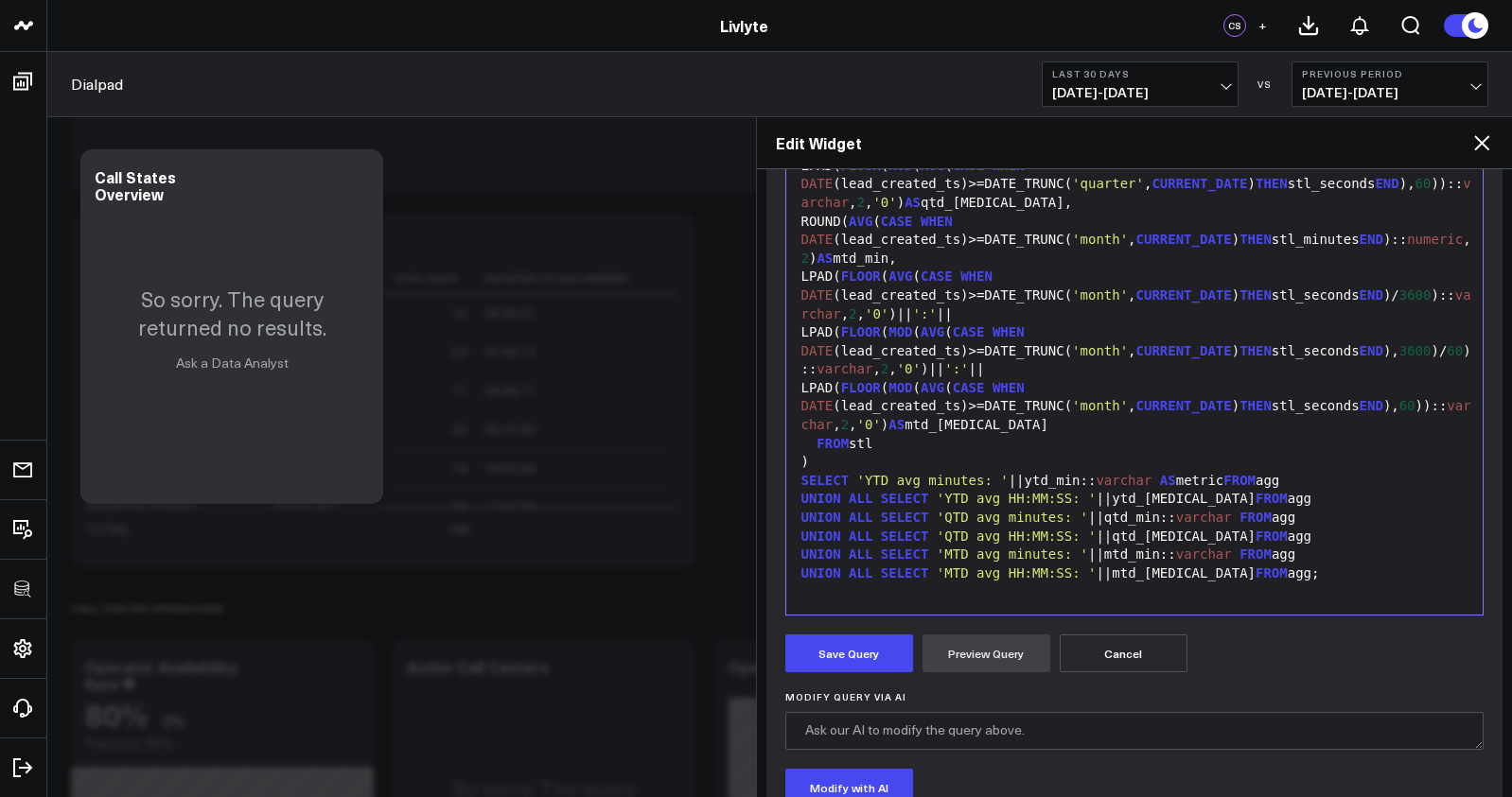
scroll to position [587, 0]
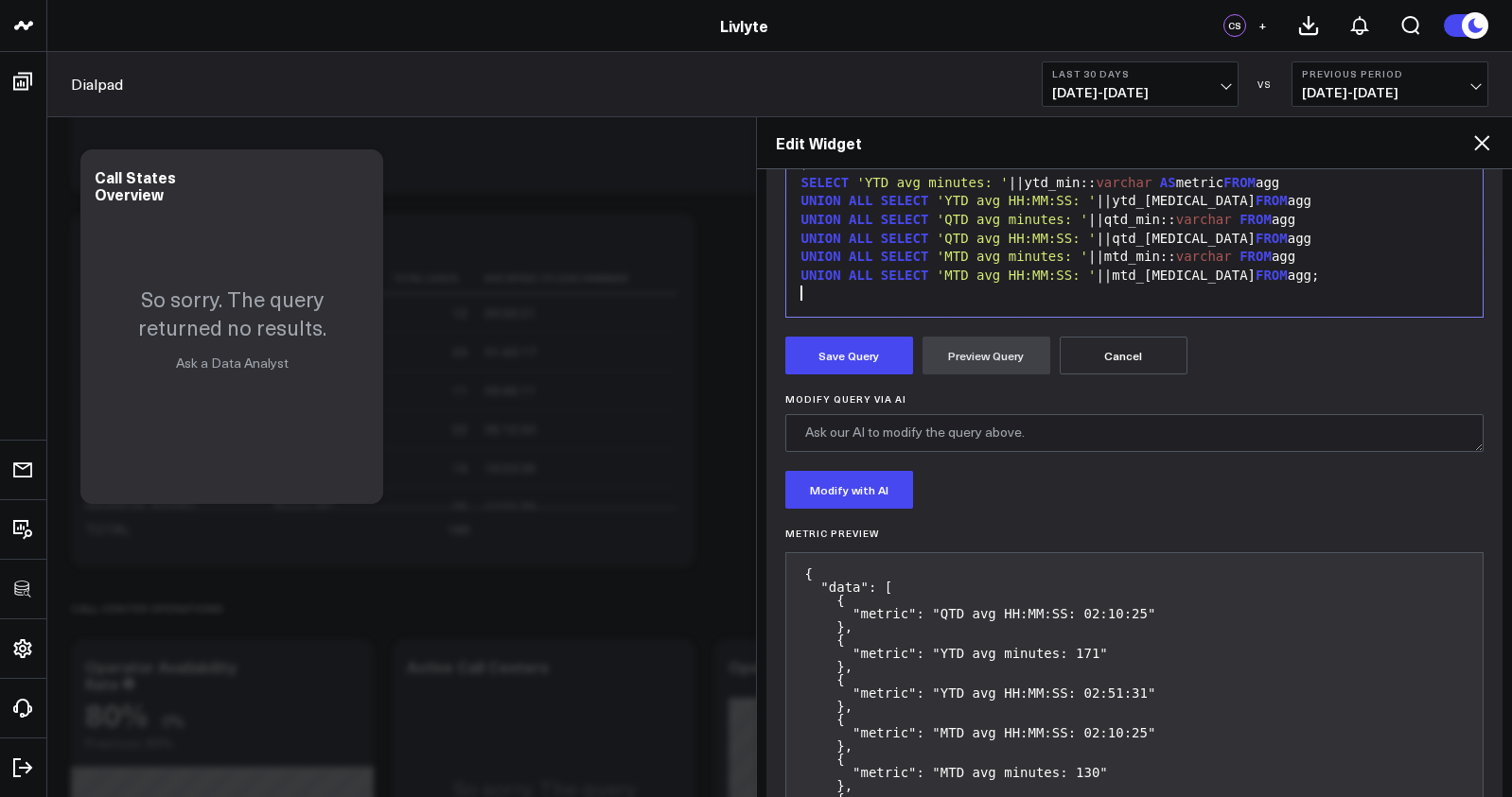
click at [861, 321] on form "Manually edit your query or ask our AI to modify it for you. Edit Query 99 54 5…" at bounding box center [1134, 340] width 699 height 1092
click at [864, 346] on button "Save Query" at bounding box center [849, 355] width 127 height 38
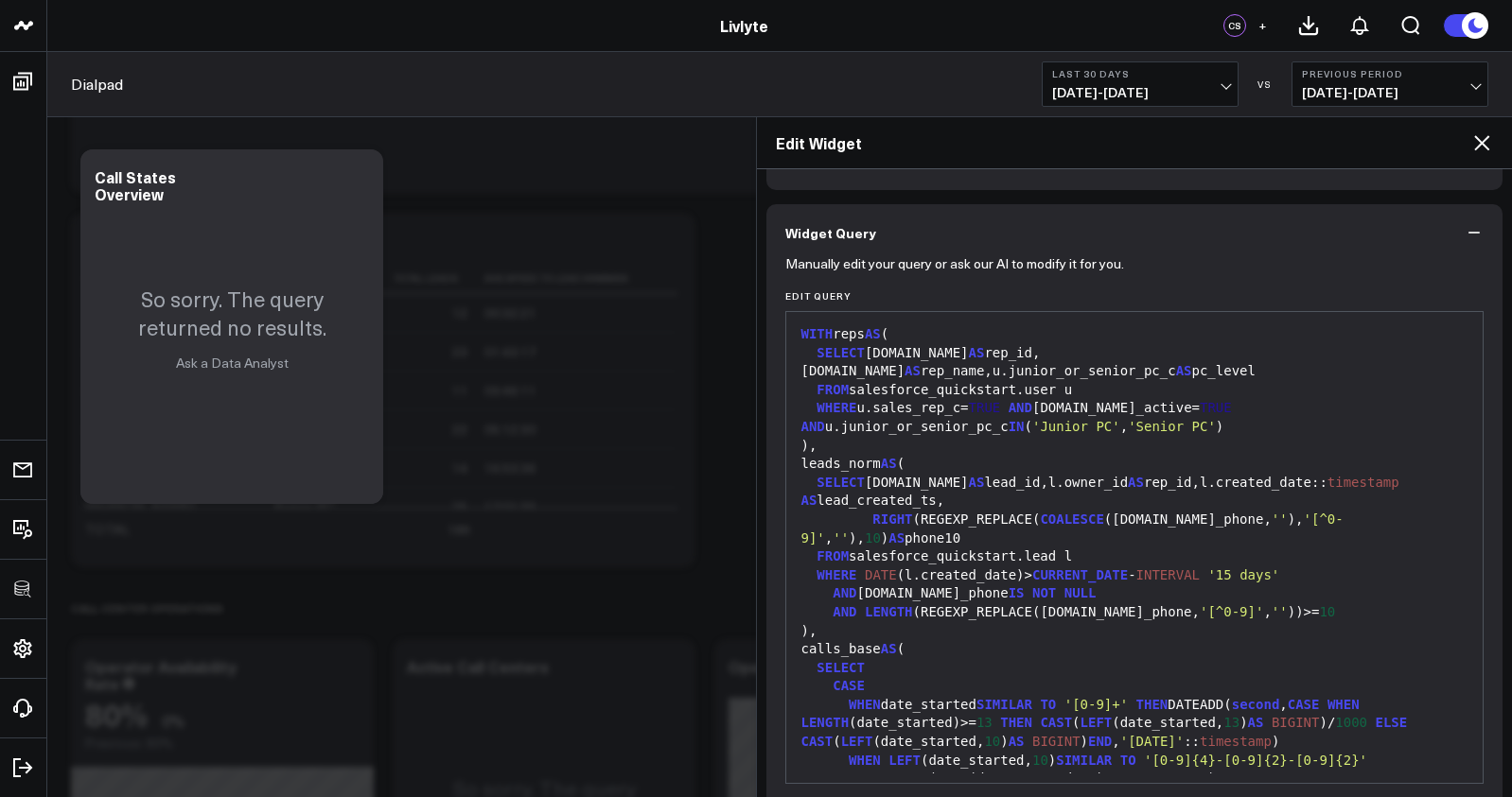
scroll to position [0, 0]
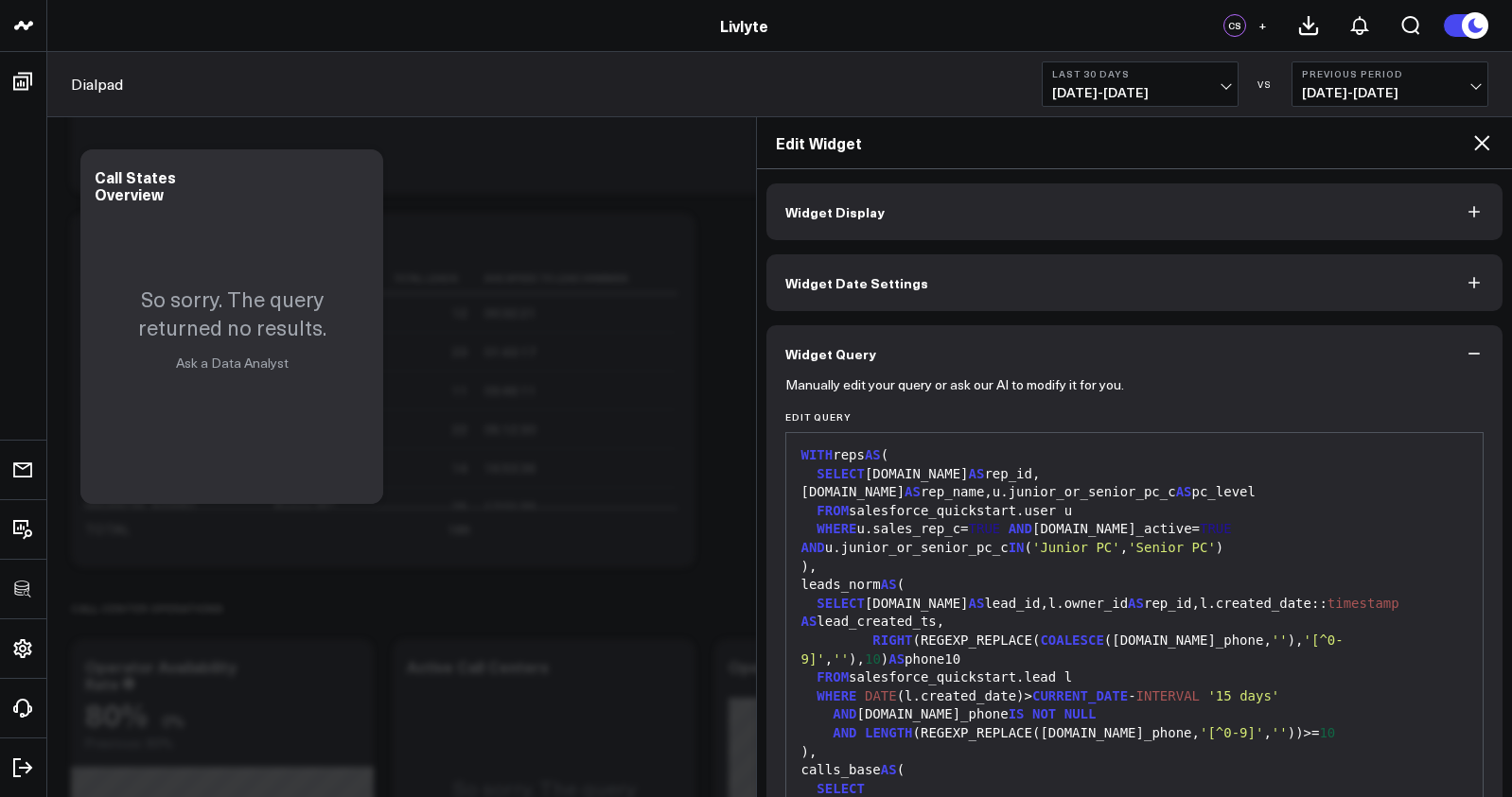
click at [1087, 244] on div "Widget Display Widget Date Settings Widget Query Manually edit your query or as…" at bounding box center [1135, 581] width 737 height 797
click at [1083, 231] on button "Widget Display" at bounding box center [1135, 211] width 737 height 57
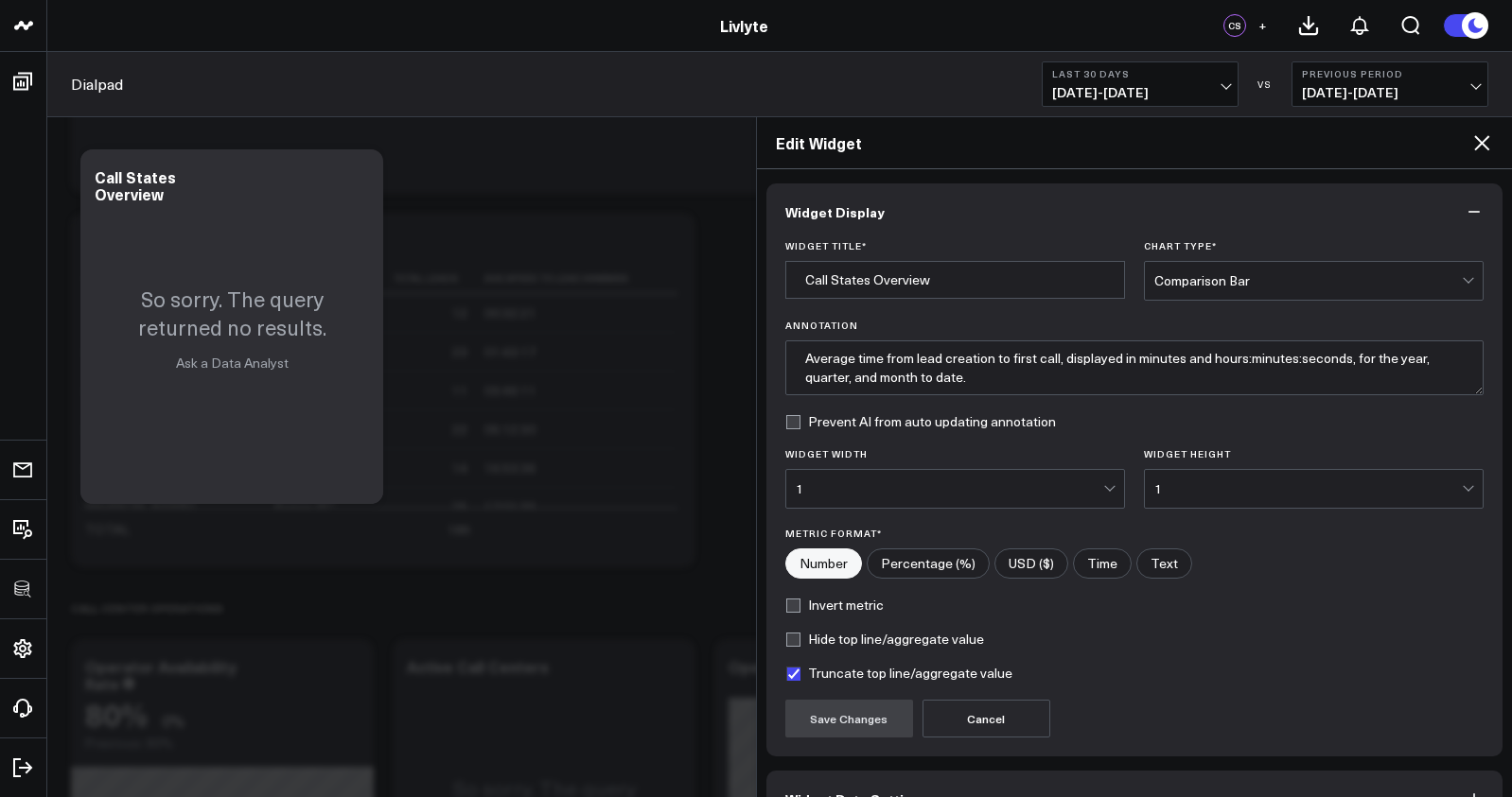
click at [1176, 277] on div "Comparison Bar" at bounding box center [1308, 281] width 308 height 15
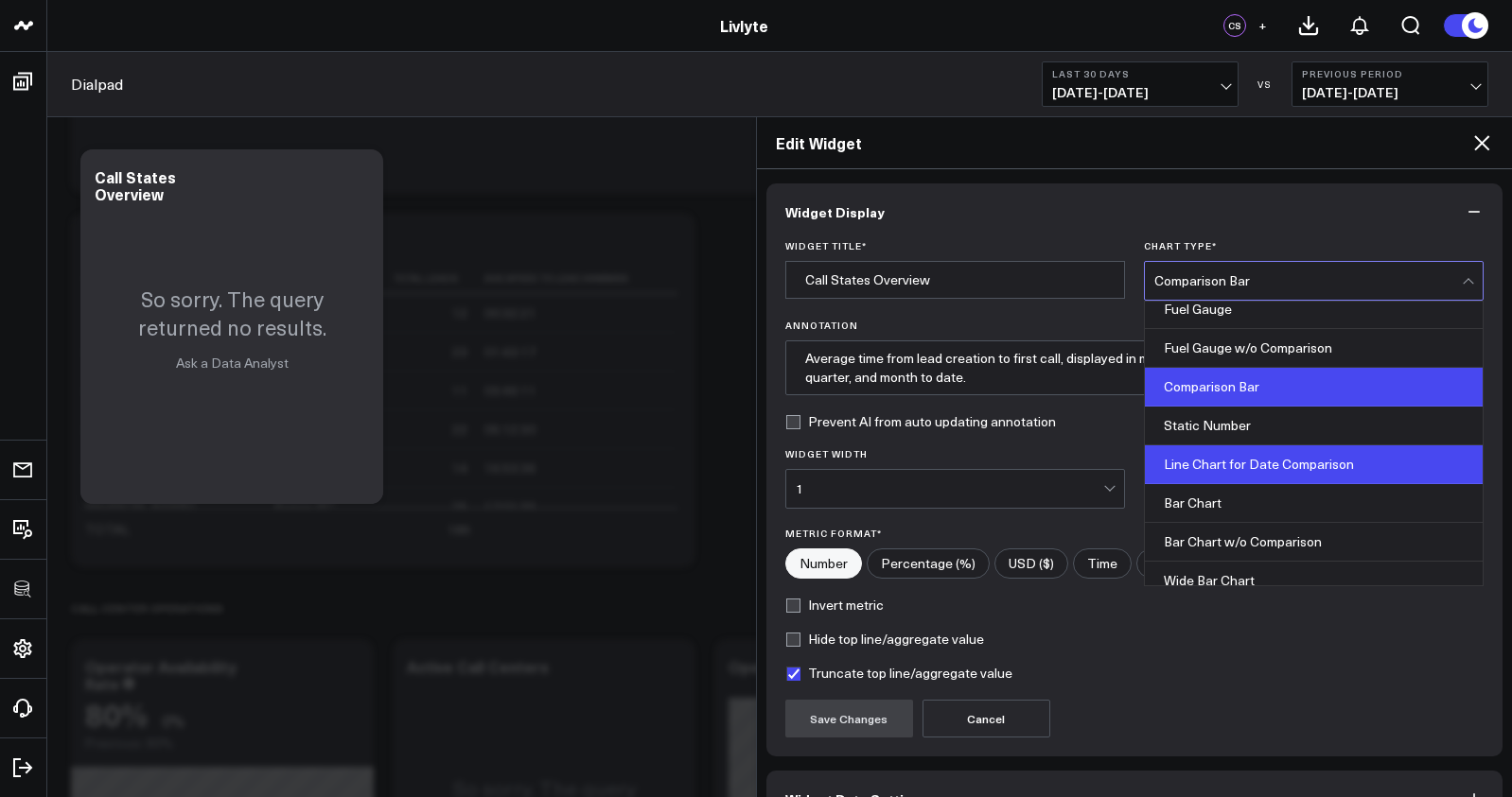
scroll to position [15, 0]
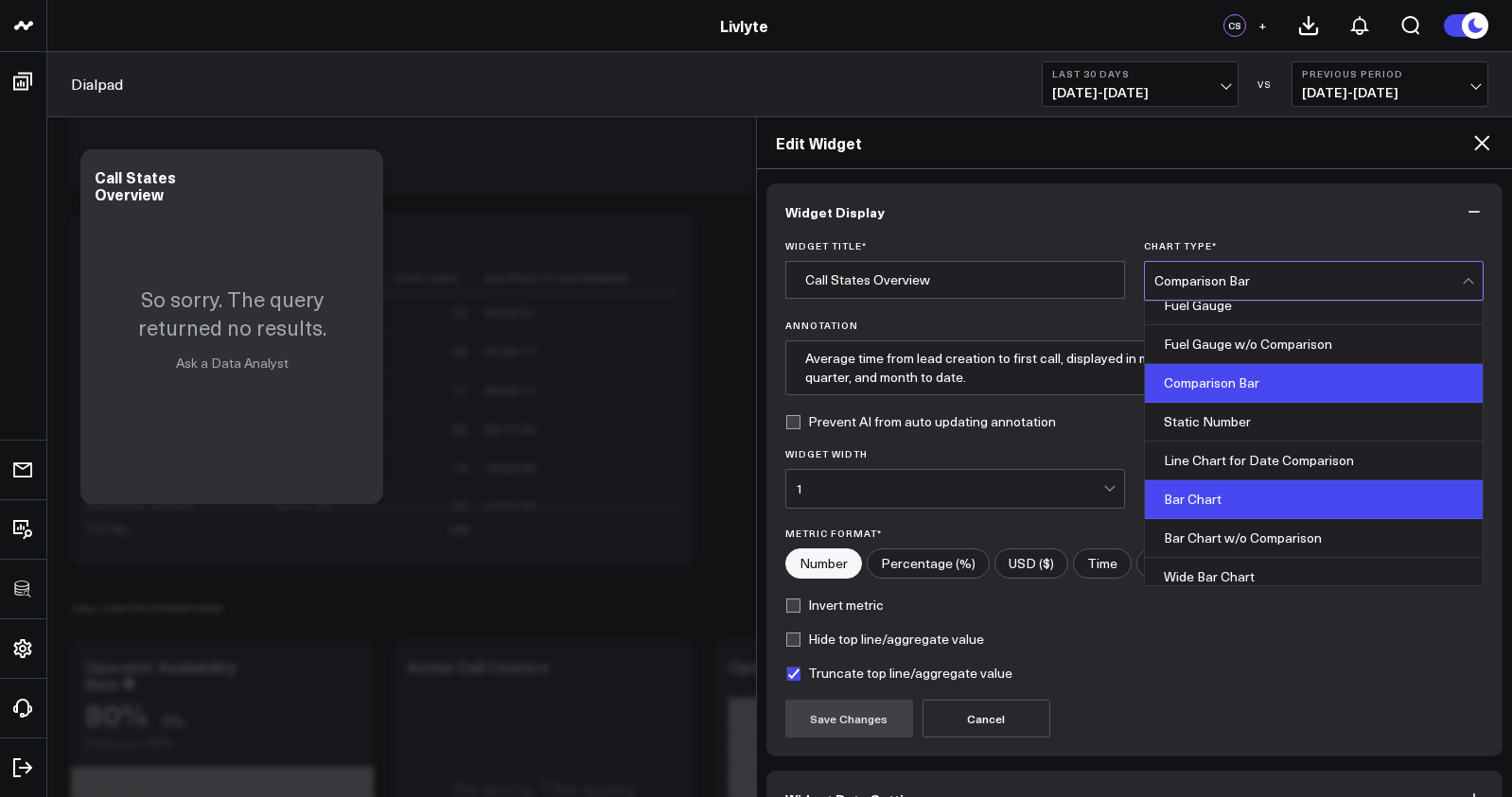
click at [1224, 496] on div "Bar Chart" at bounding box center [1313, 499] width 338 height 39
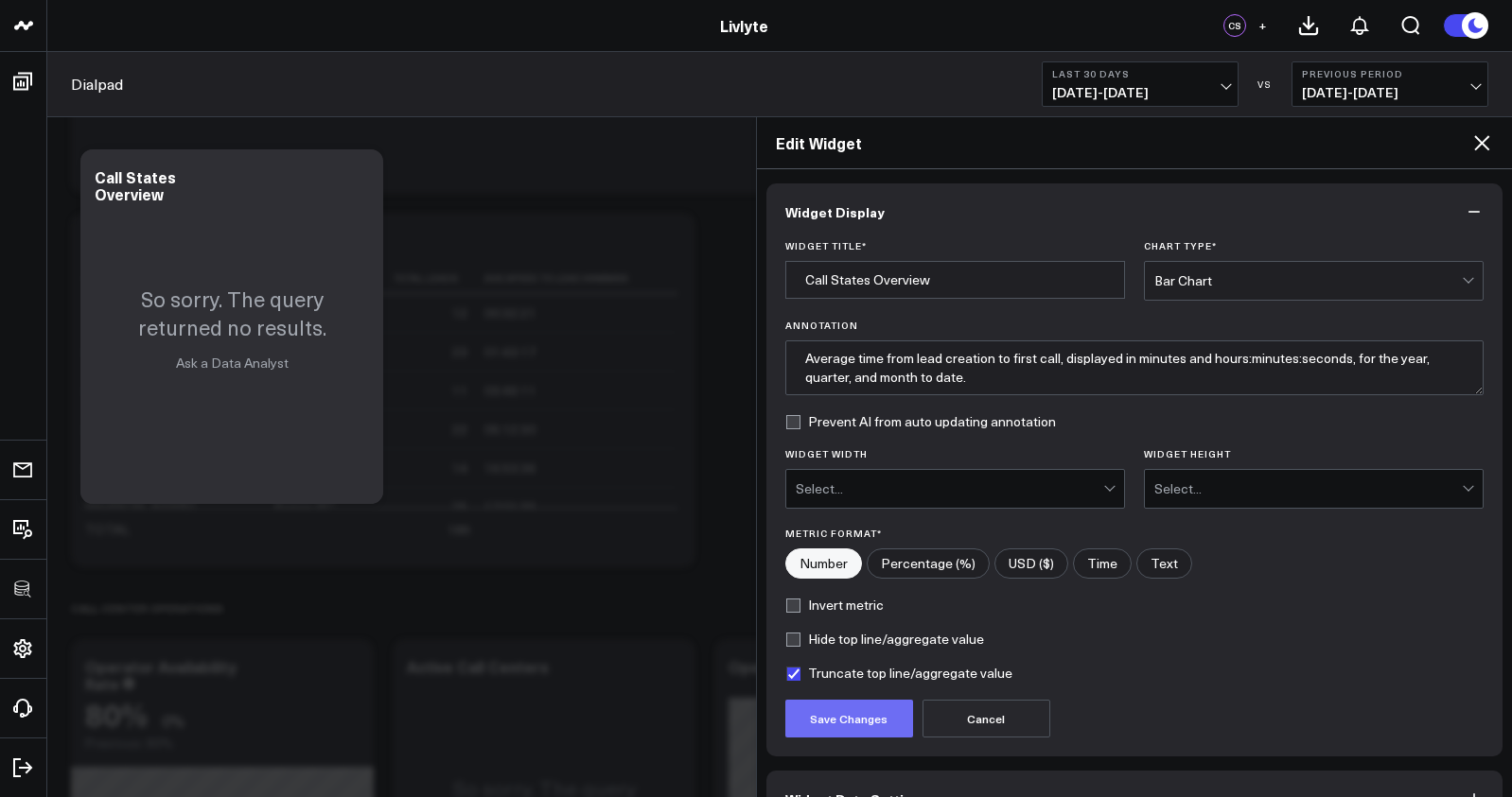
click at [854, 725] on button "Save Changes" at bounding box center [849, 718] width 127 height 38
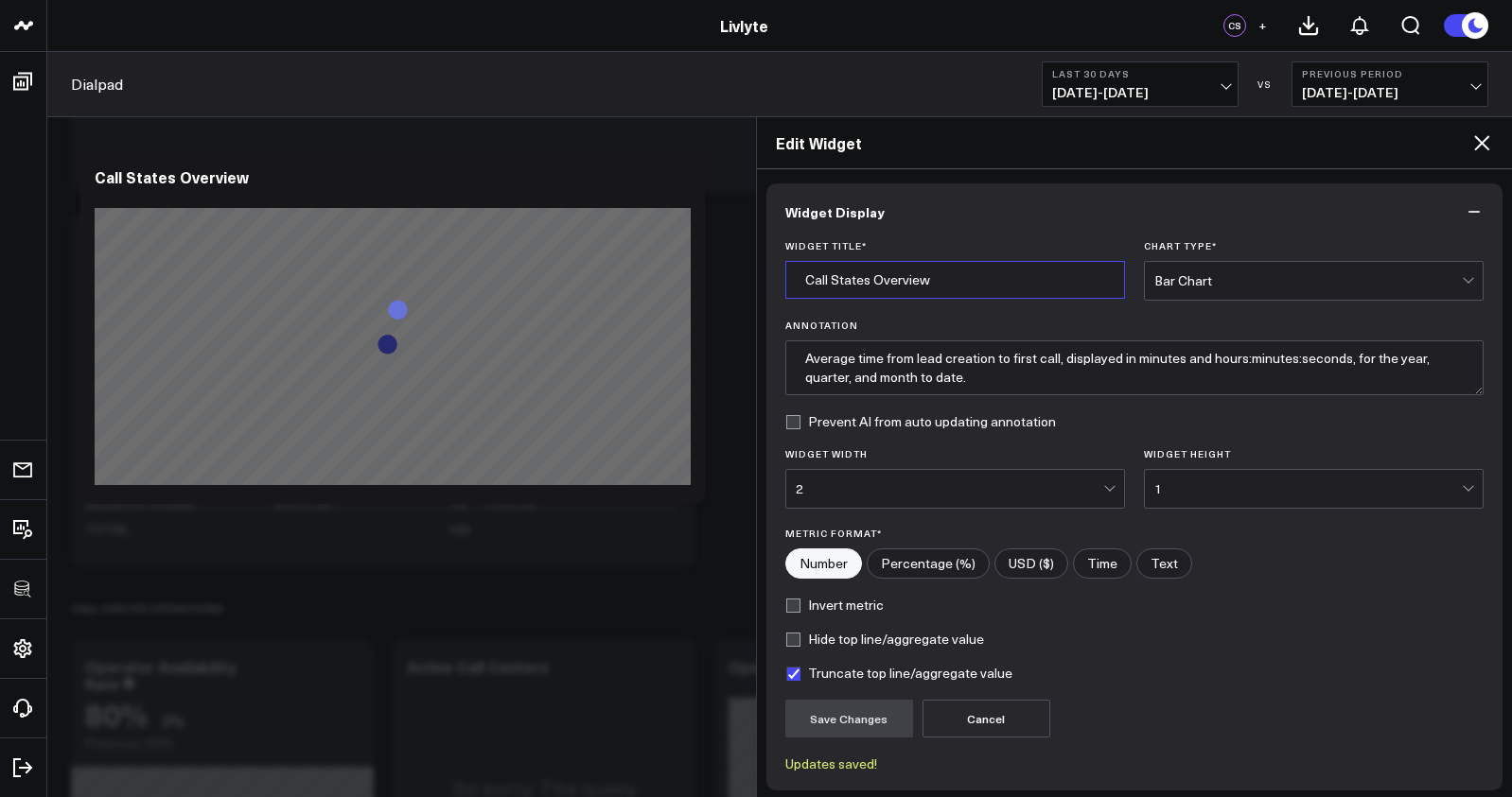
click at [878, 289] on input "Call States Overview" at bounding box center [955, 279] width 339 height 38
type input "Speed to Lead Avgs"
click at [867, 704] on button "Save Changes" at bounding box center [849, 718] width 127 height 38
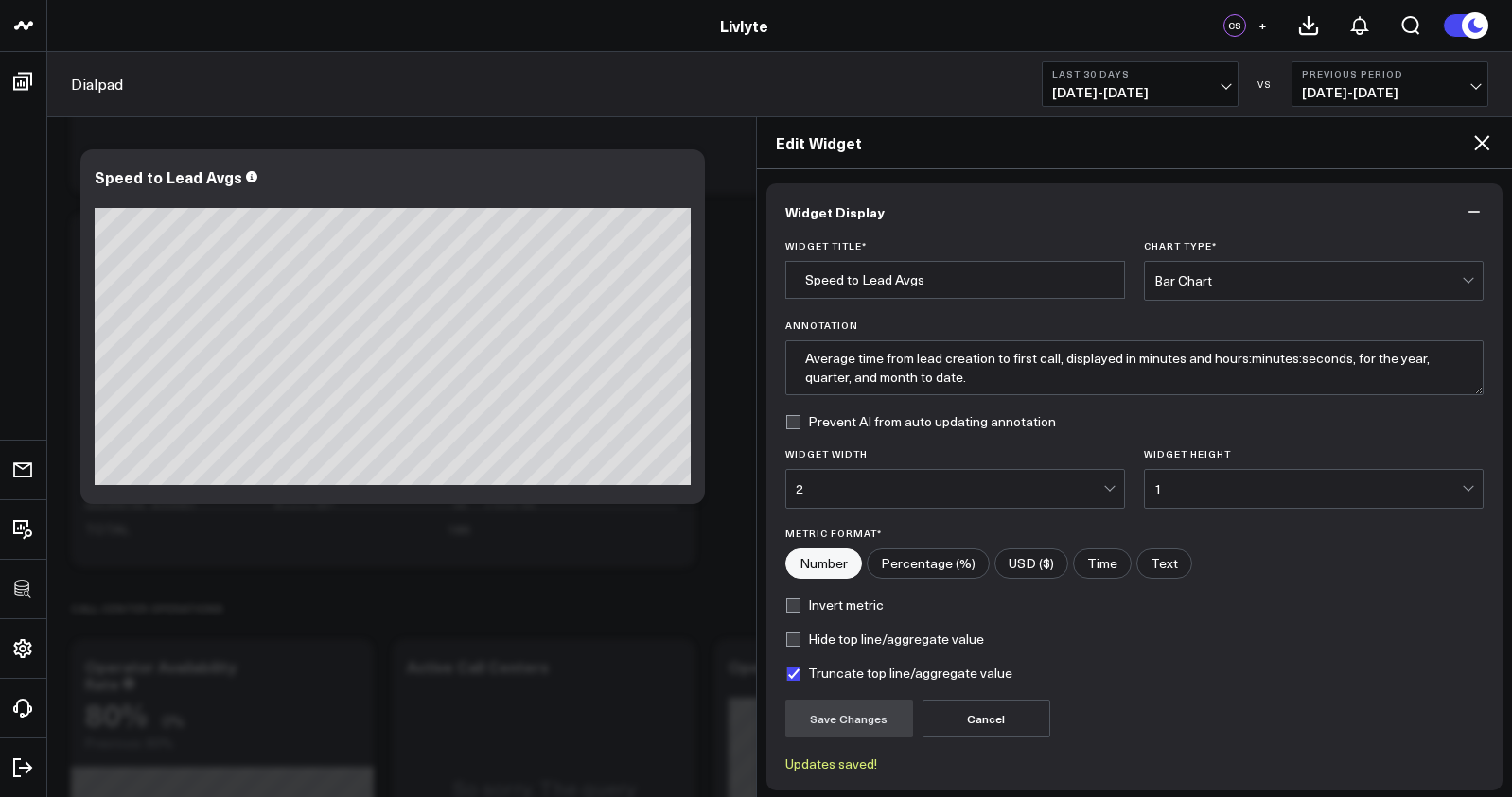
click at [1193, 276] on div "Bar Chart" at bounding box center [1308, 281] width 308 height 15
click at [1177, 291] on div "Bar Chart" at bounding box center [1308, 280] width 308 height 38
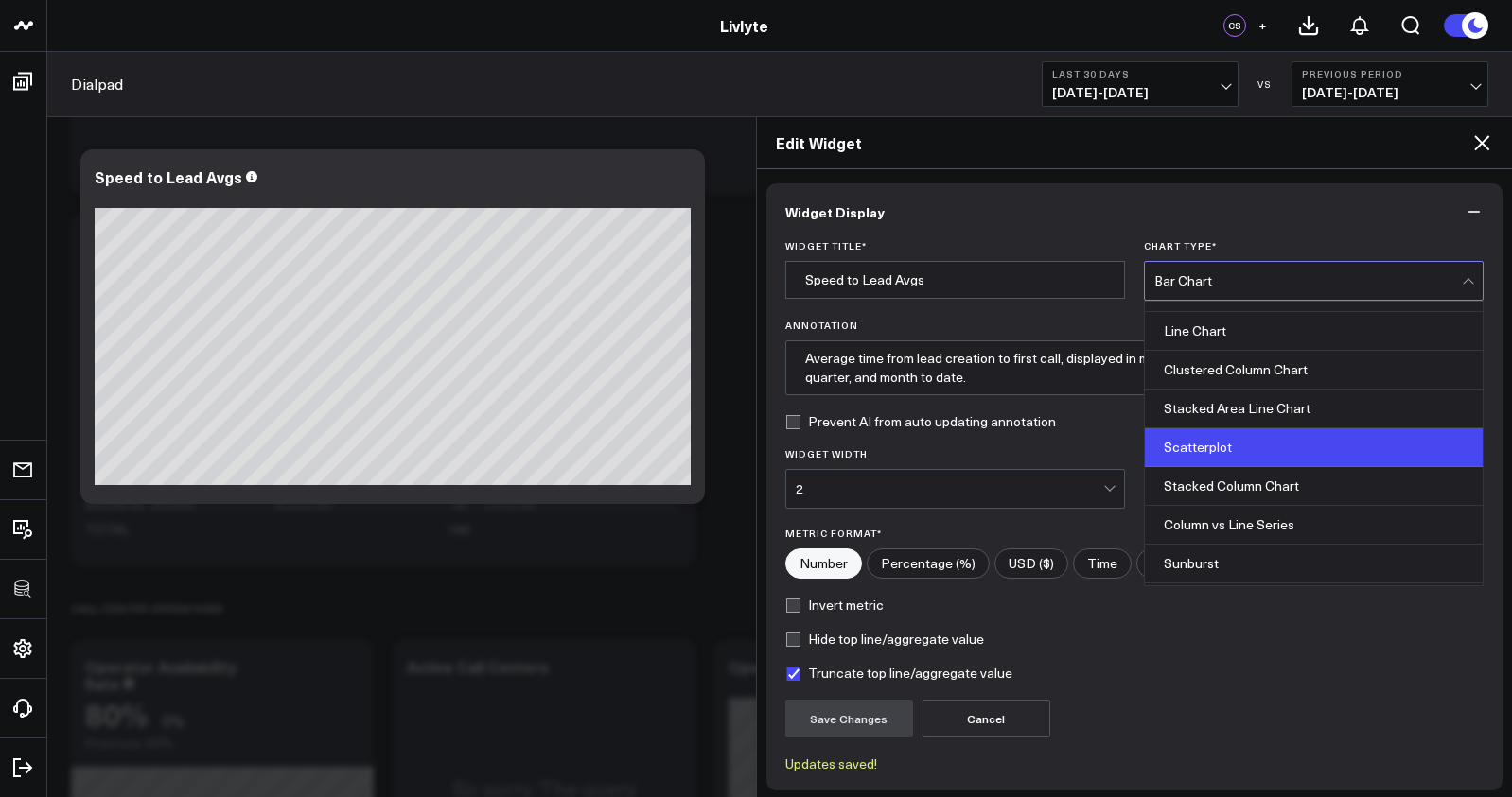
scroll to position [628, 0]
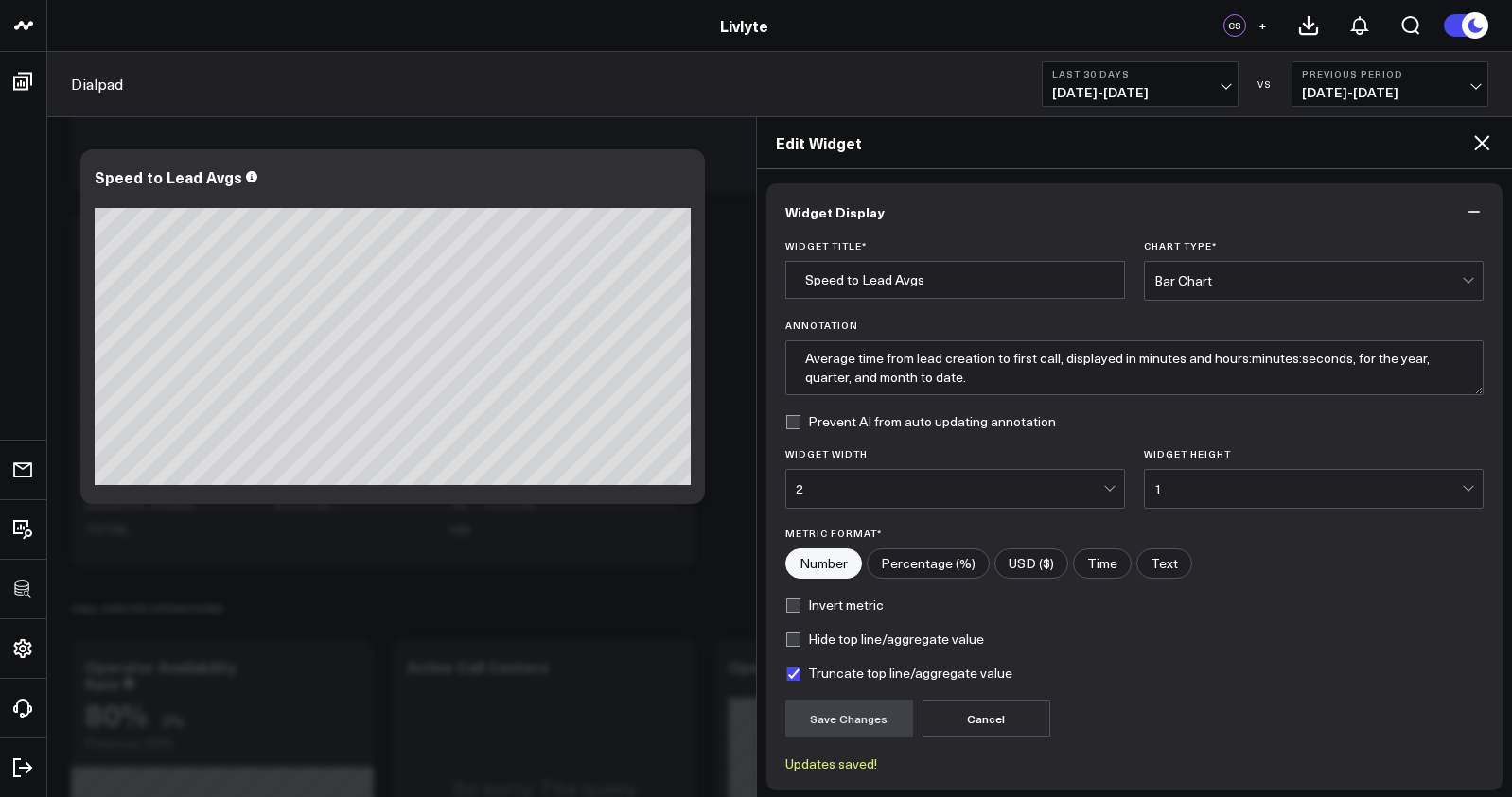
click at [1213, 289] on div "Bar Chart" at bounding box center [1308, 280] width 308 height 38
click at [1222, 281] on div "Bar Chart" at bounding box center [1308, 281] width 308 height 15
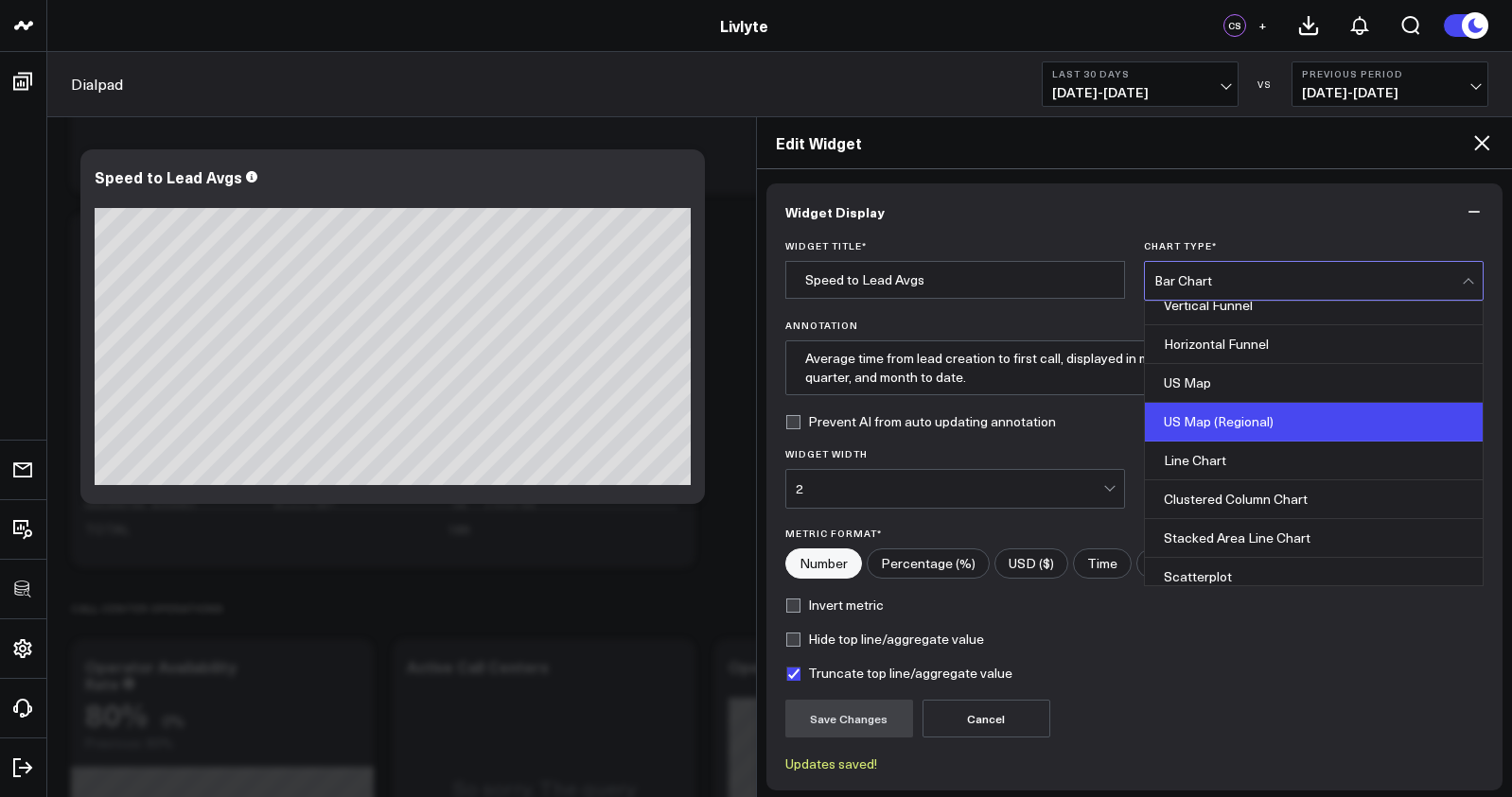
scroll to position [762, 0]
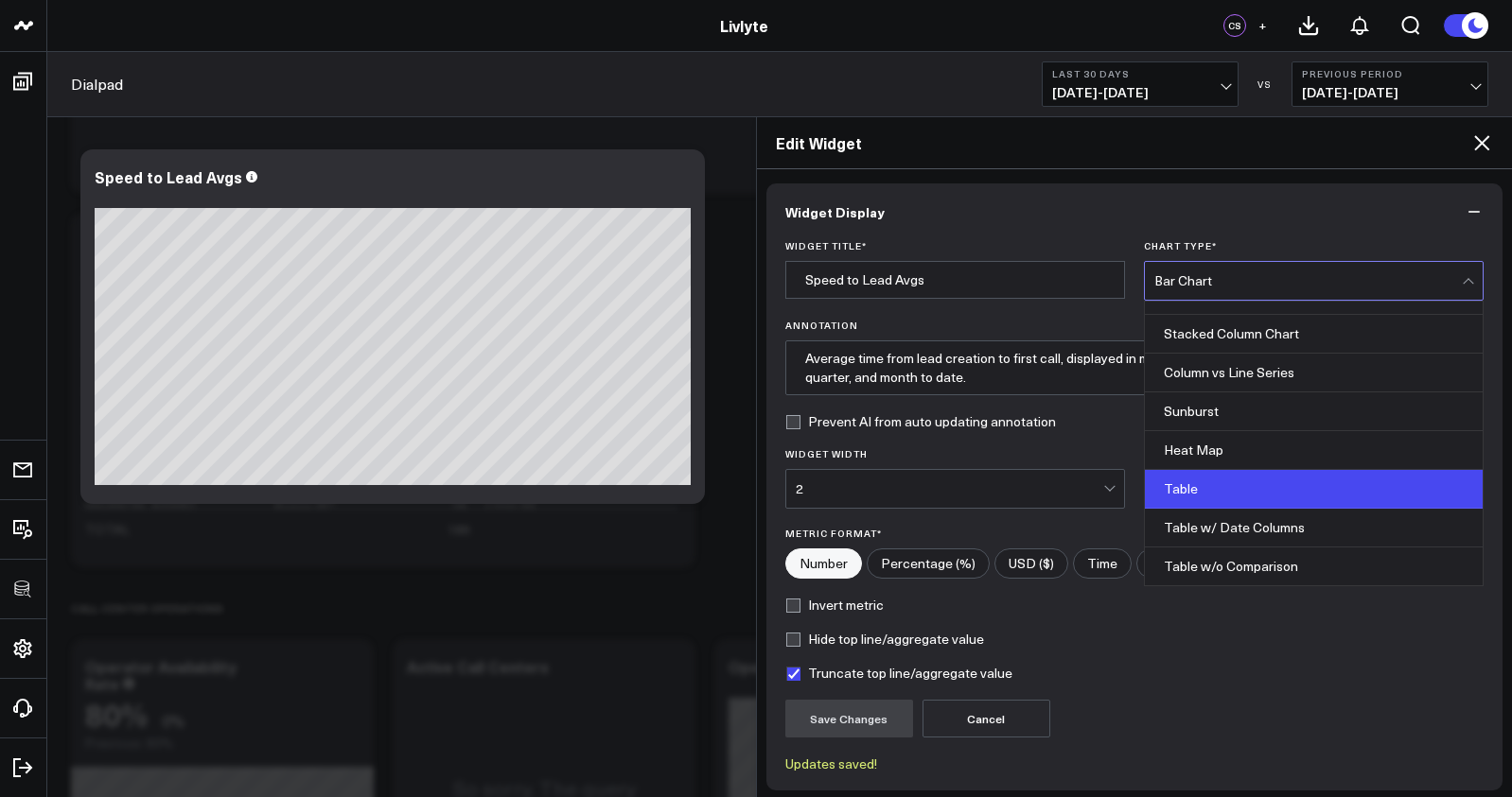
click at [1251, 502] on div "Table" at bounding box center [1313, 490] width 338 height 39
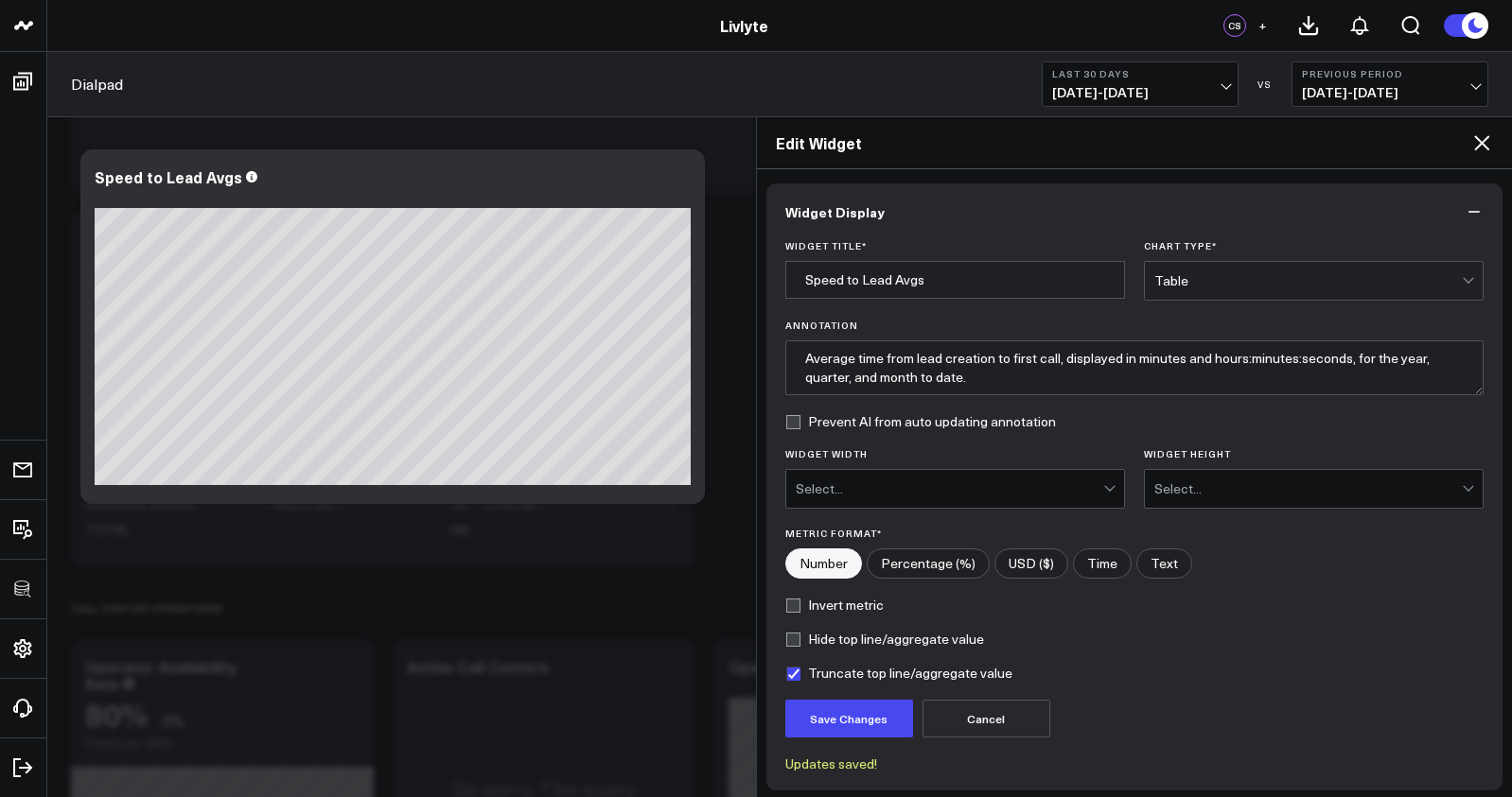
click at [859, 697] on form "Widget Title * Speed to Lead Avgs Chart Type * Table Annotation Average time fr…" at bounding box center [1134, 505] width 699 height 531
click at [859, 701] on button "Save Changes" at bounding box center [849, 718] width 127 height 38
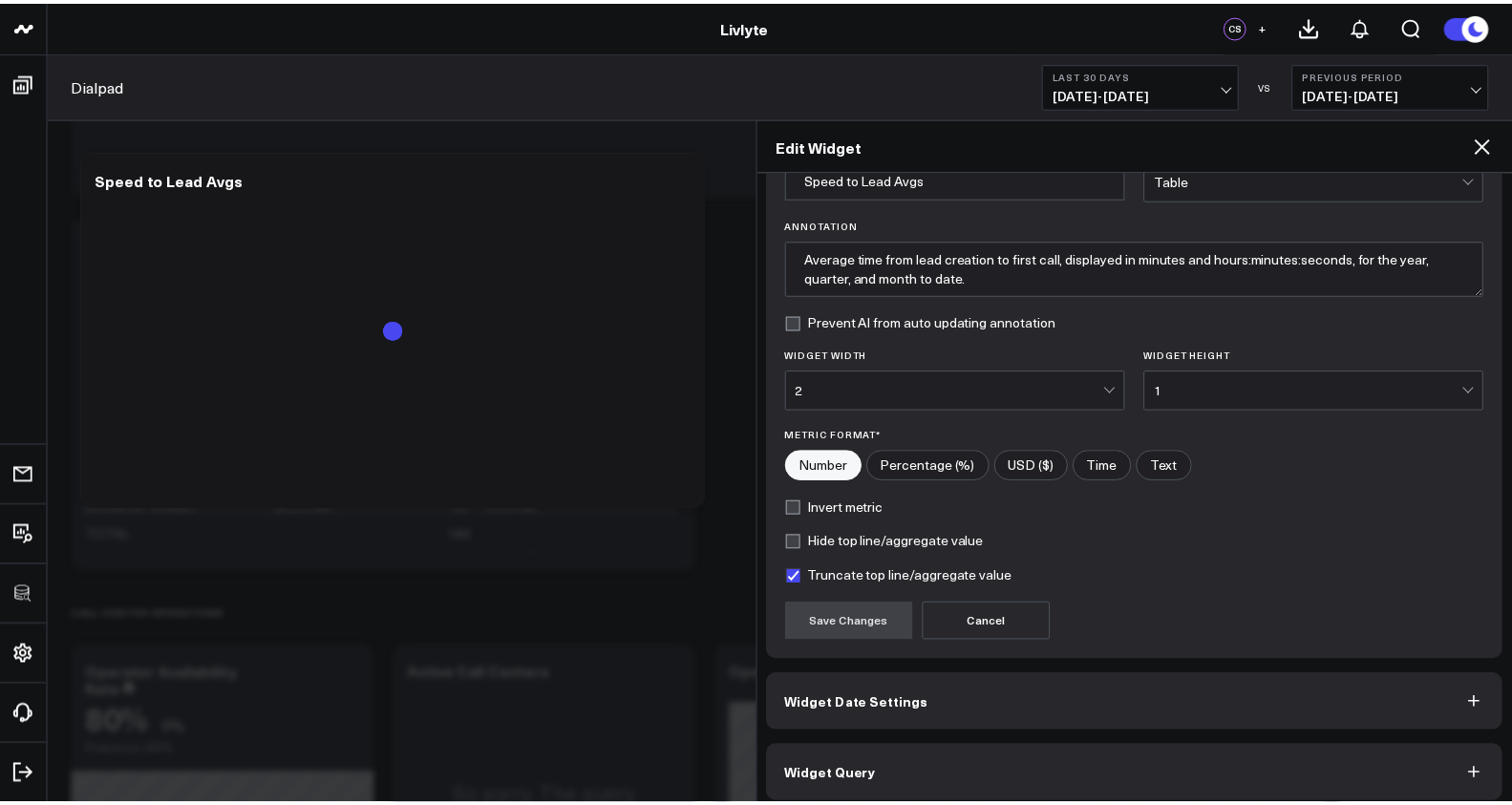
scroll to position [117, 0]
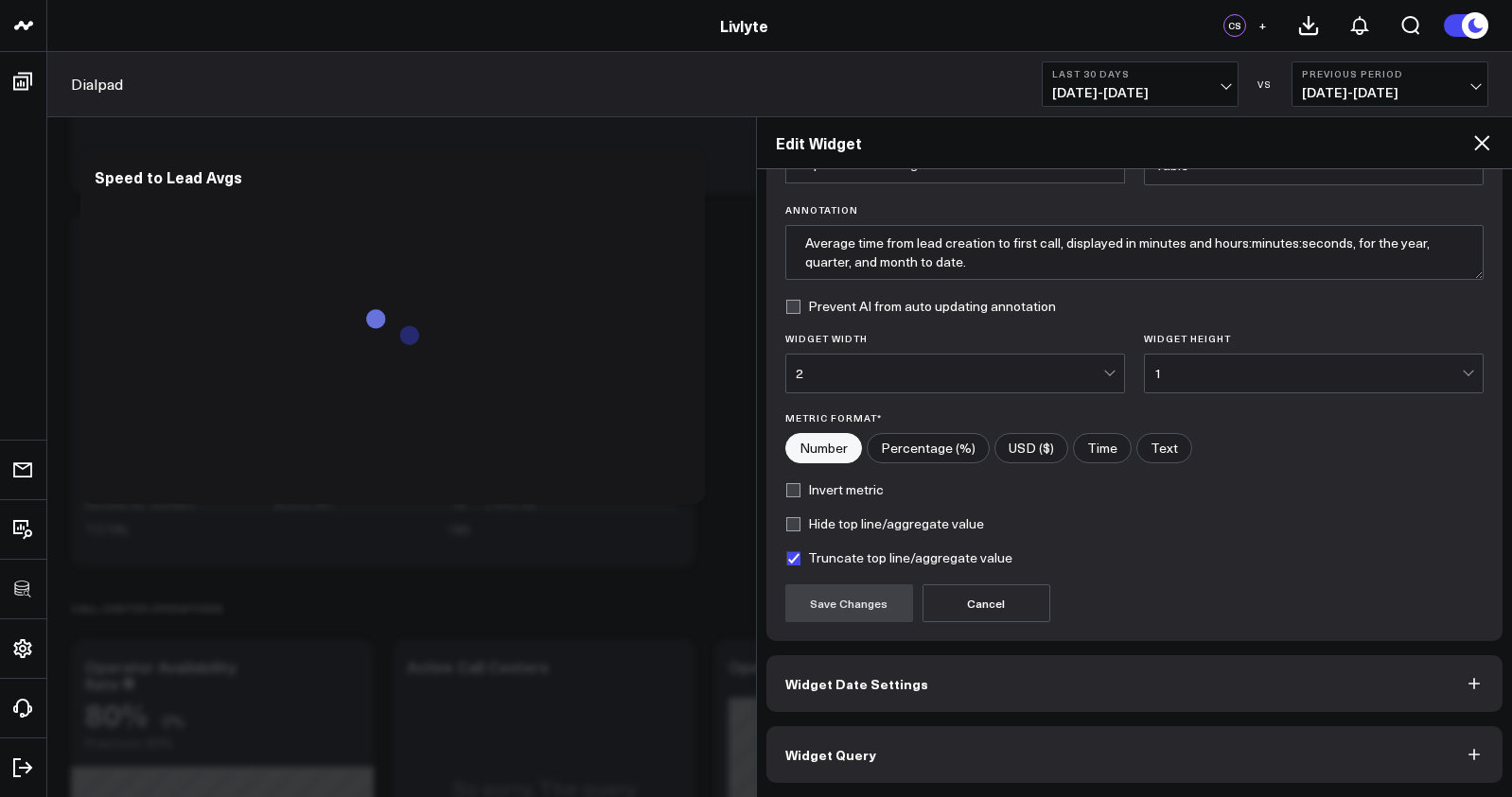
click at [1476, 133] on icon at bounding box center [1482, 143] width 23 height 23
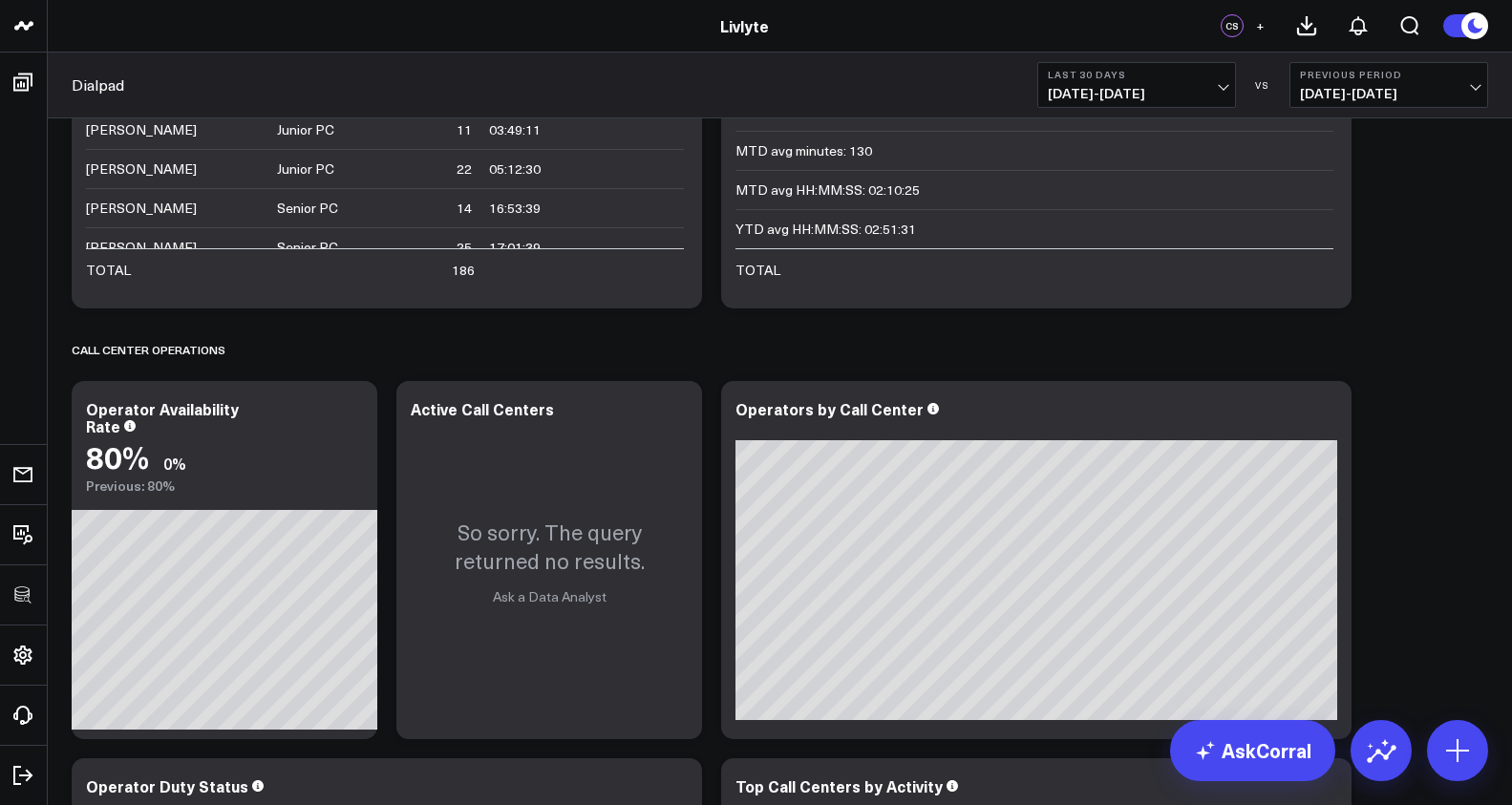
scroll to position [1840, 0]
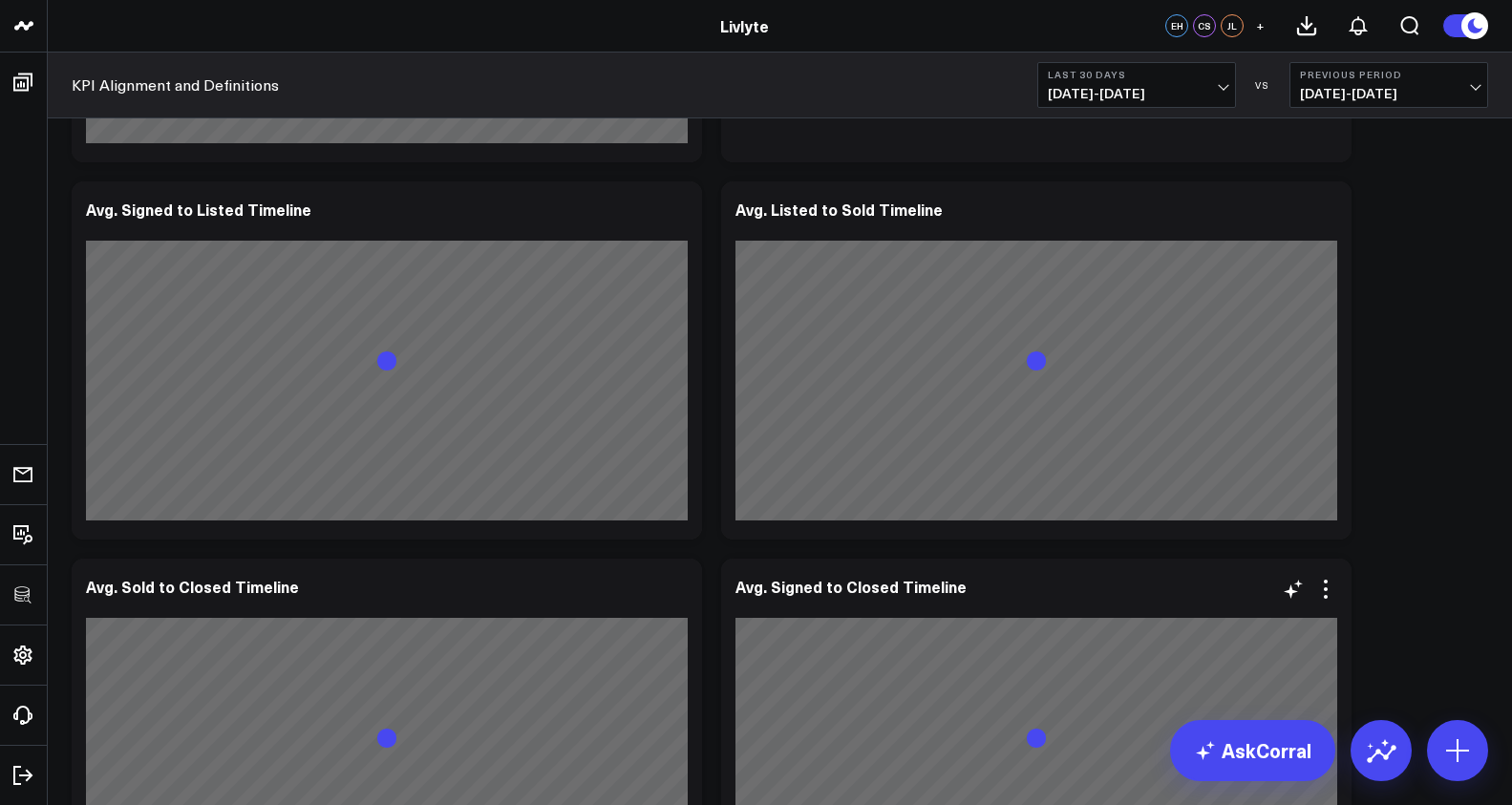
scroll to position [4256, 0]
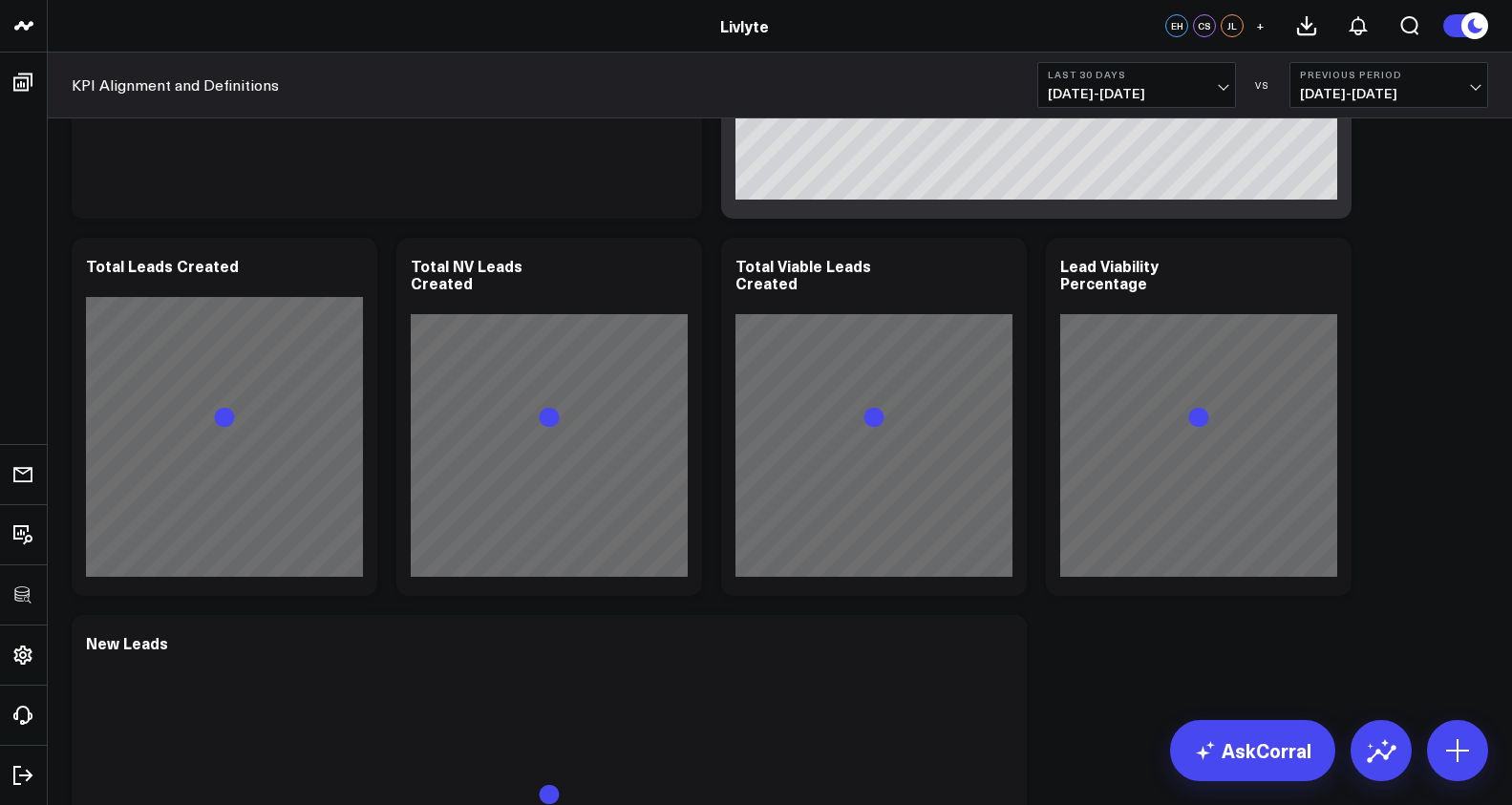
scroll to position [2355, 0]
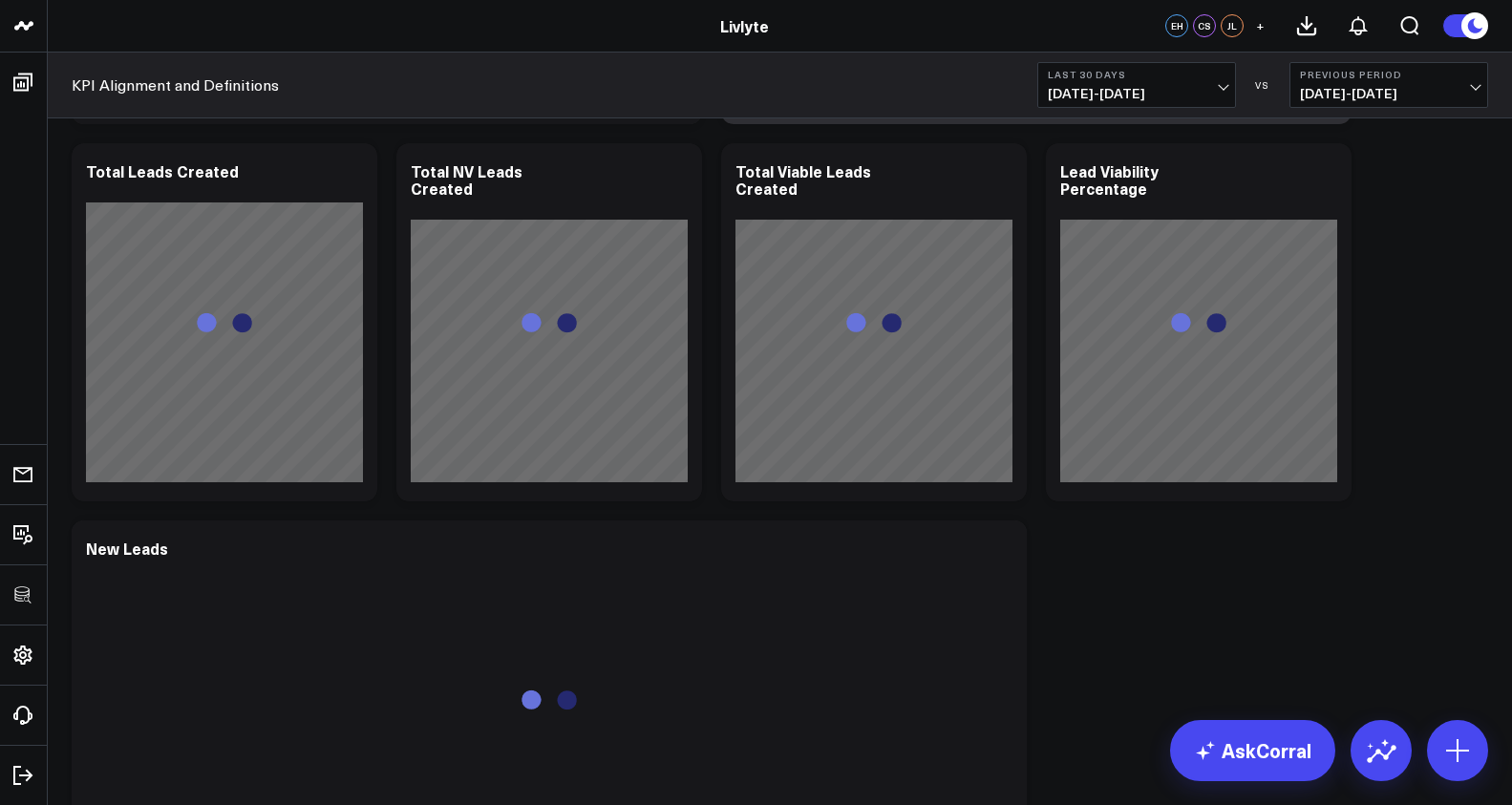
click at [1155, 106] on button "Last 30 Days [DATE] - [DATE]" at bounding box center [1136, 85] width 199 height 46
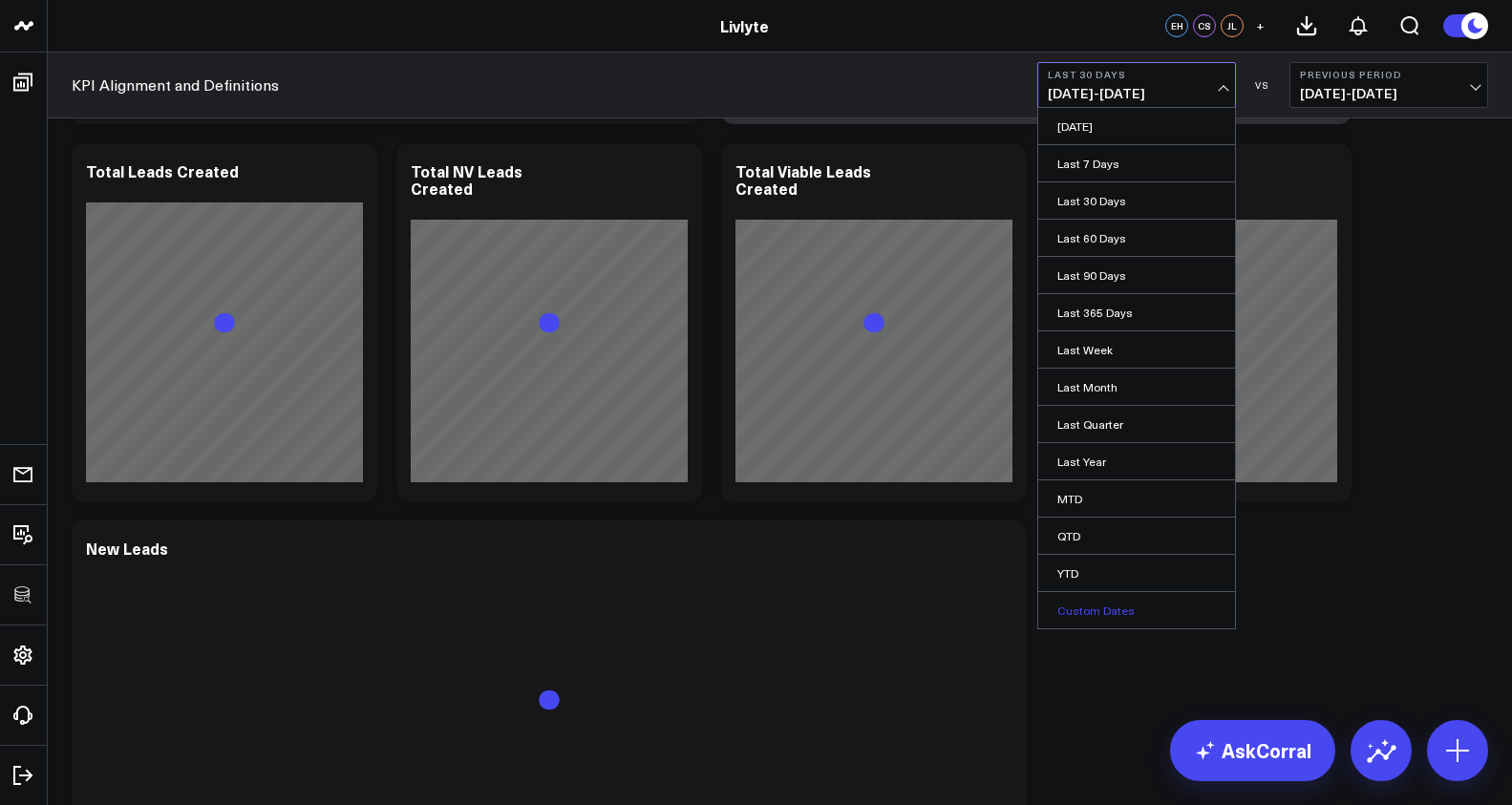
click at [1162, 608] on link "Custom Dates" at bounding box center [1136, 609] width 197 height 36
select select "9"
select select "2025"
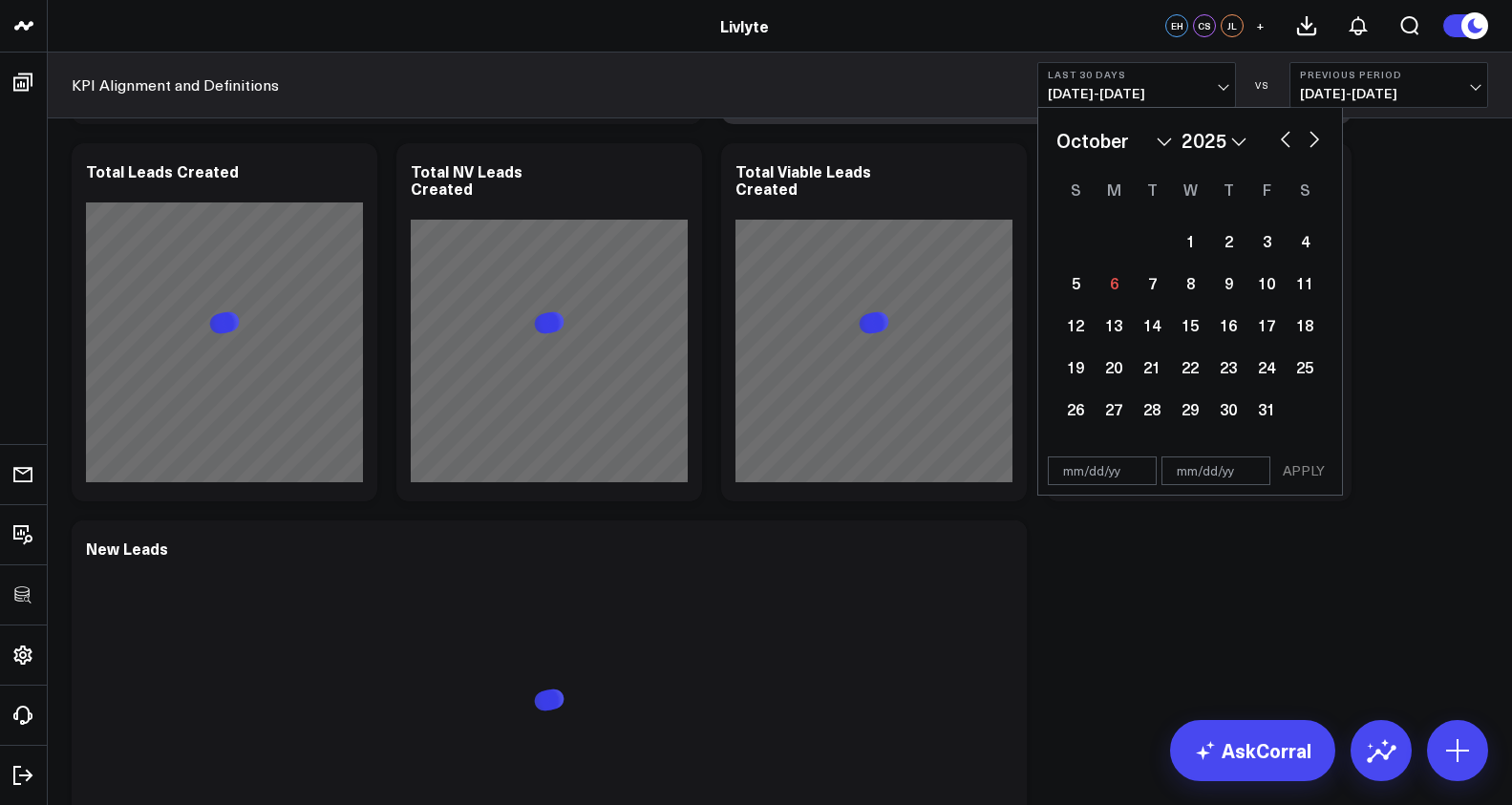
click at [1269, 141] on div "January February March April May June July August September October November [D…" at bounding box center [1190, 140] width 268 height 28
click at [1276, 138] on button "button" at bounding box center [1286, 138] width 19 height 23
select select "8"
select select "2025"
click at [1276, 138] on button "button" at bounding box center [1286, 138] width 19 height 23
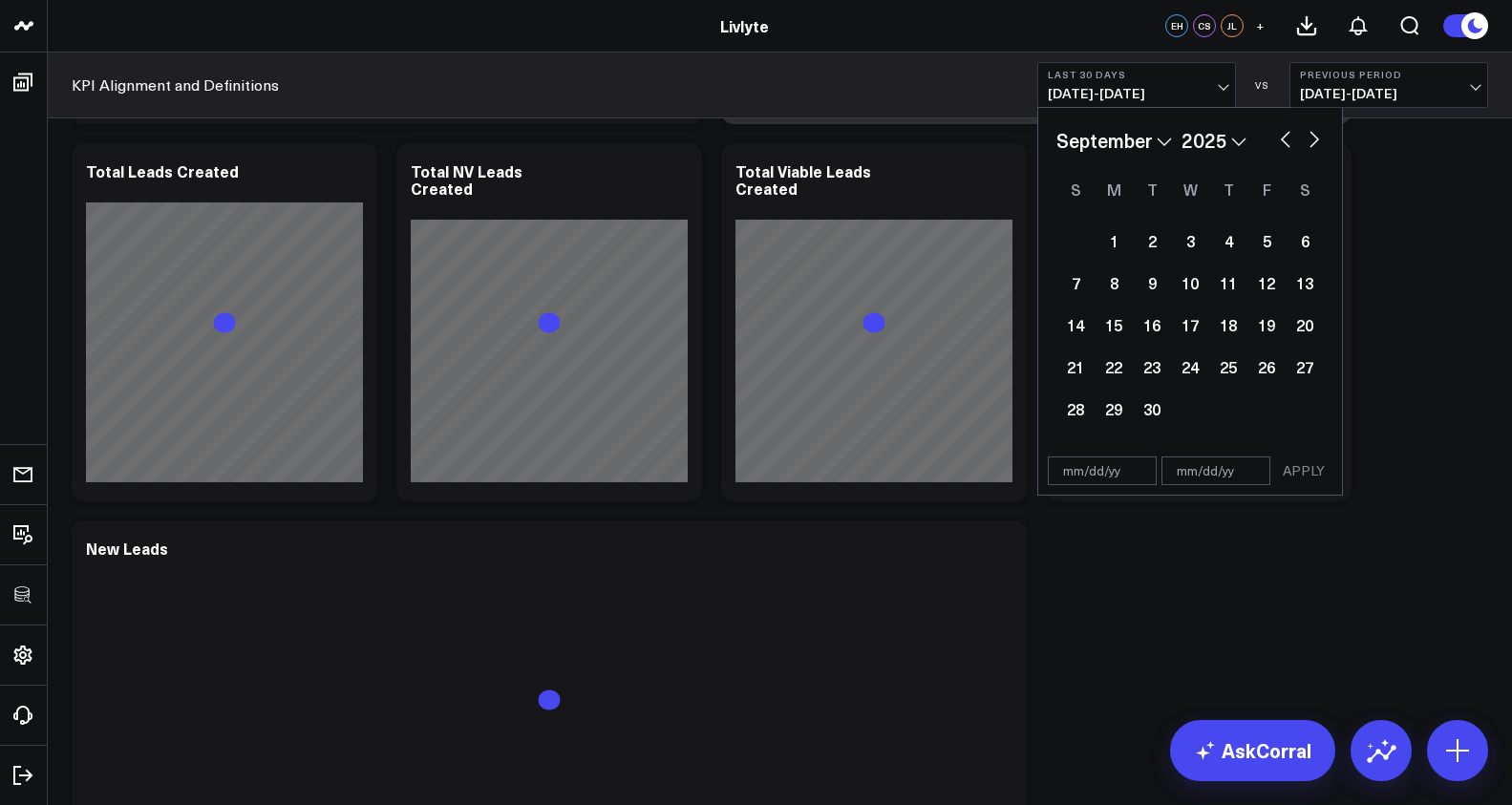
select select "7"
select select "2025"
click at [1273, 236] on div "1" at bounding box center [1266, 240] width 38 height 38
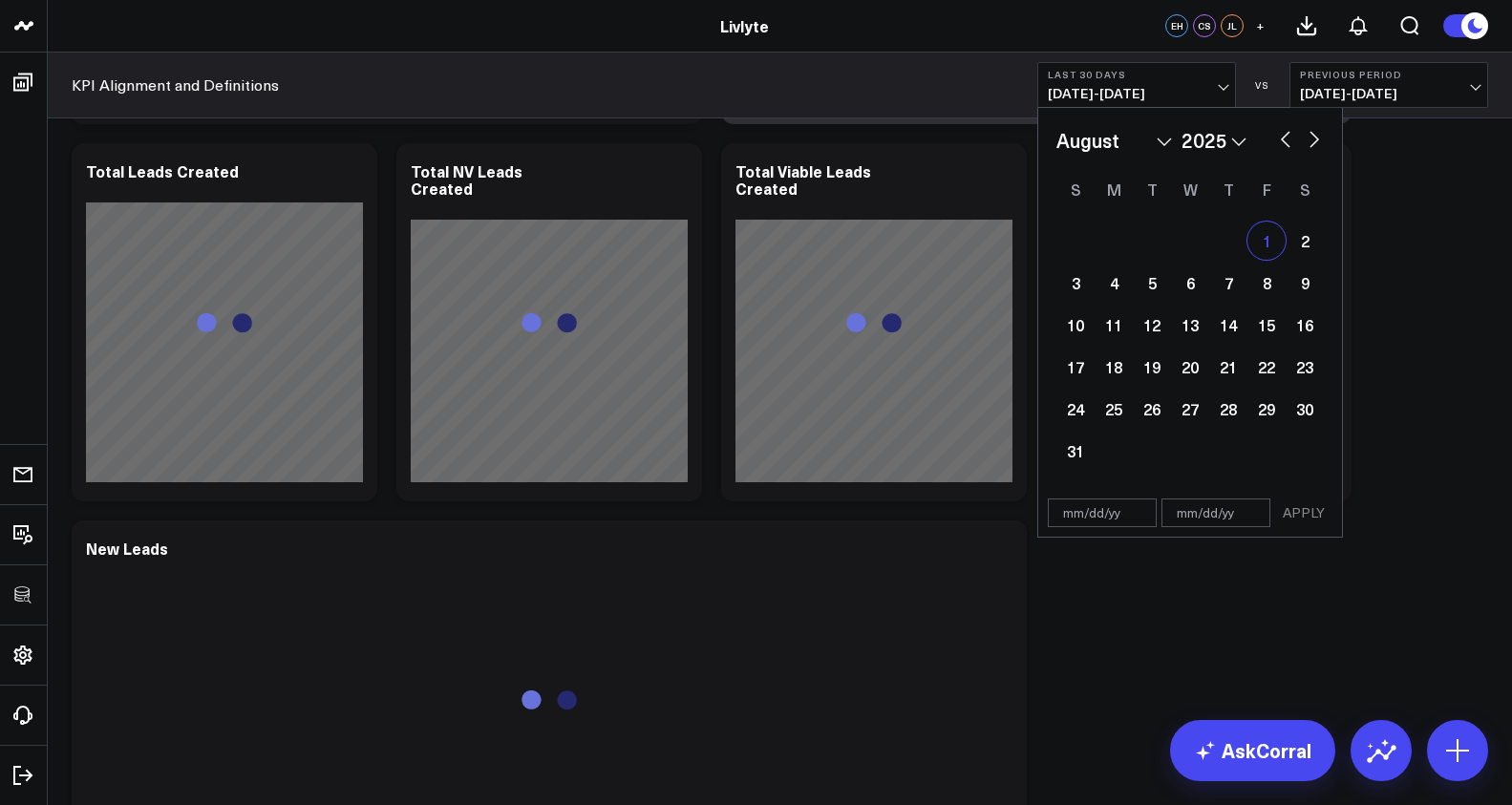
type input "[DATE]"
select select "7"
select select "2025"
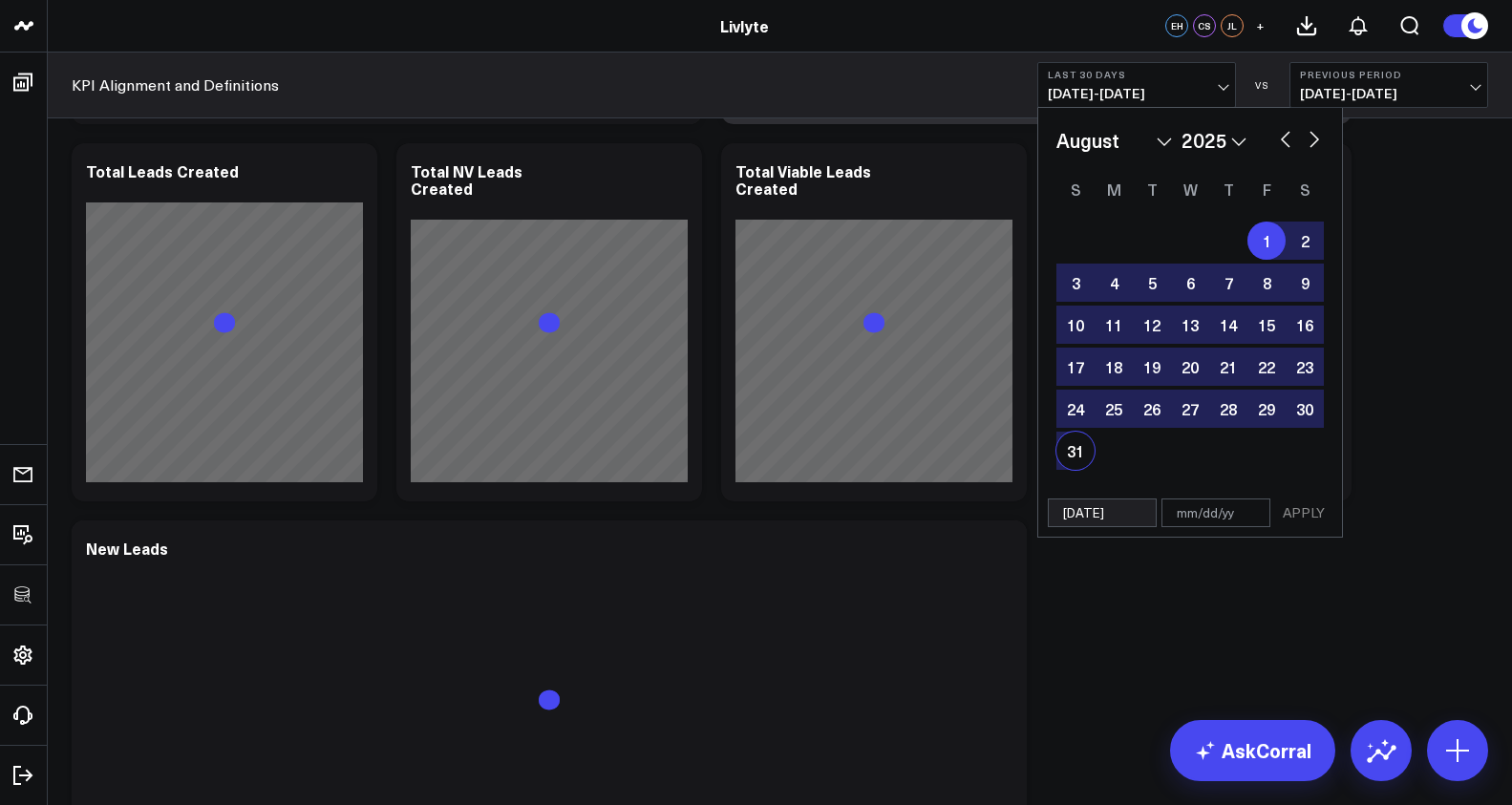
click at [1070, 455] on div "31" at bounding box center [1075, 450] width 38 height 38
type input "[DATE]"
select select "7"
select select "2025"
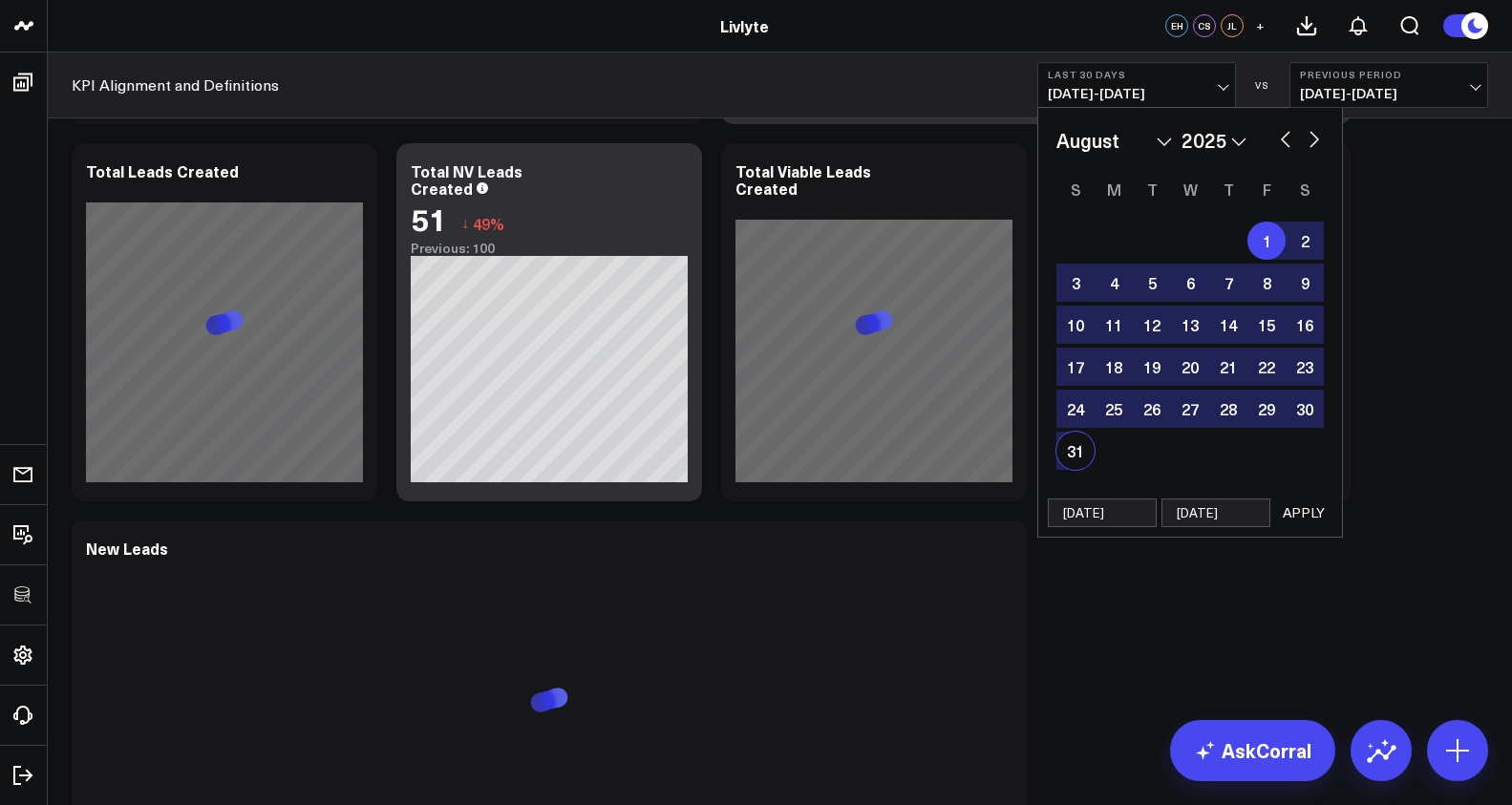
click at [1313, 520] on button "APPLY" at bounding box center [1304, 512] width 57 height 28
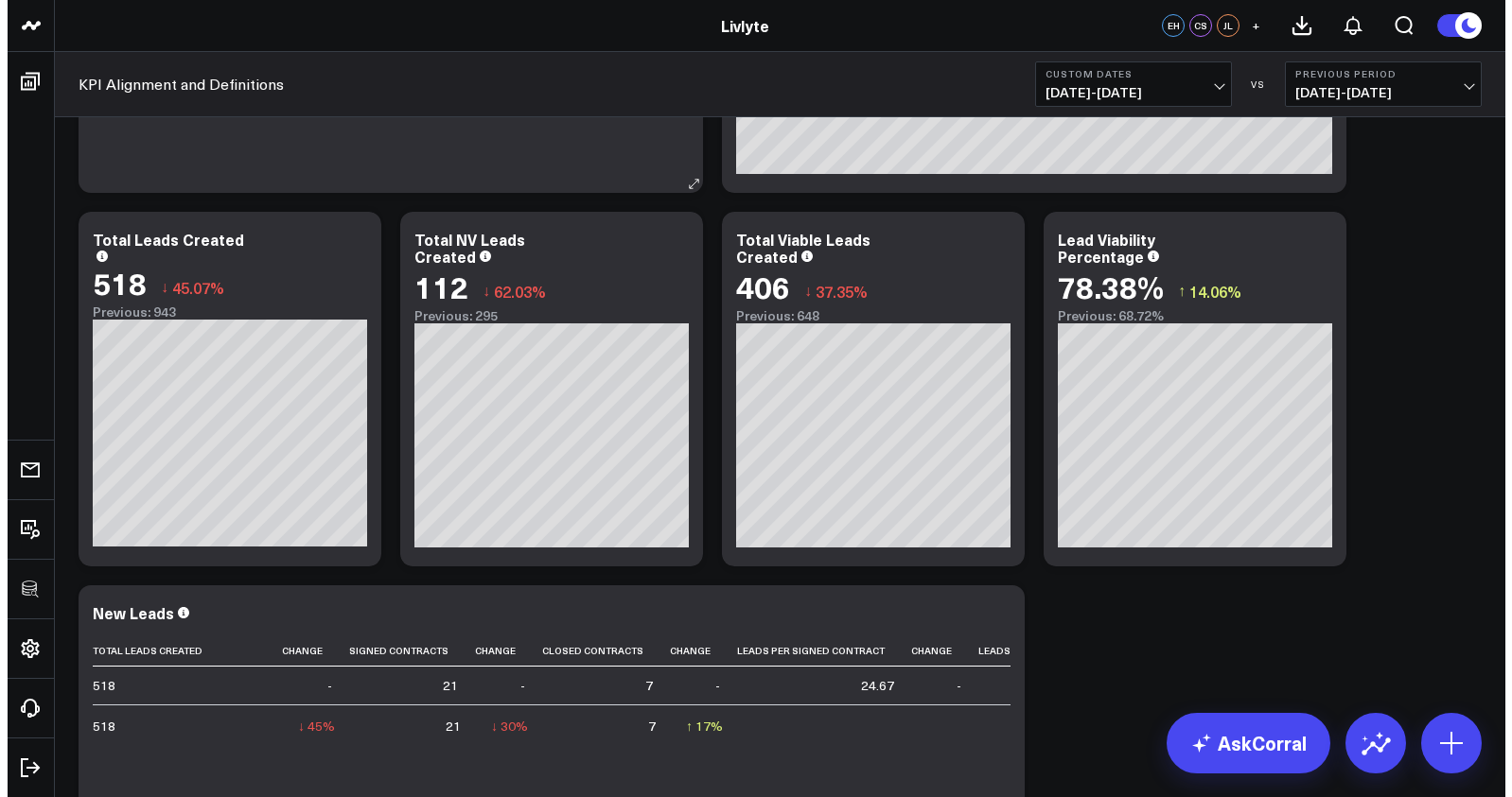
scroll to position [2258, 0]
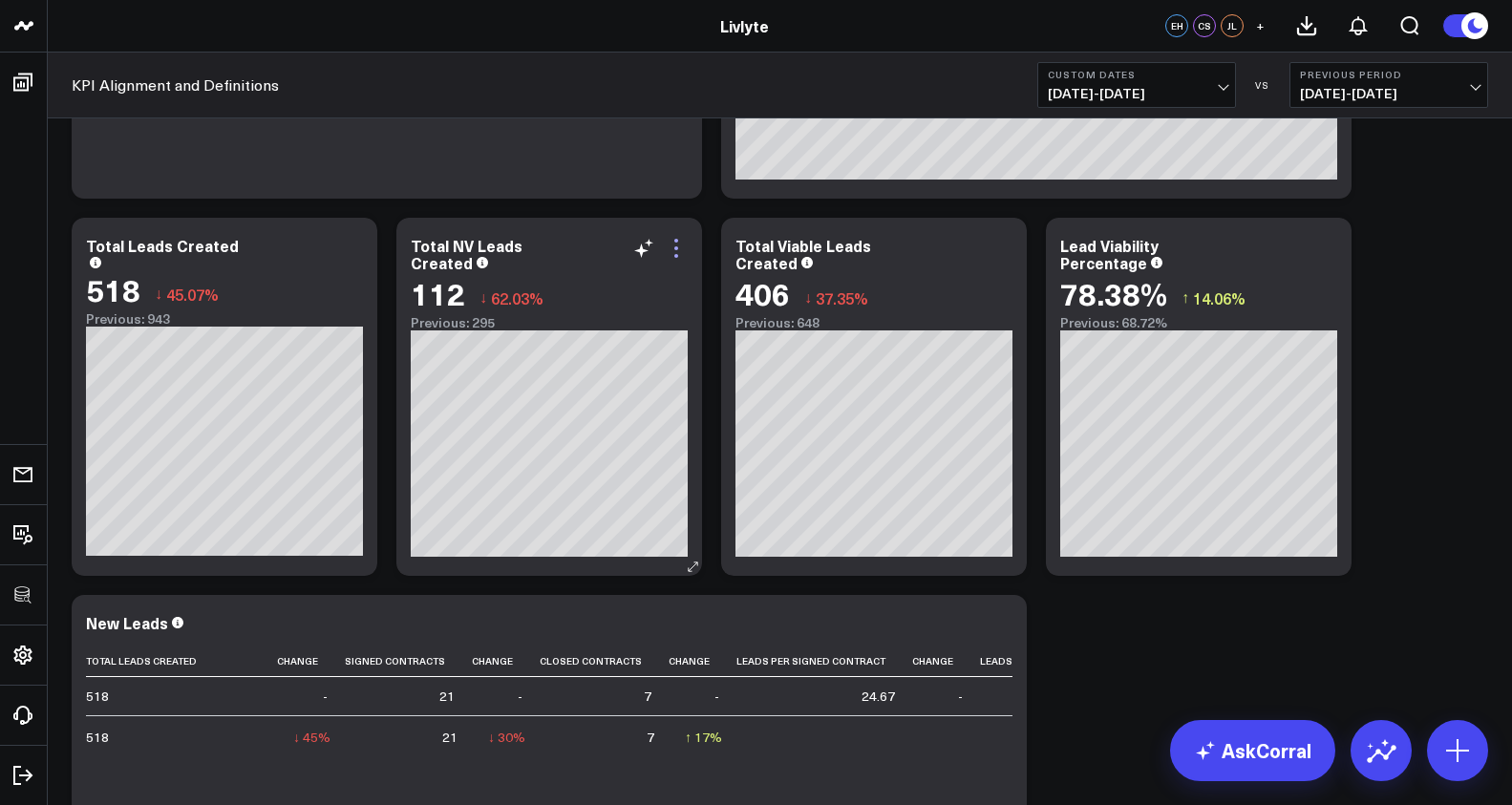
click at [679, 254] on icon at bounding box center [677, 248] width 23 height 23
drag, startPoint x: 578, startPoint y: 649, endPoint x: 593, endPoint y: 643, distance: 16.2
click at [0, 0] on button "Edit Widget" at bounding box center [0, 0] width 0 height 0
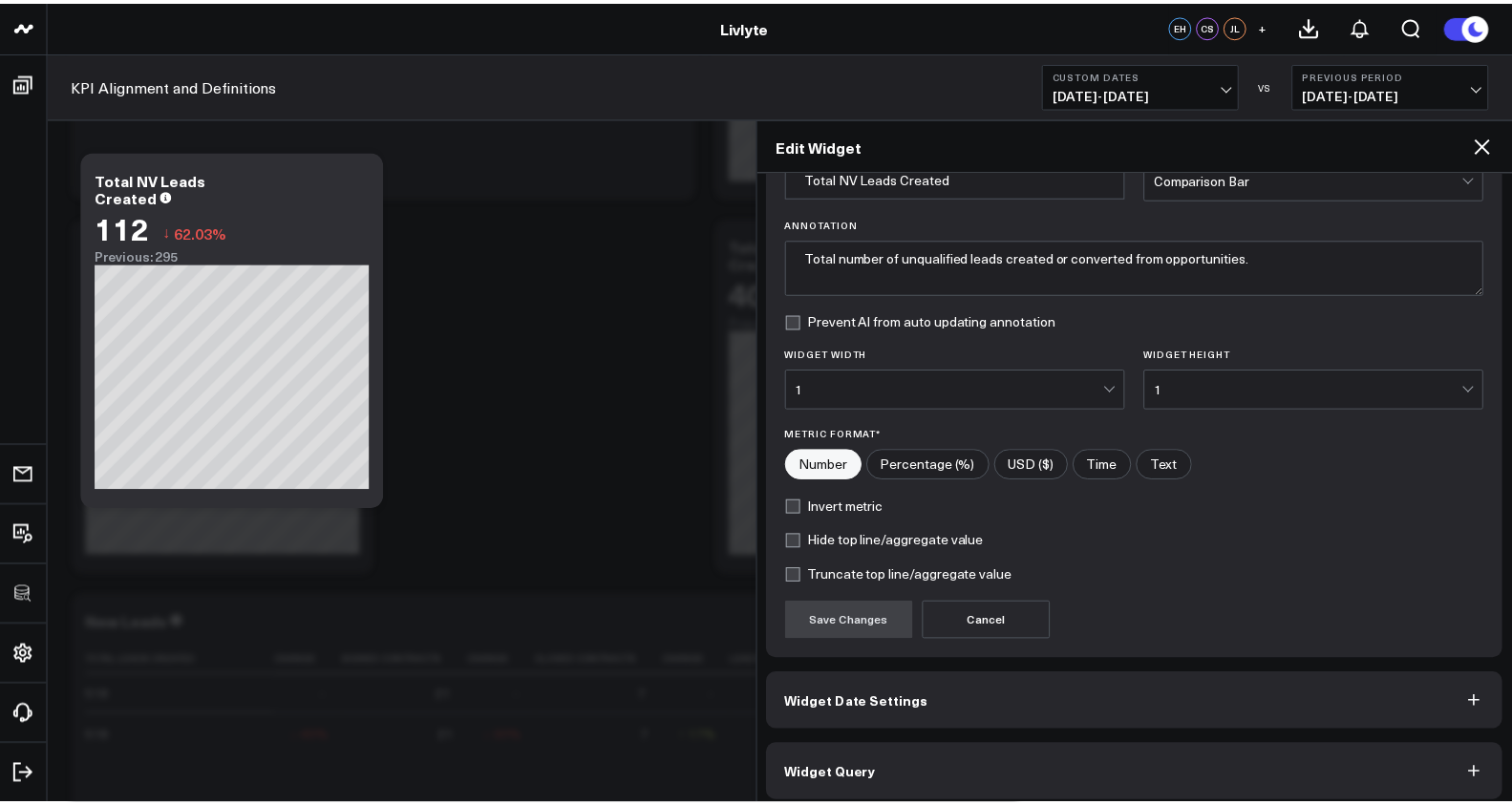
scroll to position [117, 0]
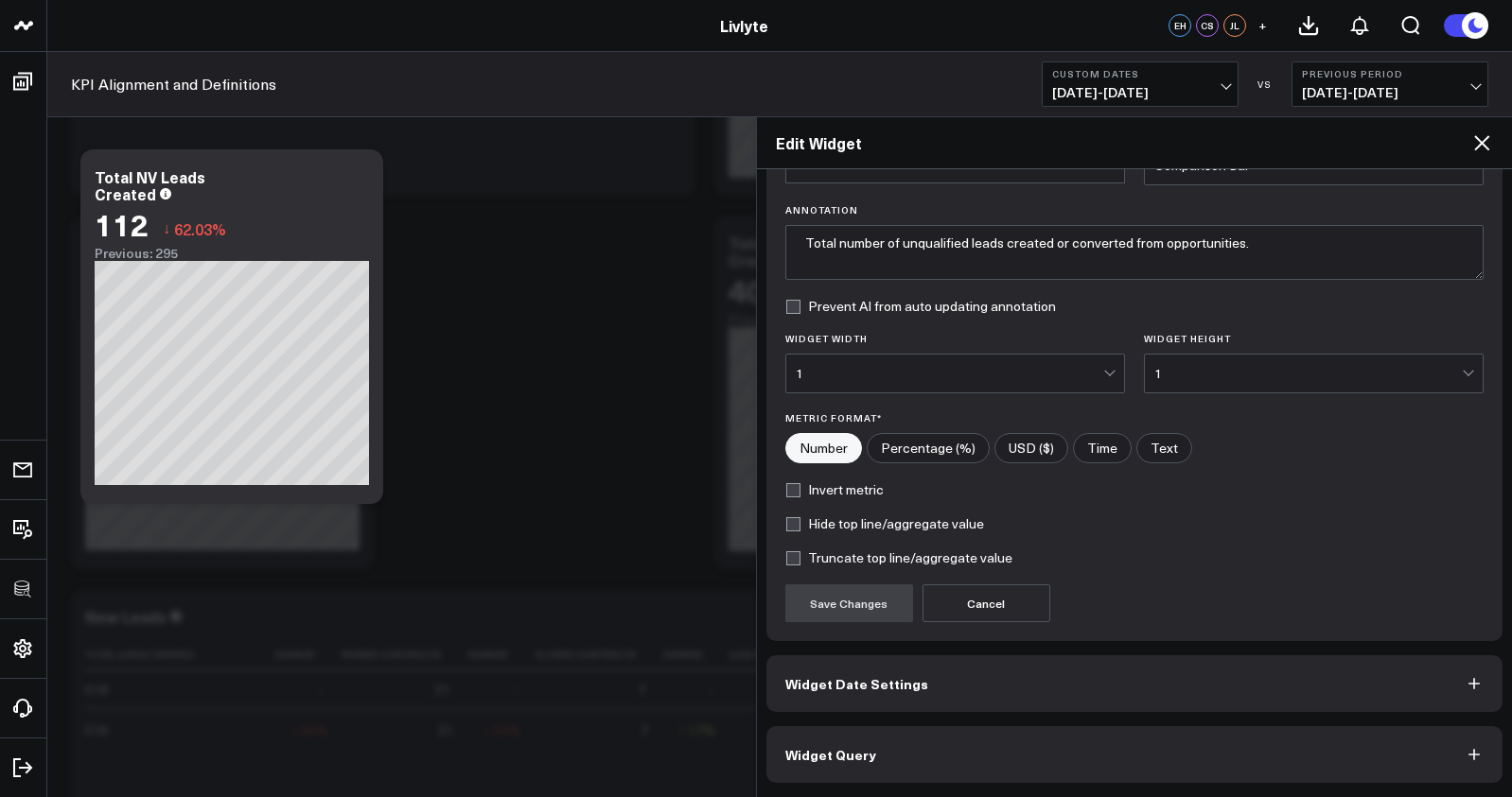
click at [1096, 758] on button "Widget Query" at bounding box center [1135, 755] width 737 height 57
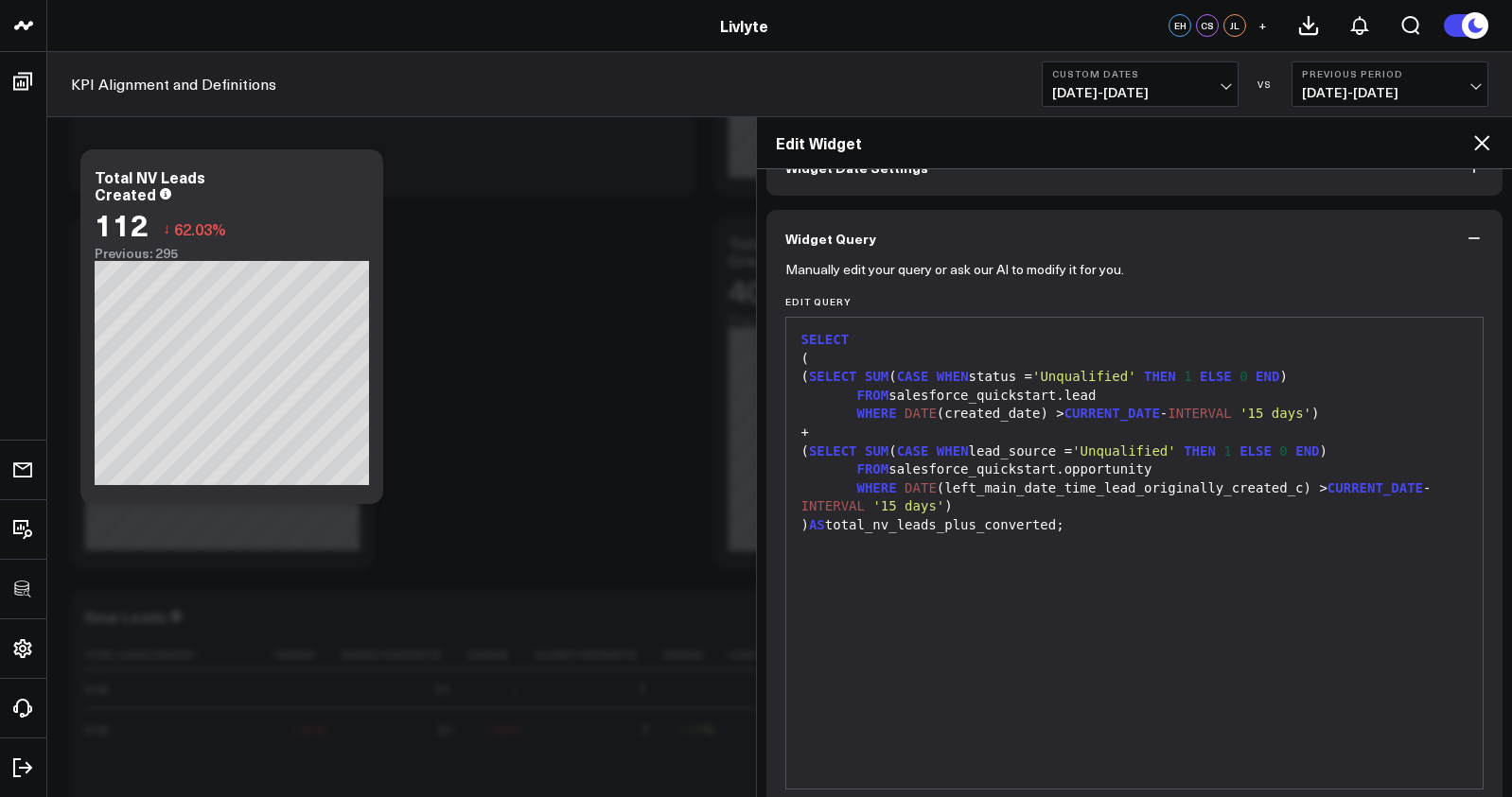
click at [1478, 145] on icon at bounding box center [1482, 143] width 15 height 15
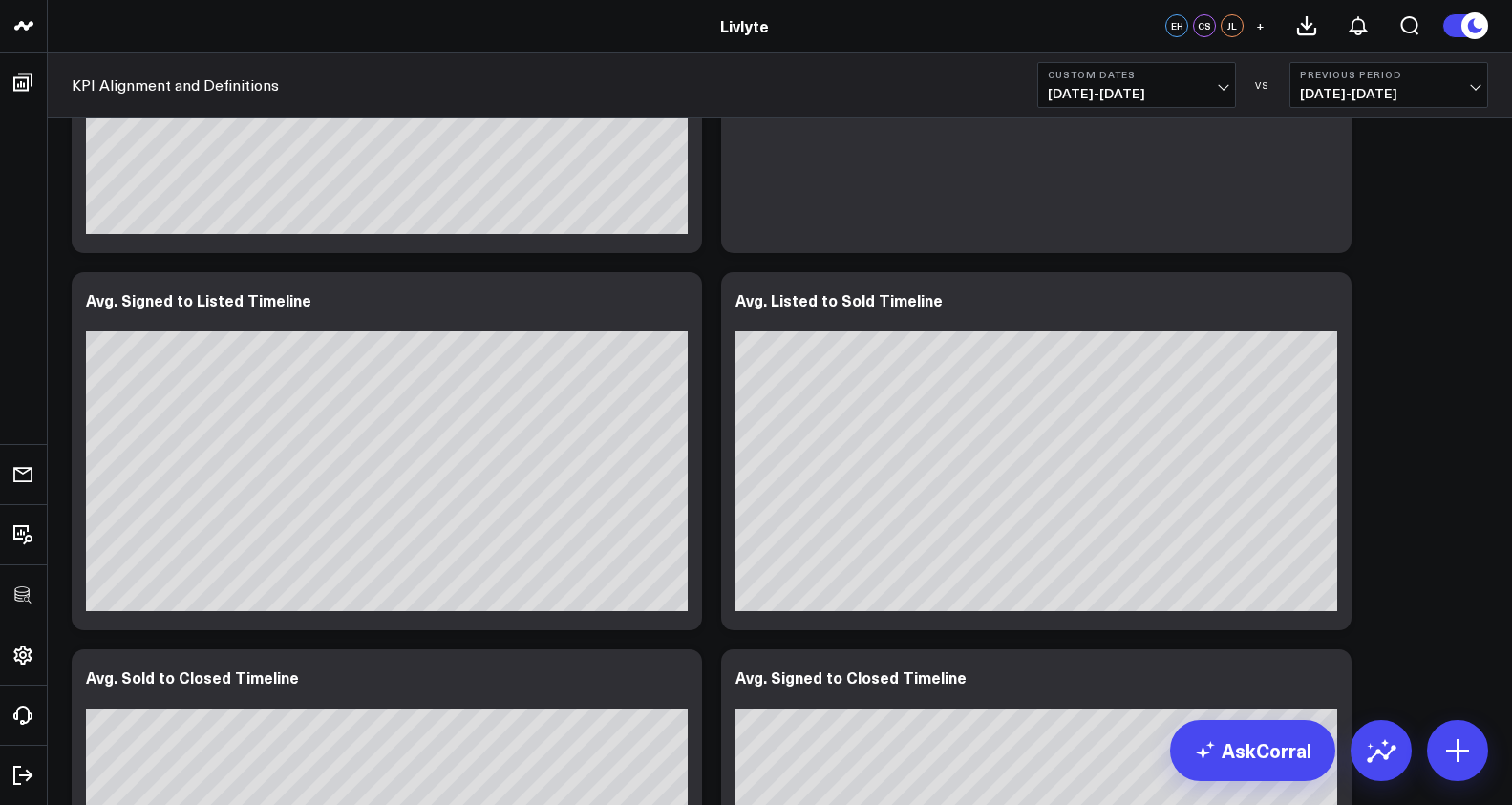
scroll to position [4165, 0]
